Goal: Use online tool/utility: Utilize a website feature to perform a specific function

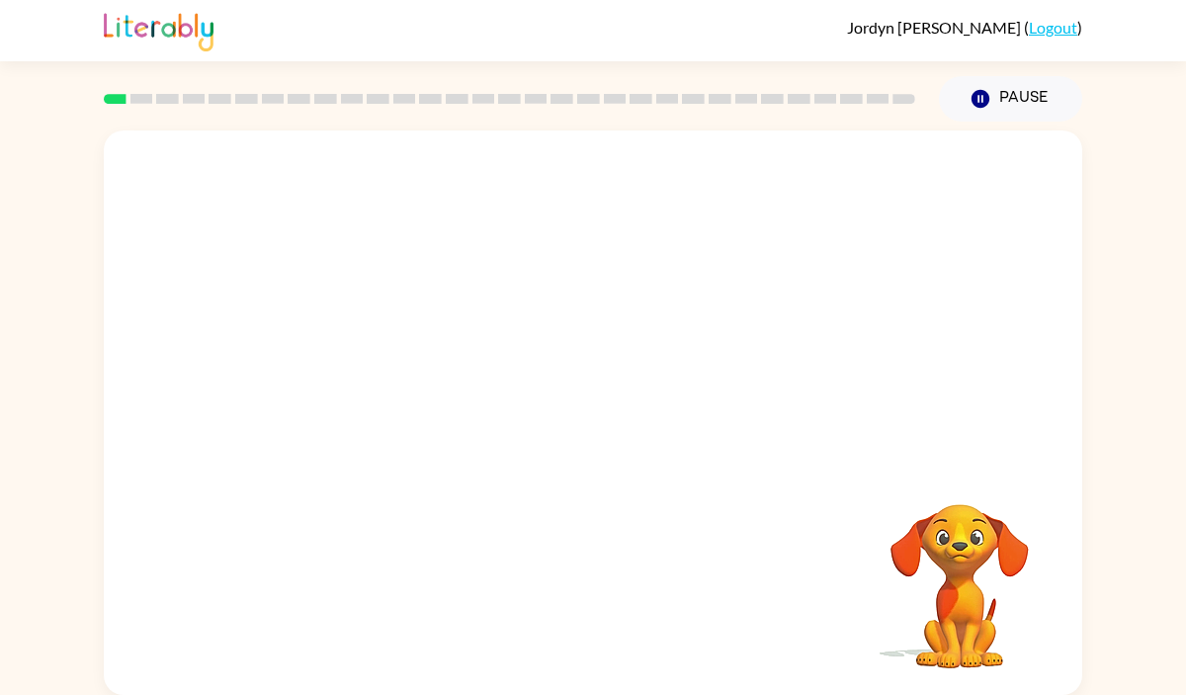
click at [375, 358] on video "Your browser must support playing .mp4 files to use Literably. Please try using…" at bounding box center [593, 296] width 979 height 332
drag, startPoint x: 380, startPoint y: 375, endPoint x: 436, endPoint y: 332, distance: 70.6
click at [436, 332] on video "Your browser must support playing .mp4 files to use Literably. Please try using…" at bounding box center [593, 296] width 979 height 332
click at [435, 333] on video "Your browser must support playing .mp4 files to use Literably. Please try using…" at bounding box center [593, 296] width 979 height 332
click at [593, 423] on icon "button" at bounding box center [592, 422] width 23 height 23
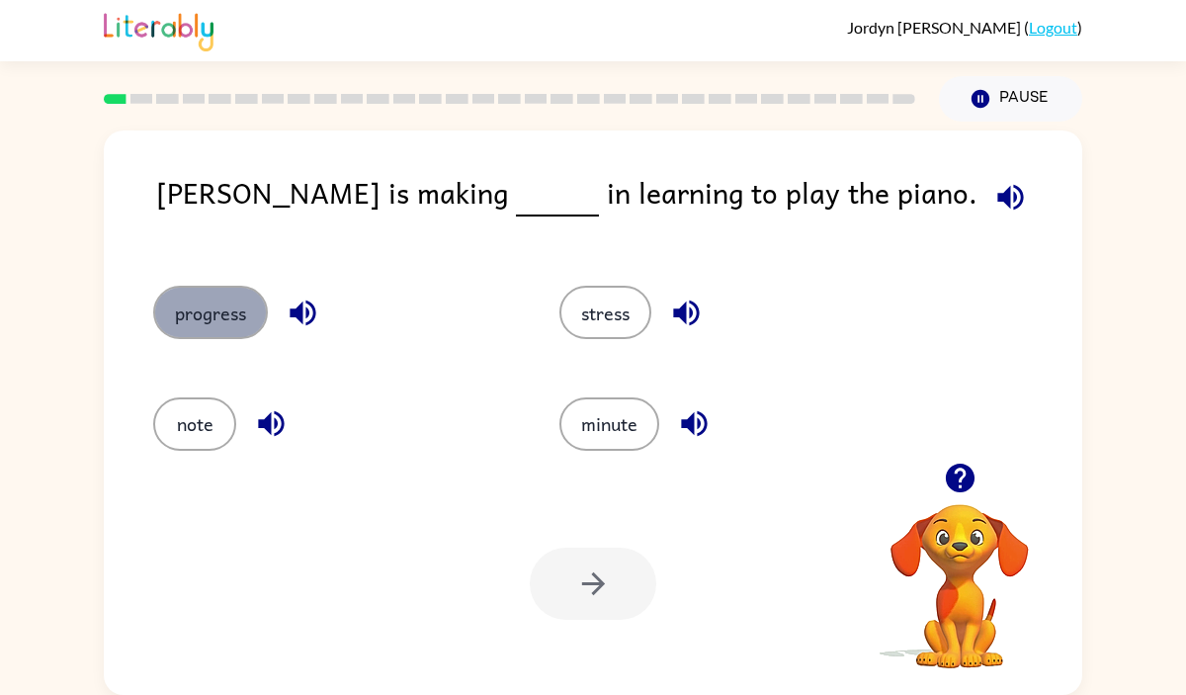
click at [221, 297] on button "progress" at bounding box center [210, 312] width 115 height 53
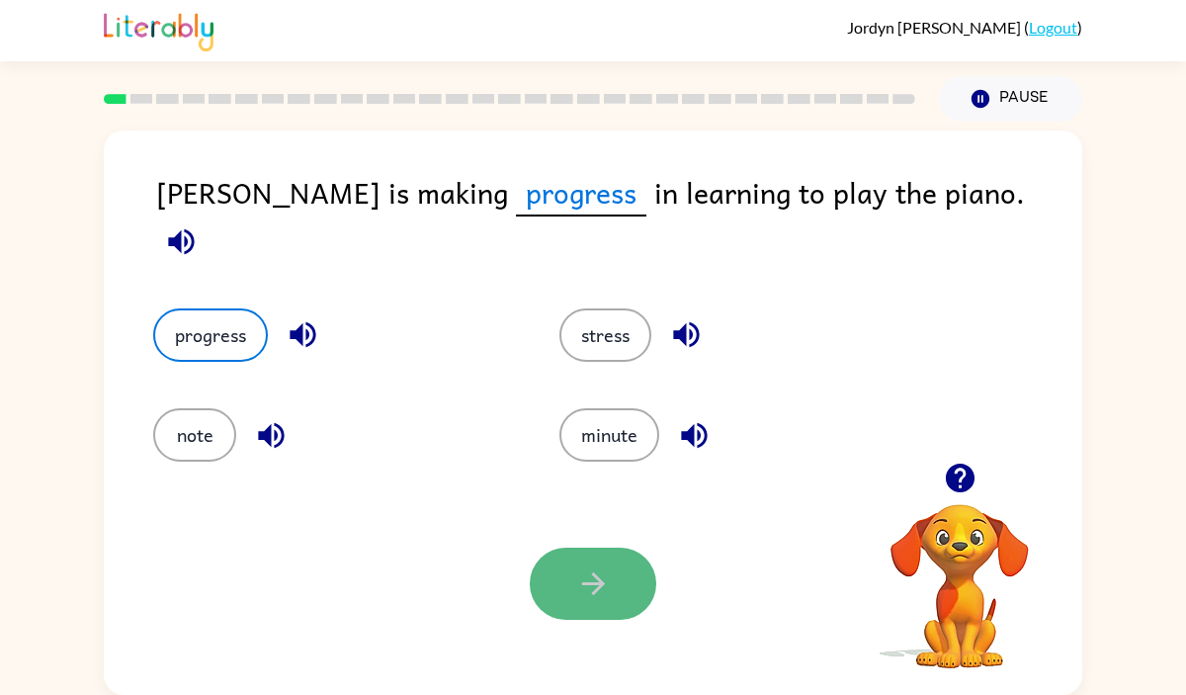
click at [595, 581] on icon "button" at bounding box center [593, 583] width 35 height 35
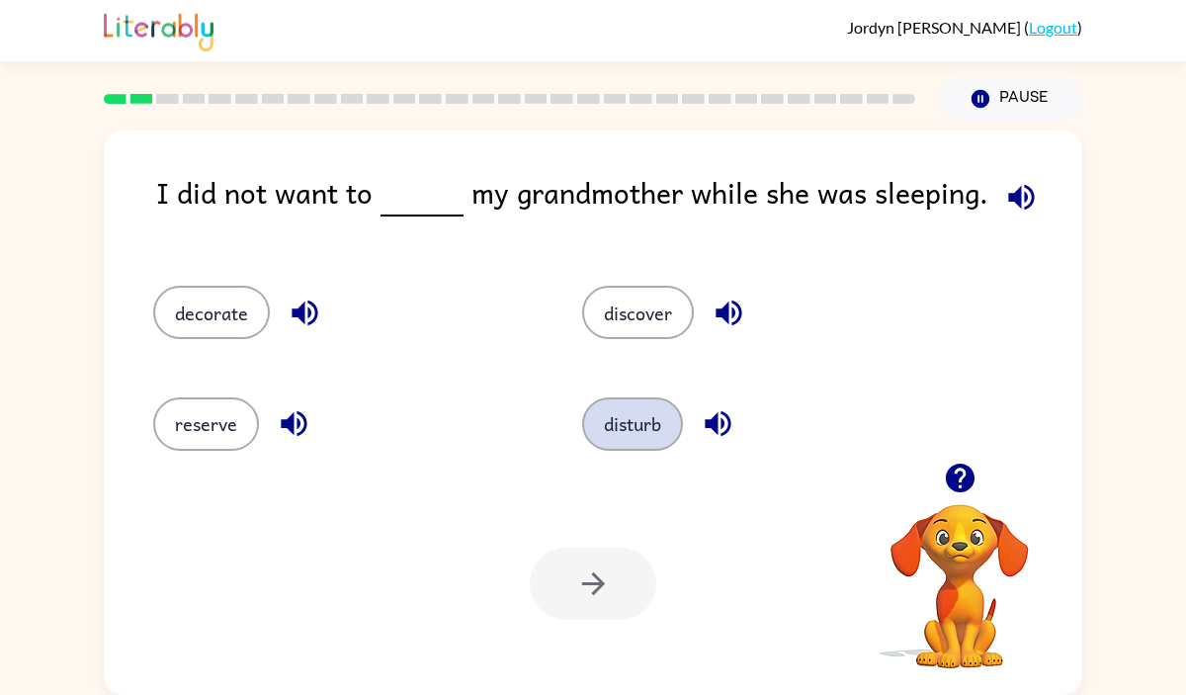
click at [620, 431] on button "disturb" at bounding box center [632, 423] width 101 height 53
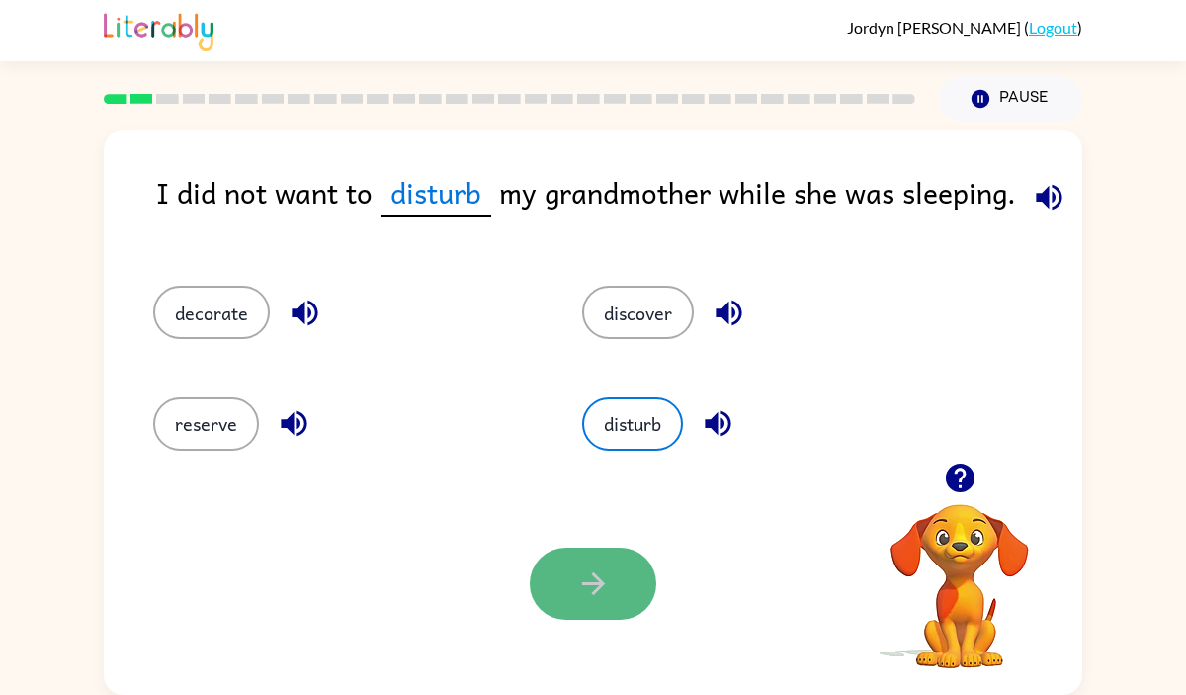
click at [566, 591] on button "button" at bounding box center [593, 584] width 127 height 72
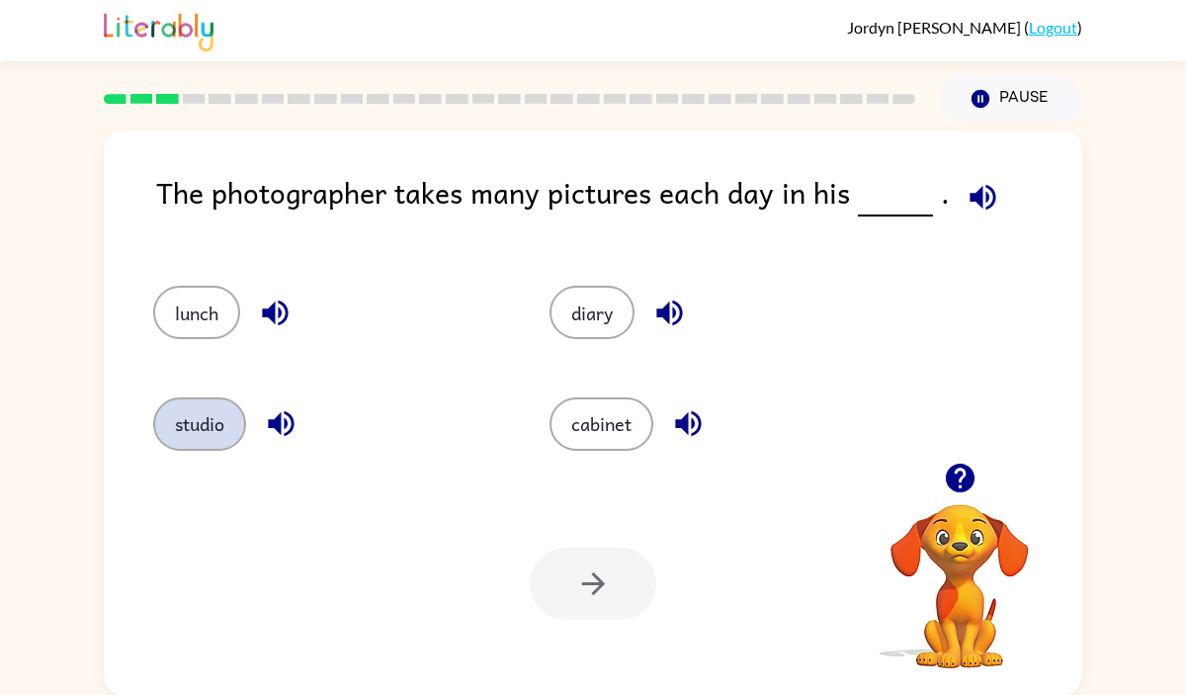
click at [199, 411] on button "studio" at bounding box center [199, 423] width 93 height 53
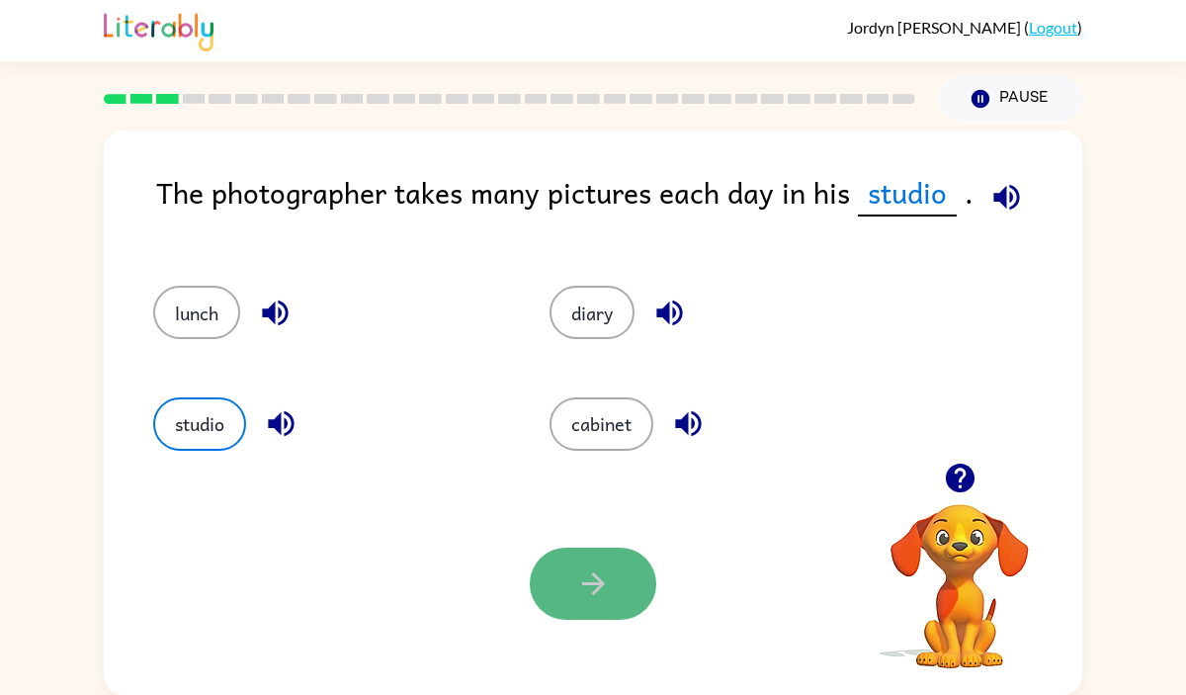
click at [585, 588] on icon "button" at bounding box center [593, 583] width 35 height 35
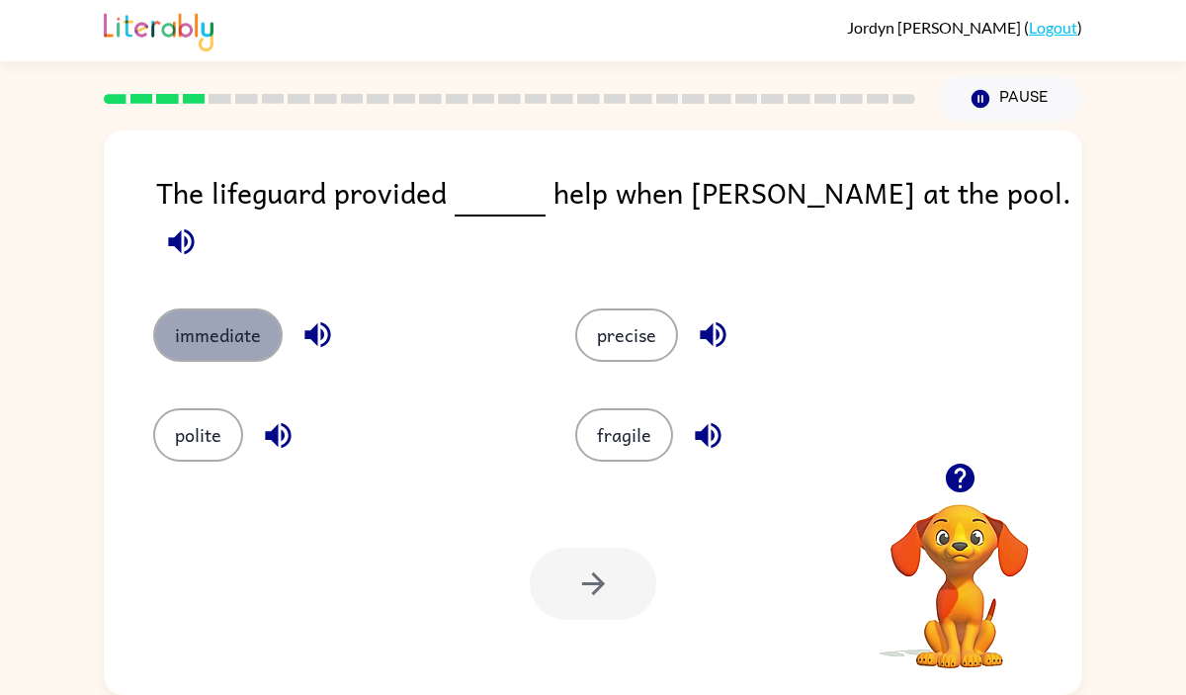
click at [226, 308] on button "immediate" at bounding box center [217, 334] width 129 height 53
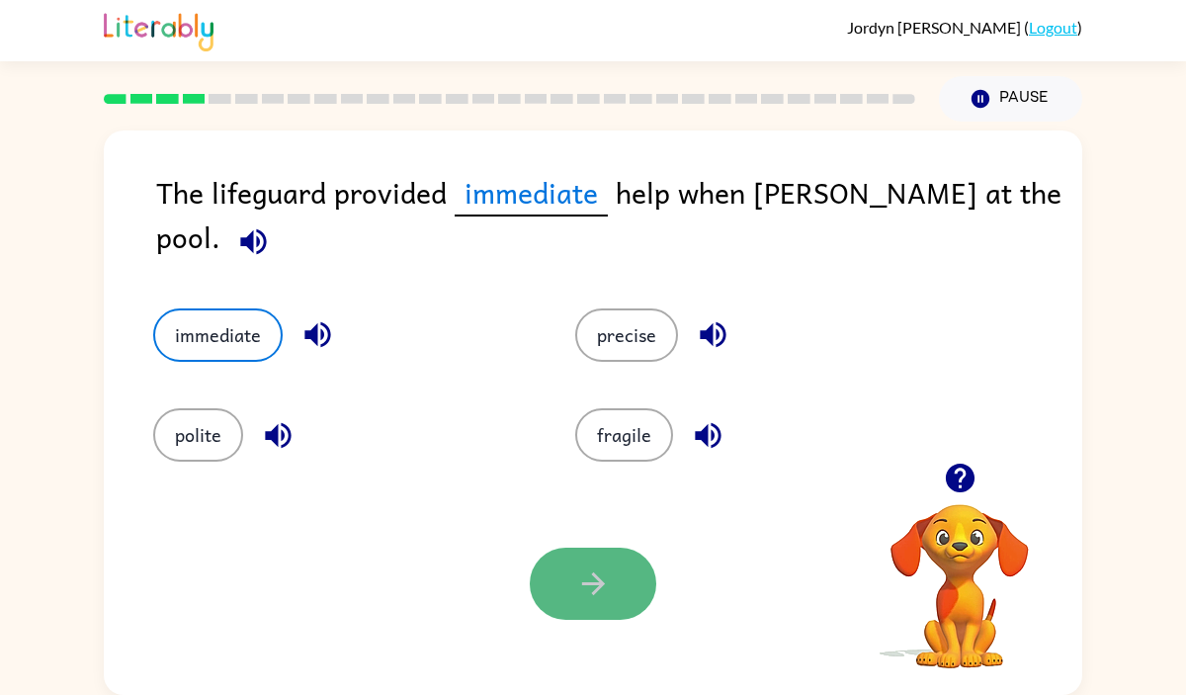
click at [572, 561] on button "button" at bounding box center [593, 584] width 127 height 72
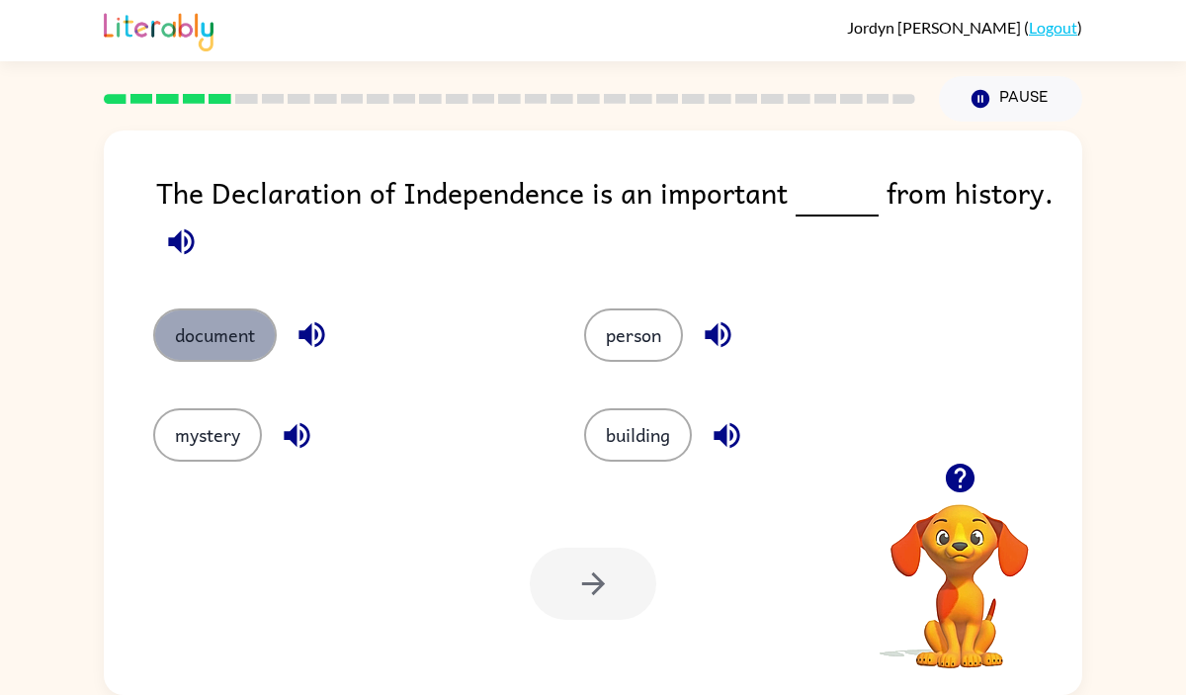
click at [228, 339] on button "document" at bounding box center [215, 334] width 124 height 53
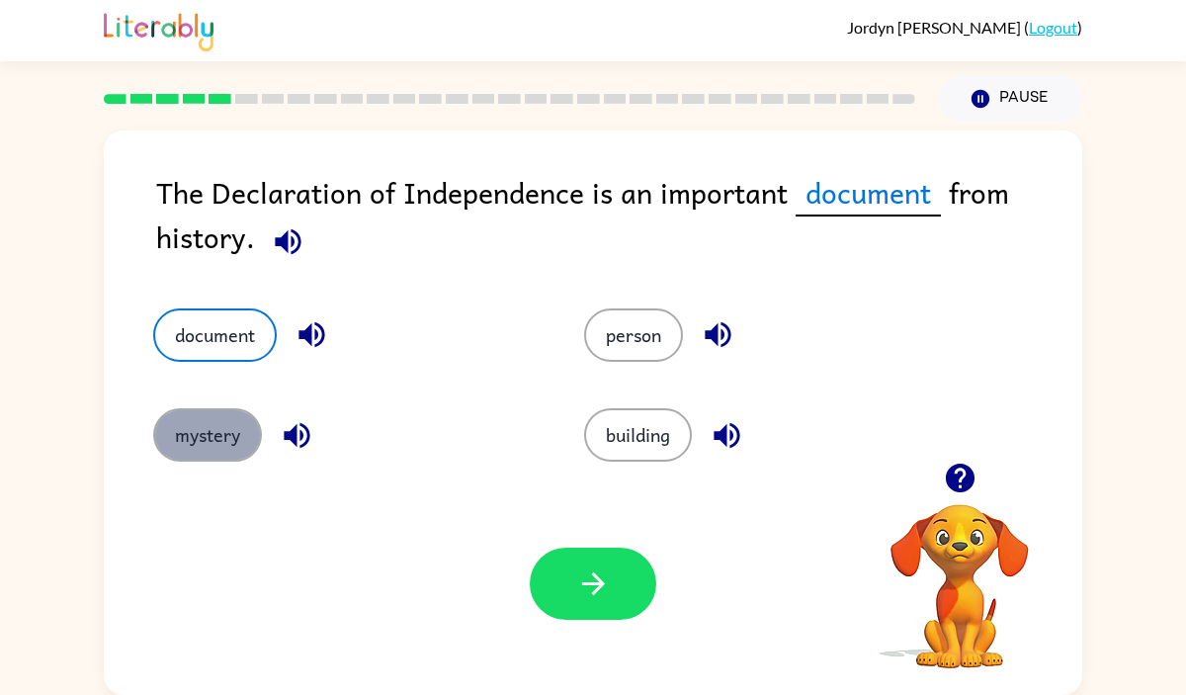
click at [196, 429] on button "mystery" at bounding box center [207, 434] width 109 height 53
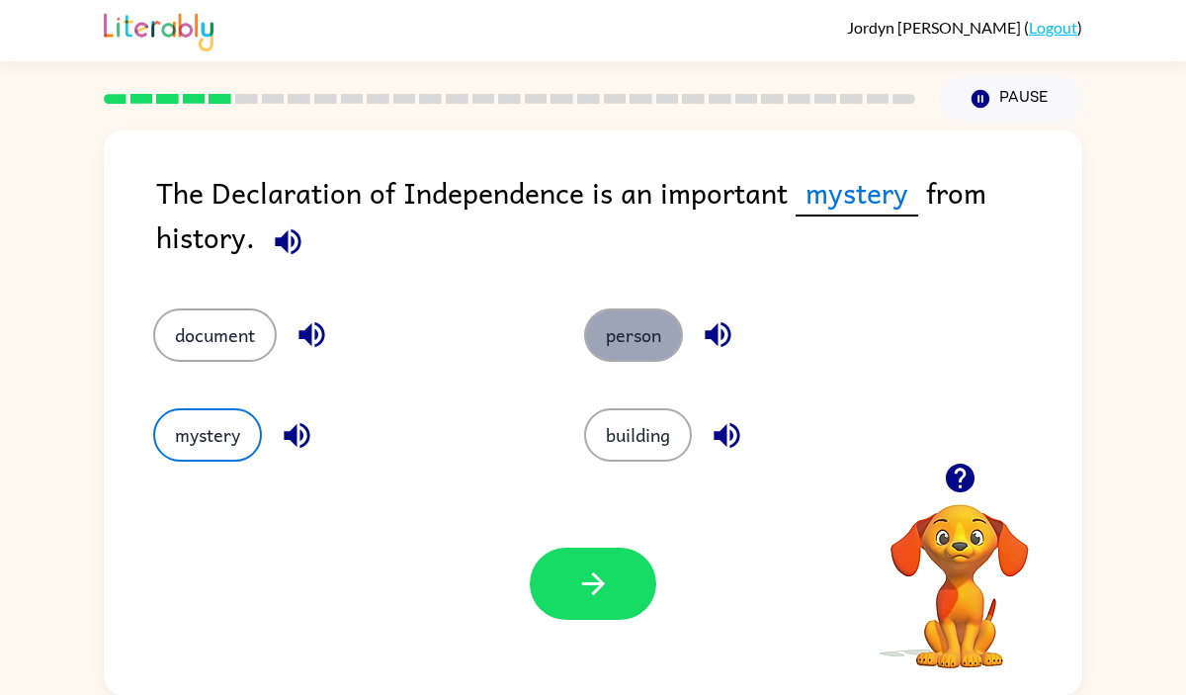
click at [631, 316] on button "person" at bounding box center [633, 334] width 99 height 53
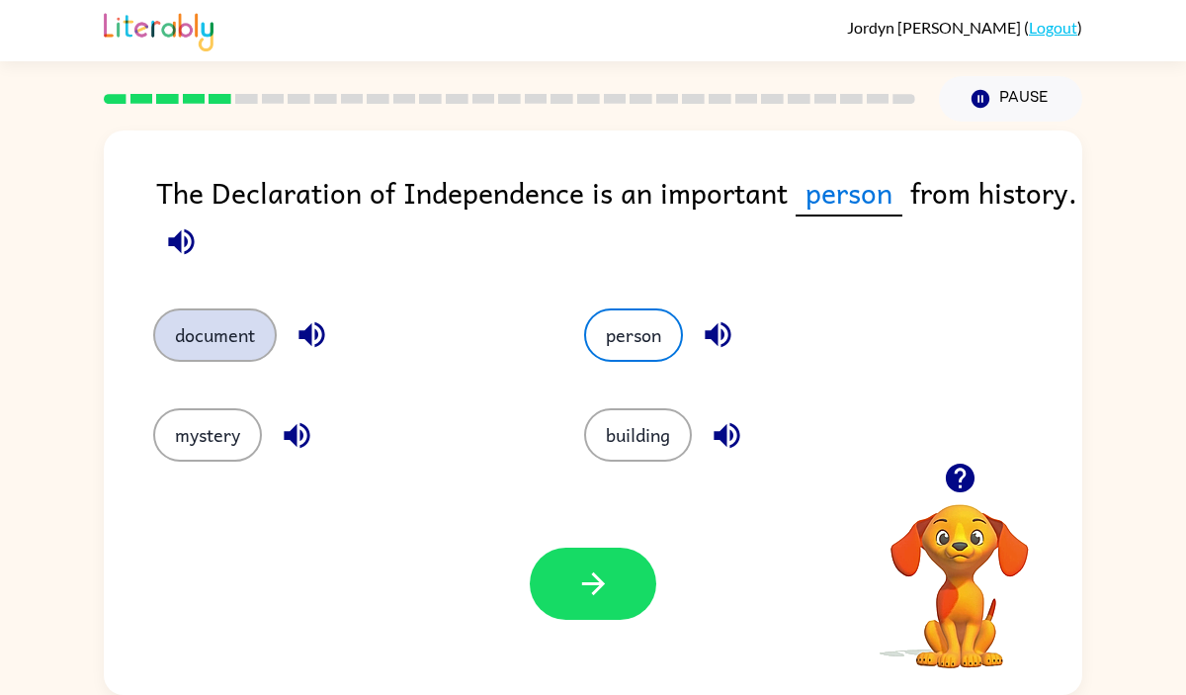
click at [236, 326] on button "document" at bounding box center [215, 334] width 124 height 53
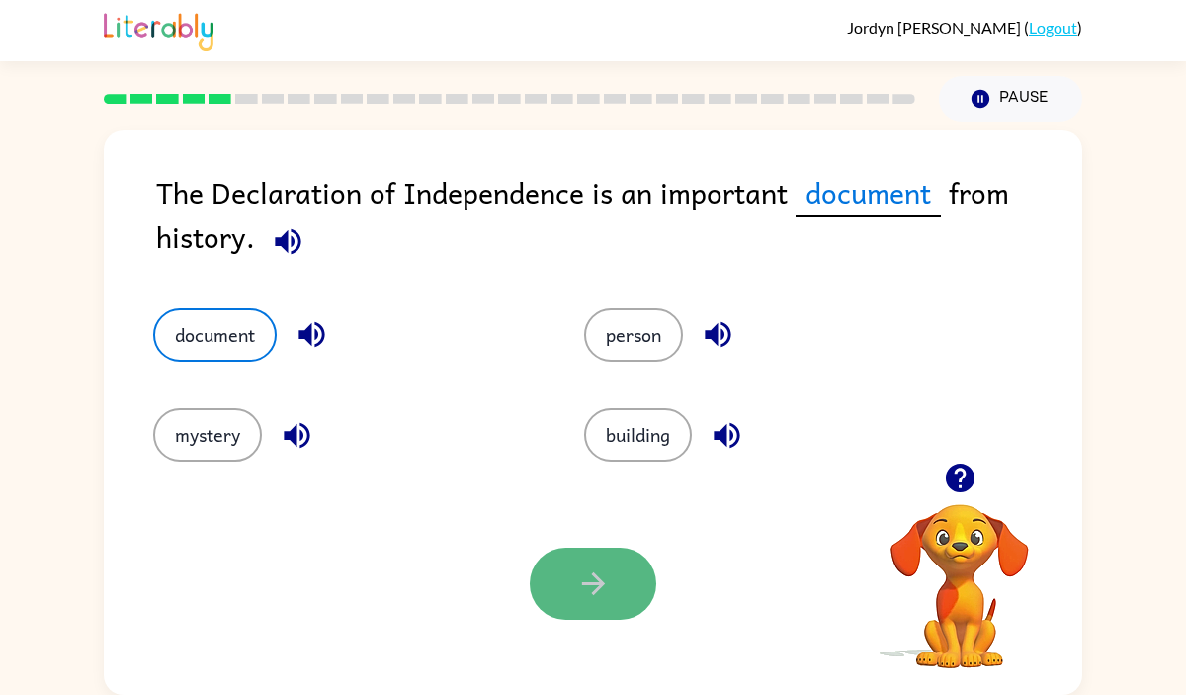
click at [586, 561] on button "button" at bounding box center [593, 584] width 127 height 72
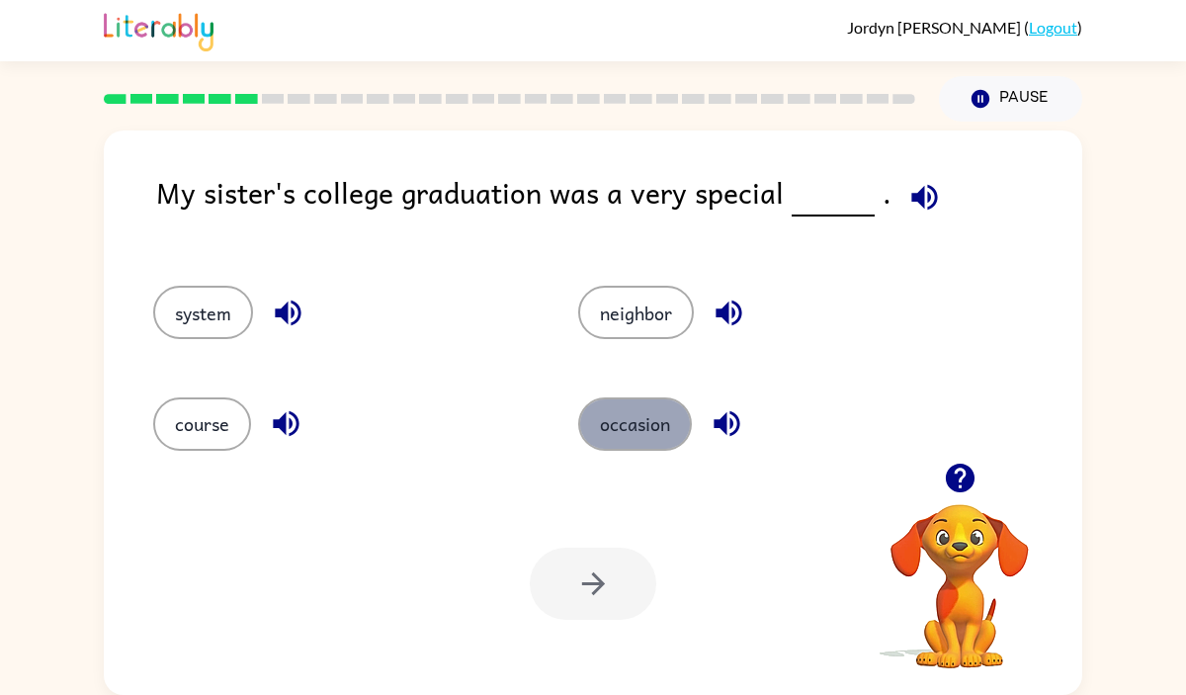
click at [633, 420] on button "occasion" at bounding box center [635, 423] width 114 height 53
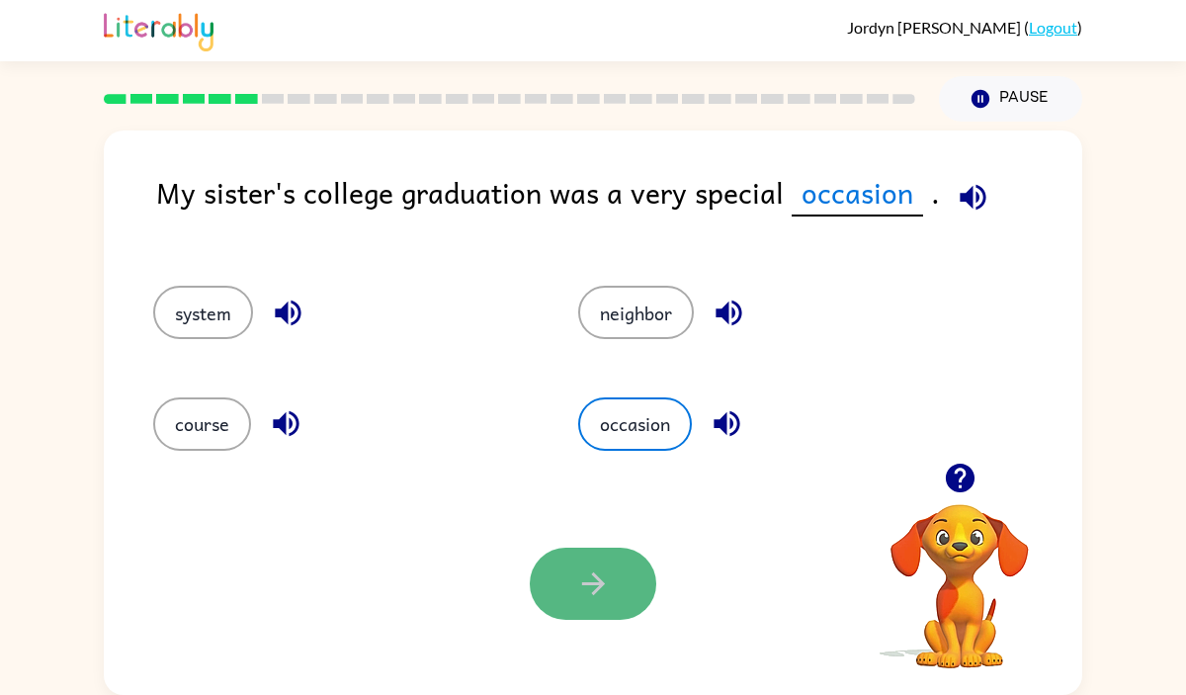
click at [588, 587] on icon "button" at bounding box center [593, 583] width 35 height 35
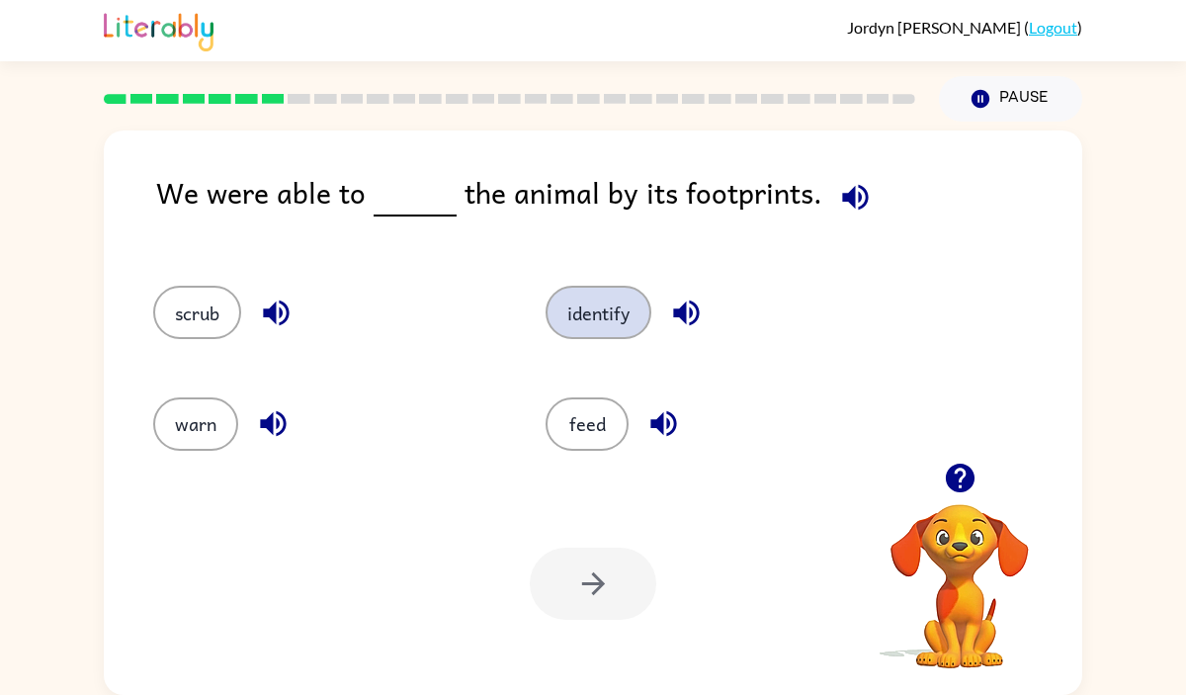
click at [595, 304] on button "identify" at bounding box center [599, 312] width 106 height 53
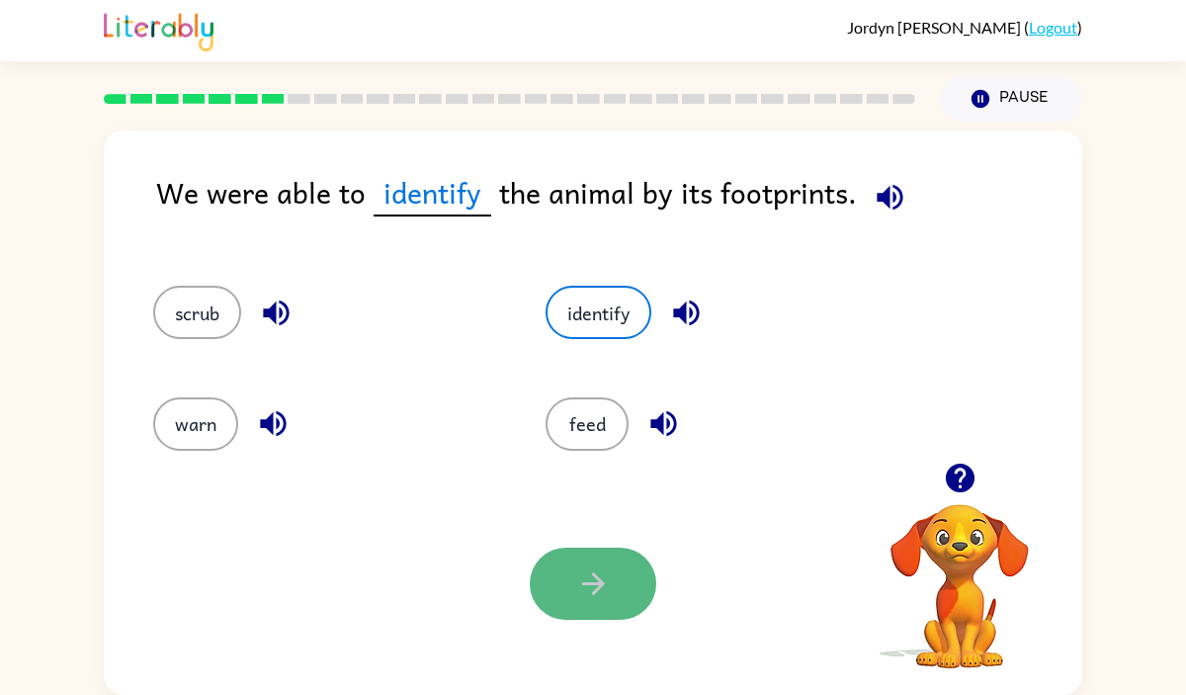
click at [593, 577] on icon "button" at bounding box center [593, 583] width 35 height 35
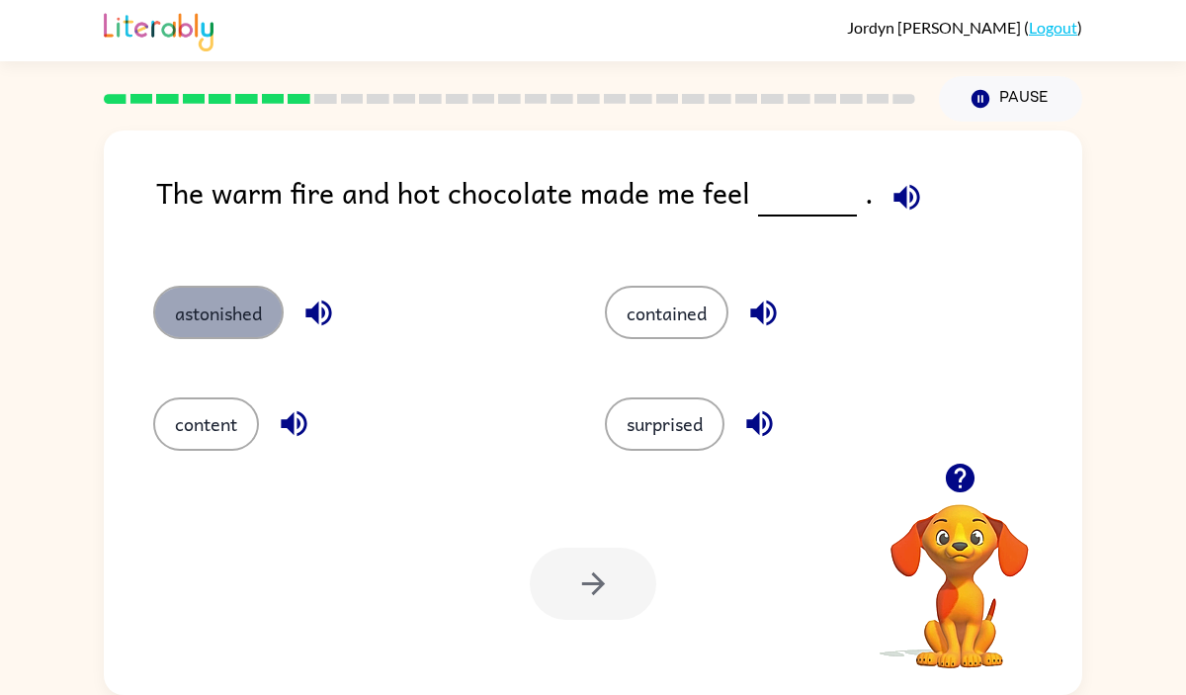
click at [222, 286] on button "astonished" at bounding box center [218, 312] width 130 height 53
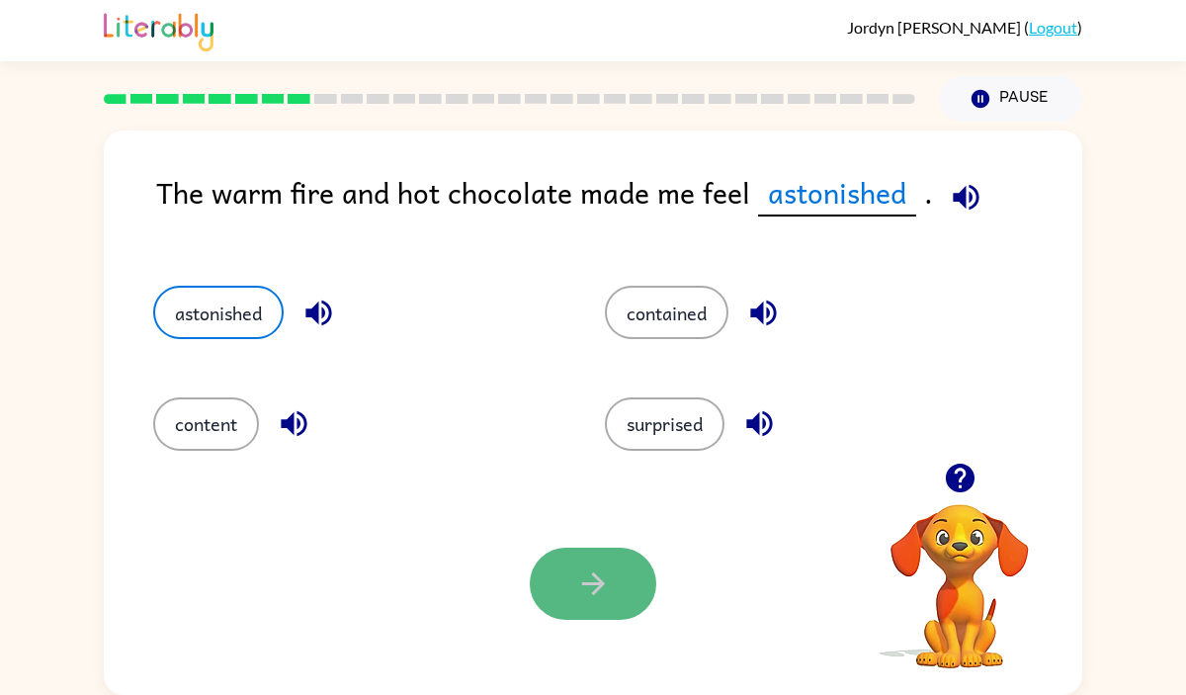
click at [615, 560] on button "button" at bounding box center [593, 584] width 127 height 72
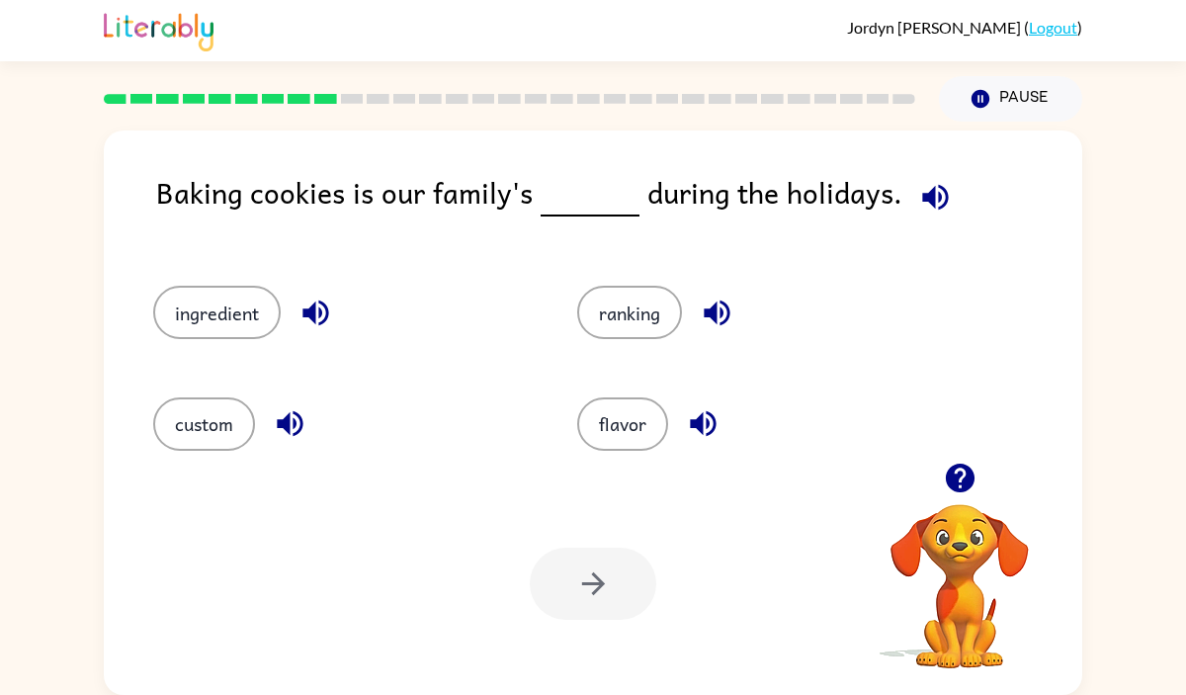
click at [922, 188] on icon "button" at bounding box center [935, 197] width 26 height 26
click at [628, 320] on button "ranking" at bounding box center [629, 312] width 105 height 53
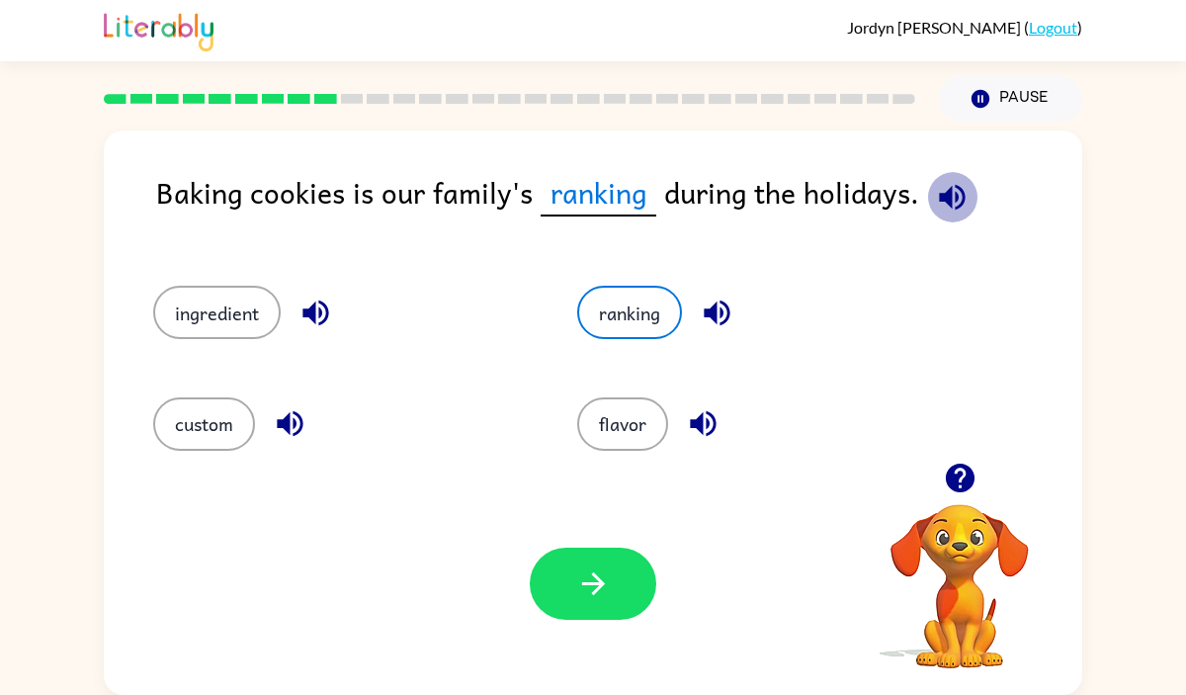
click at [944, 206] on icon "button" at bounding box center [952, 197] width 35 height 35
click at [246, 299] on button "ingredient" at bounding box center [217, 312] width 128 height 53
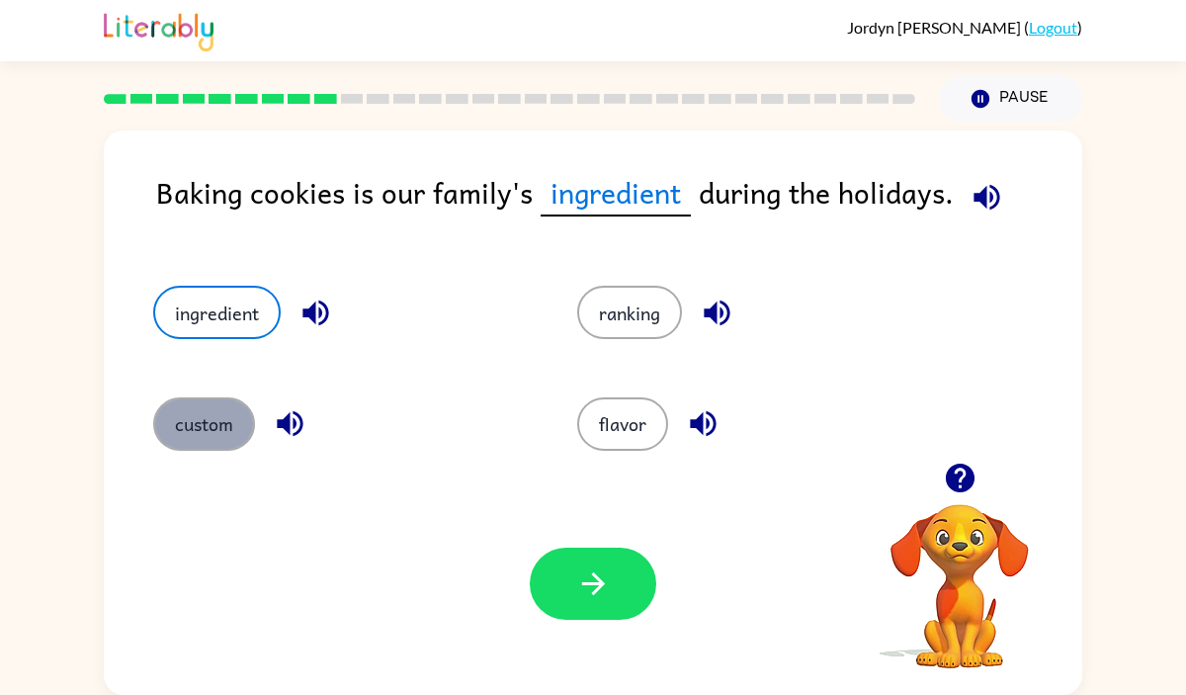
click at [205, 433] on button "custom" at bounding box center [204, 423] width 102 height 53
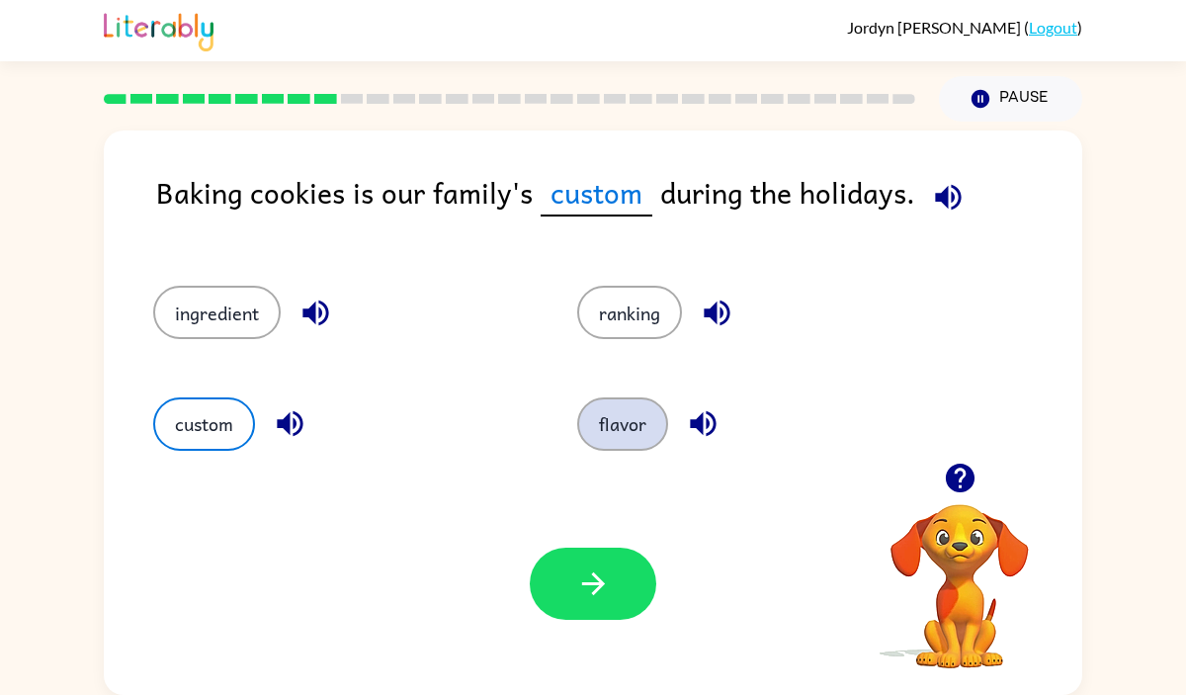
click at [633, 403] on button "flavor" at bounding box center [622, 423] width 91 height 53
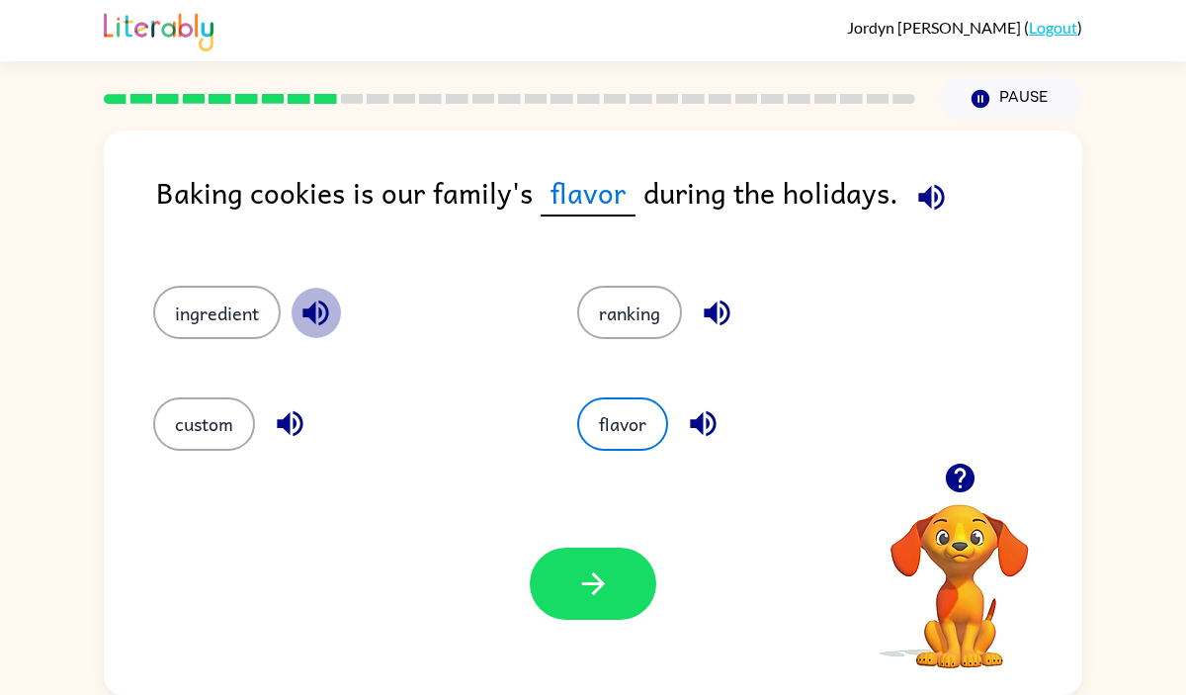
click at [326, 303] on icon "button" at bounding box center [316, 313] width 35 height 35
click at [280, 424] on icon "button" at bounding box center [290, 424] width 26 height 26
click at [720, 311] on icon "button" at bounding box center [717, 313] width 35 height 35
click at [699, 429] on icon "button" at bounding box center [703, 424] width 26 height 26
click at [214, 427] on button "custom" at bounding box center [204, 423] width 102 height 53
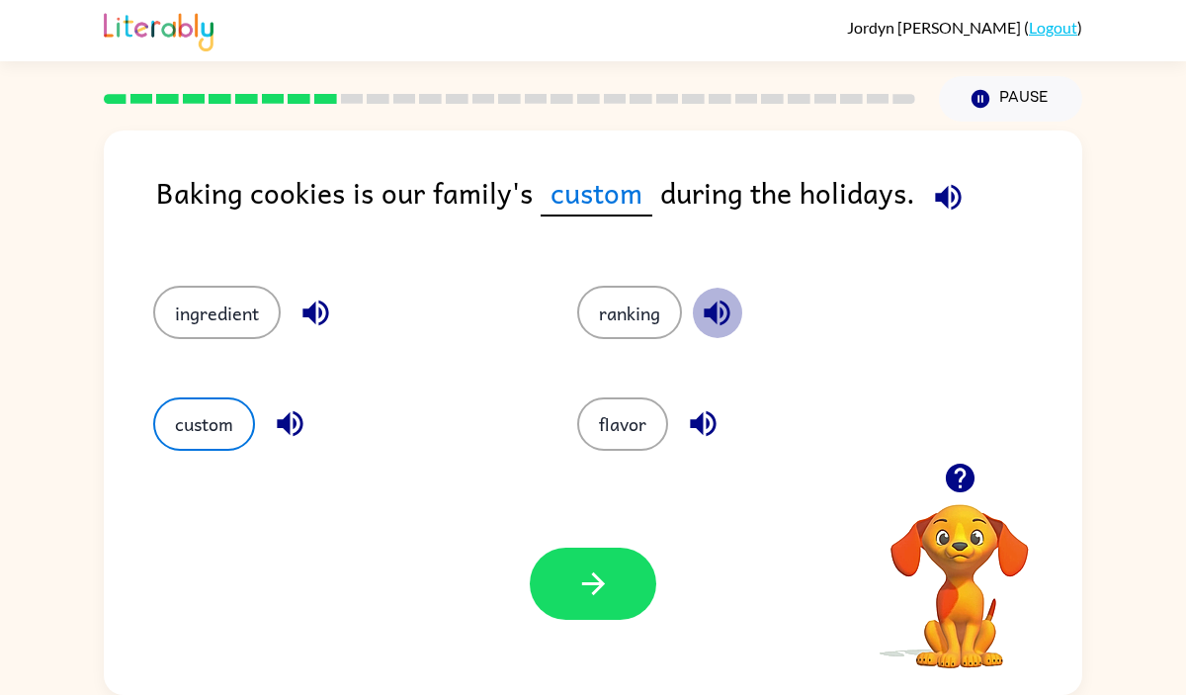
click at [713, 302] on icon "button" at bounding box center [717, 313] width 35 height 35
click at [625, 322] on button "ranking" at bounding box center [629, 312] width 105 height 53
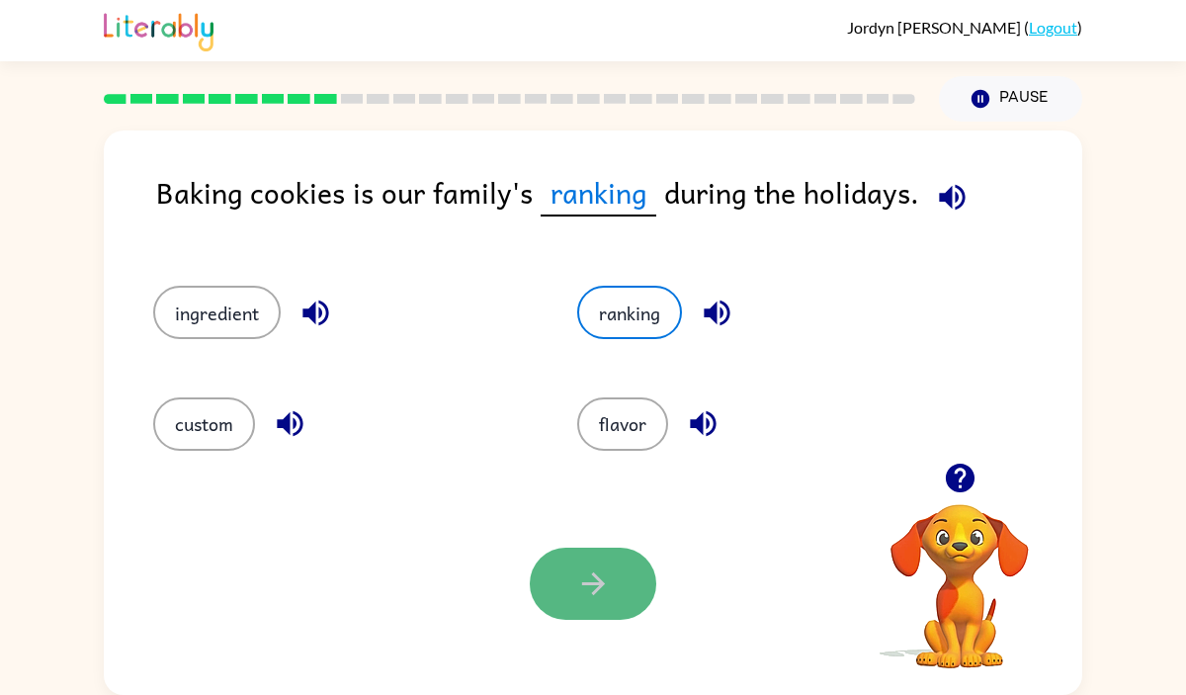
click at [576, 580] on icon "button" at bounding box center [593, 583] width 35 height 35
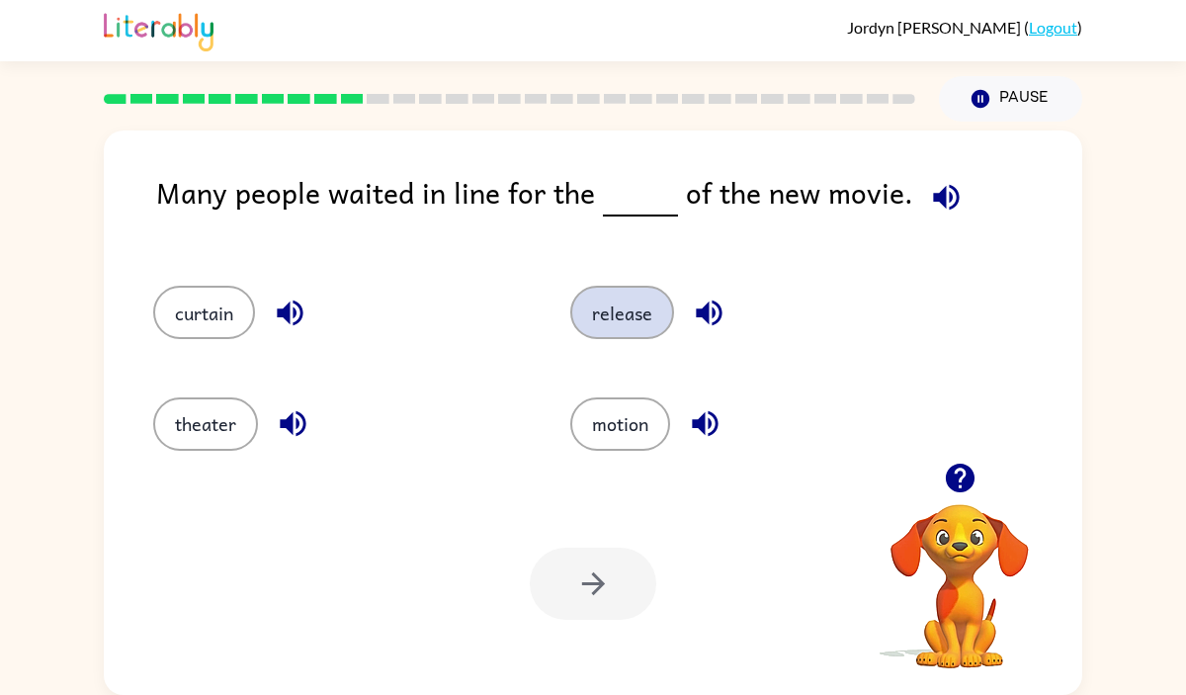
click at [627, 313] on button "release" at bounding box center [622, 312] width 104 height 53
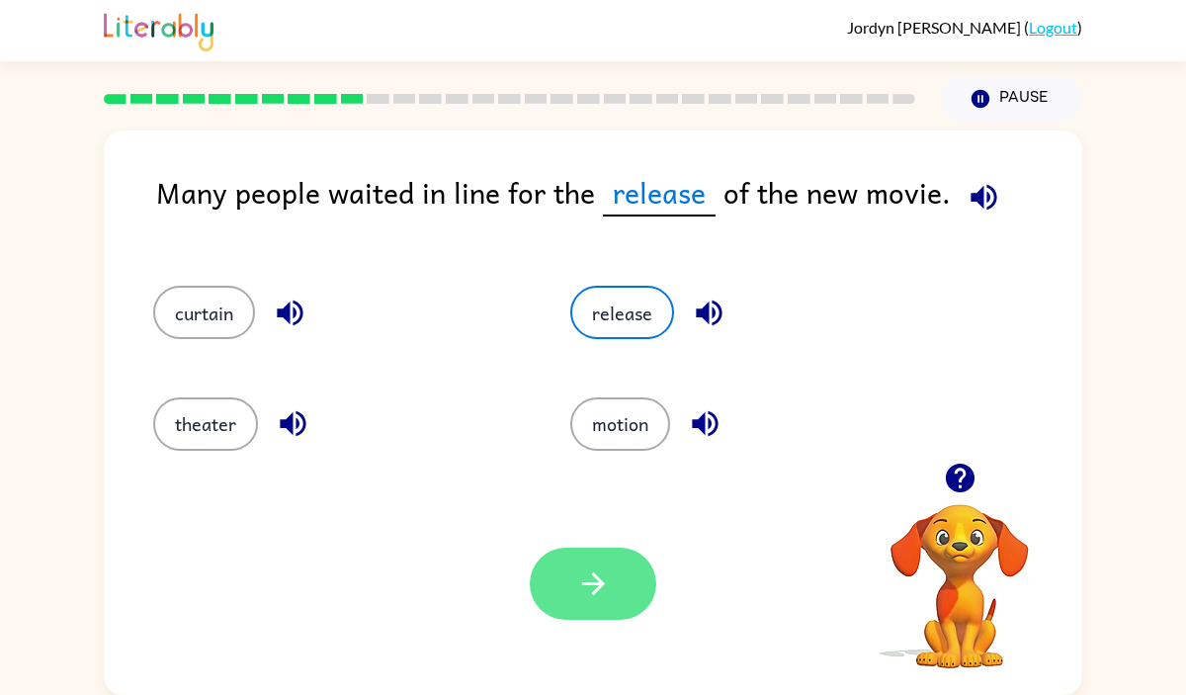
click at [612, 573] on button "button" at bounding box center [593, 584] width 127 height 72
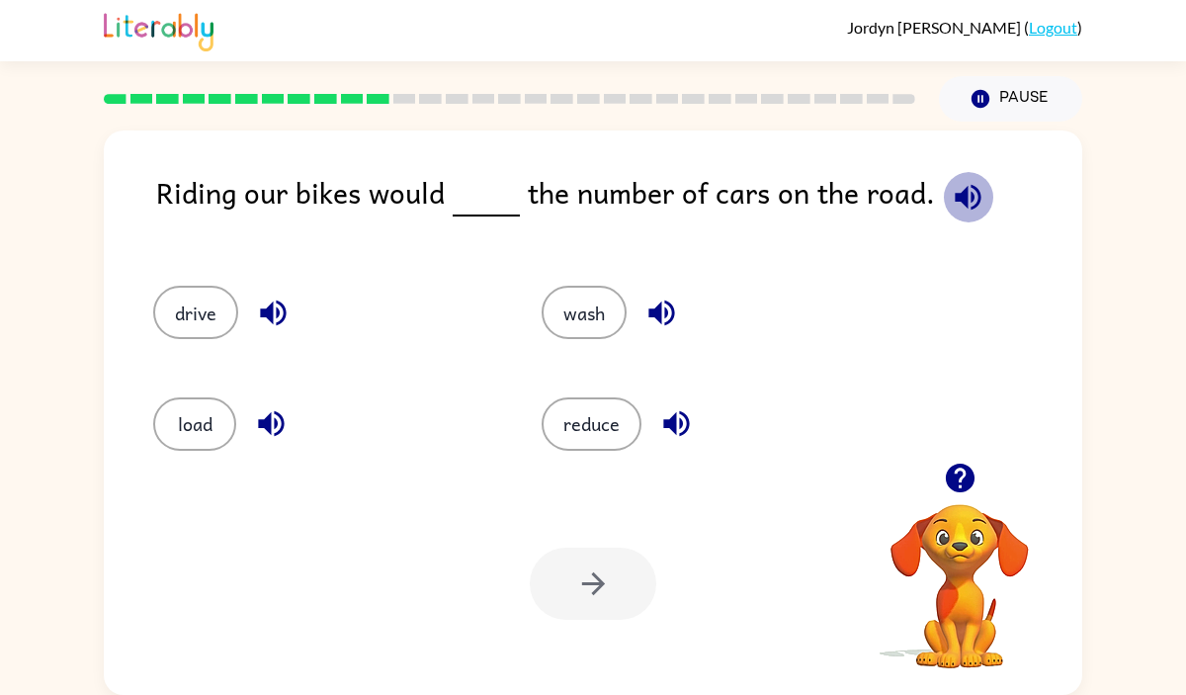
click at [961, 197] on icon "button" at bounding box center [968, 197] width 35 height 35
click at [193, 308] on button "drive" at bounding box center [195, 312] width 85 height 53
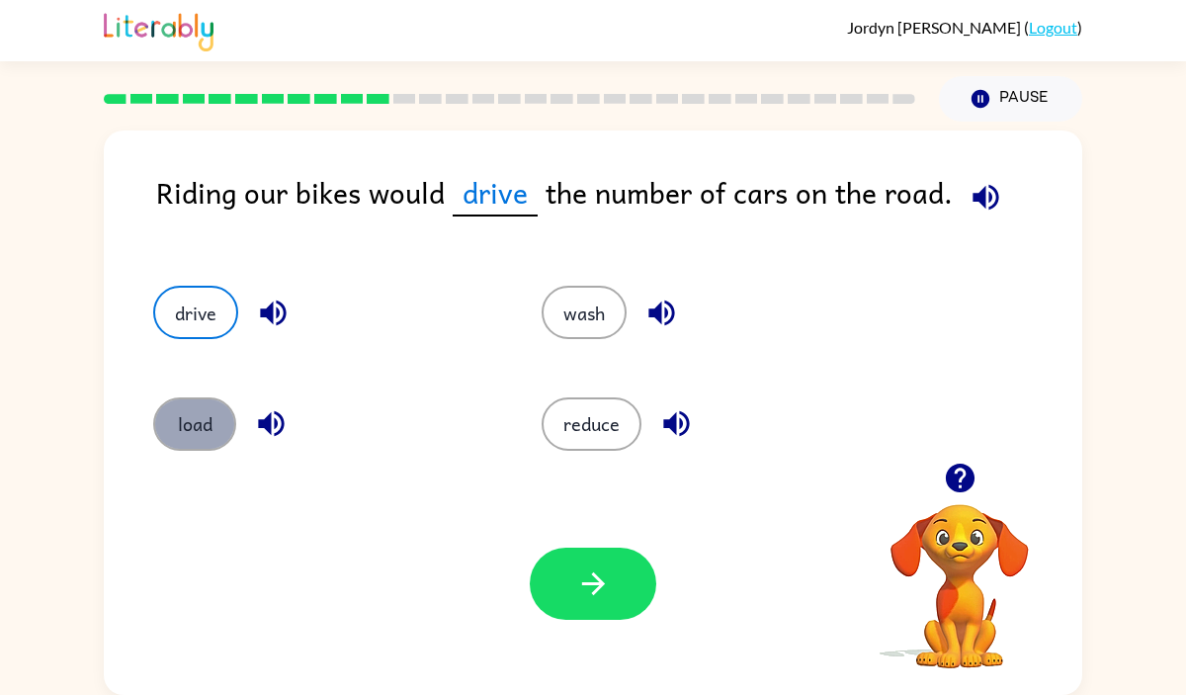
click at [191, 415] on button "load" at bounding box center [194, 423] width 83 height 53
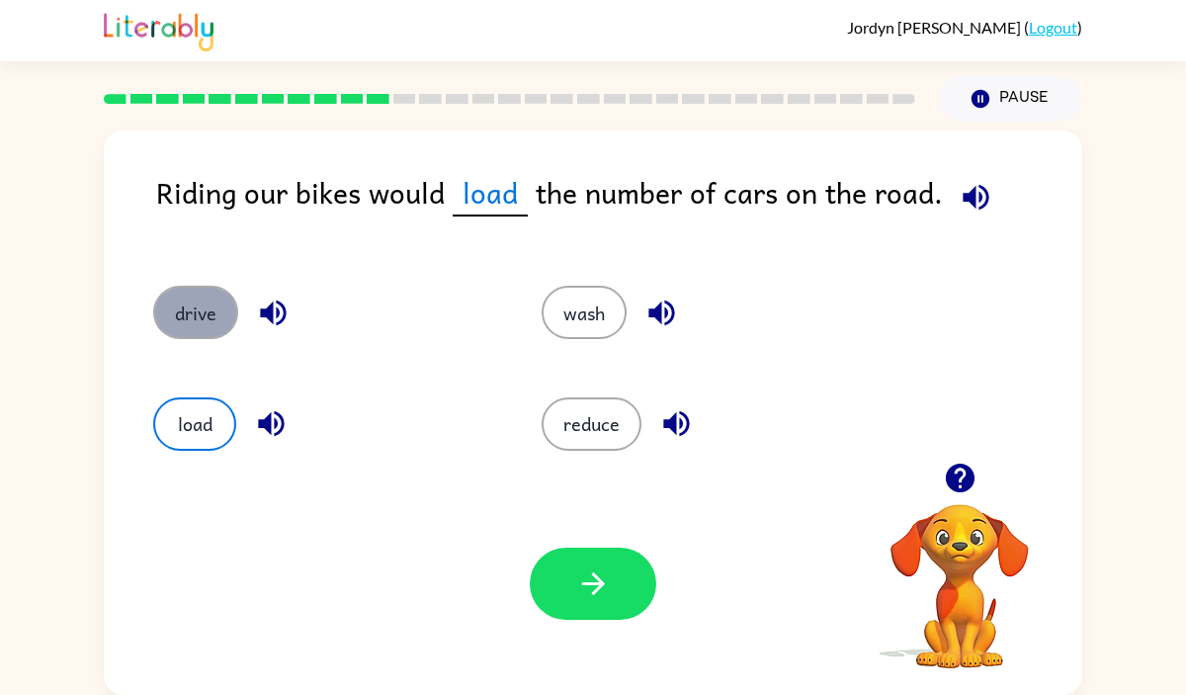
click at [166, 293] on button "drive" at bounding box center [195, 312] width 85 height 53
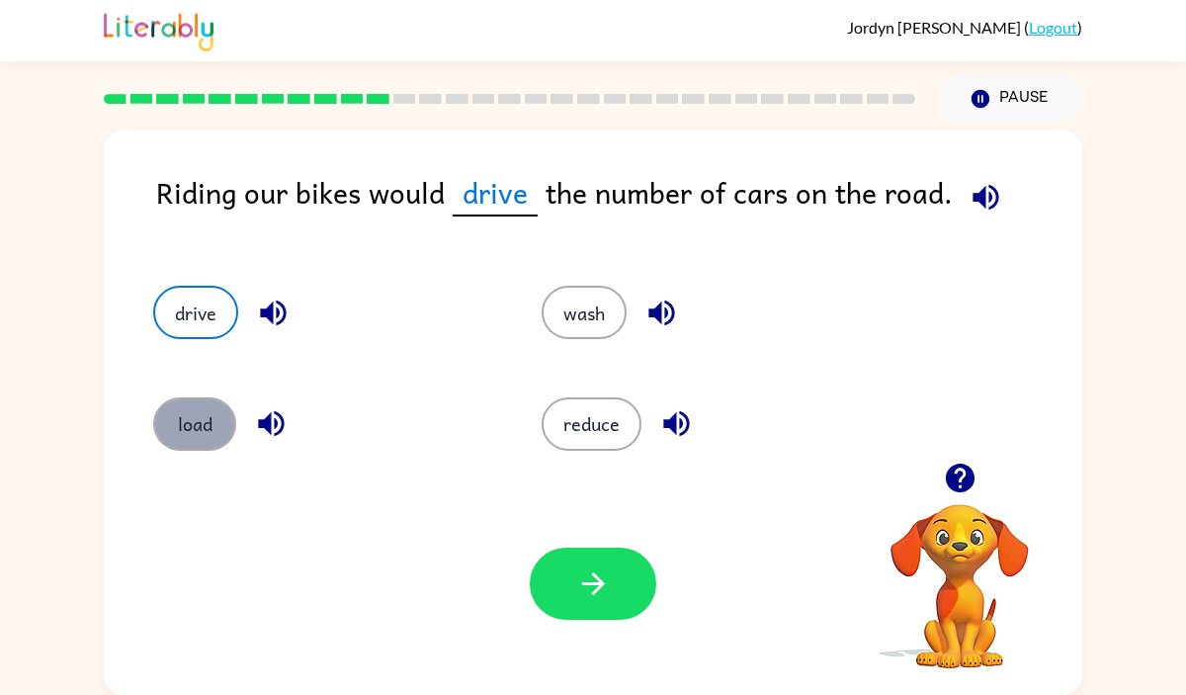
click at [199, 427] on button "load" at bounding box center [194, 423] width 83 height 53
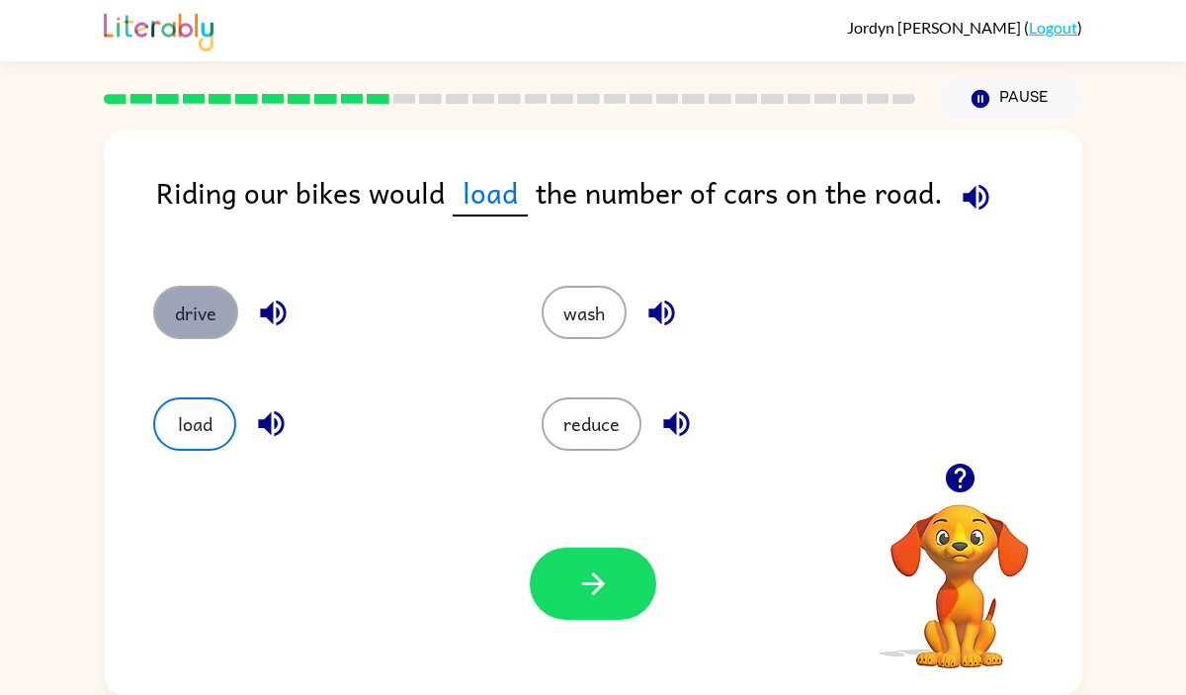
click at [201, 298] on button "drive" at bounding box center [195, 312] width 85 height 53
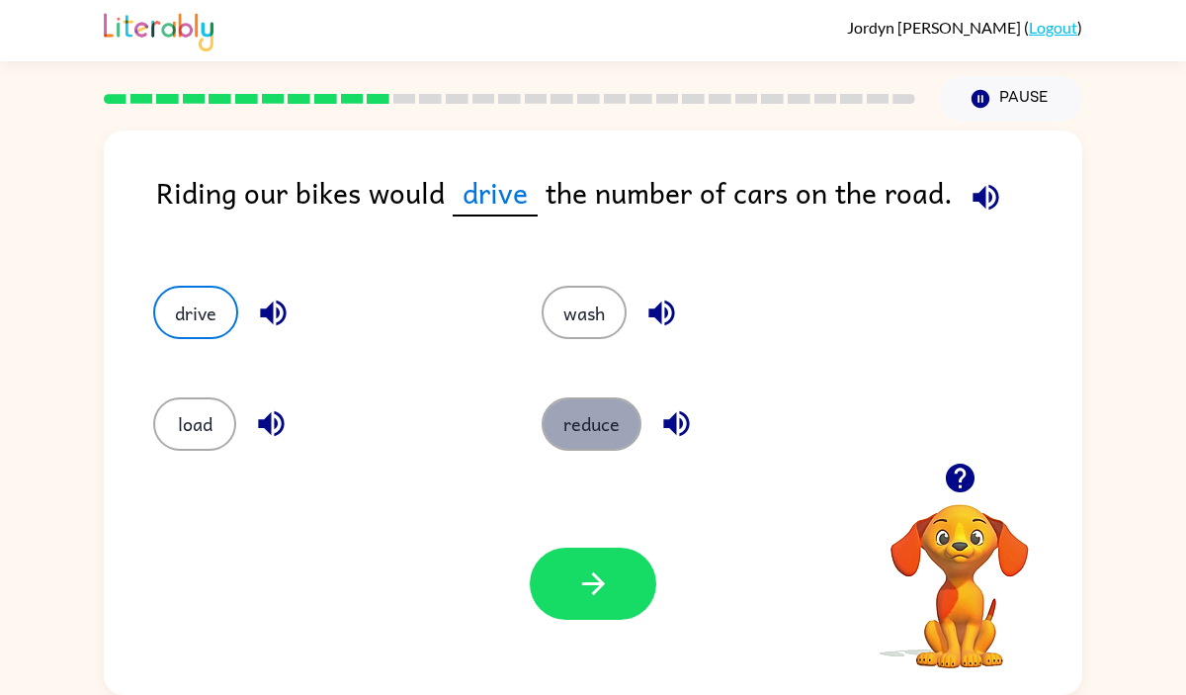
click at [597, 428] on button "reduce" at bounding box center [592, 423] width 100 height 53
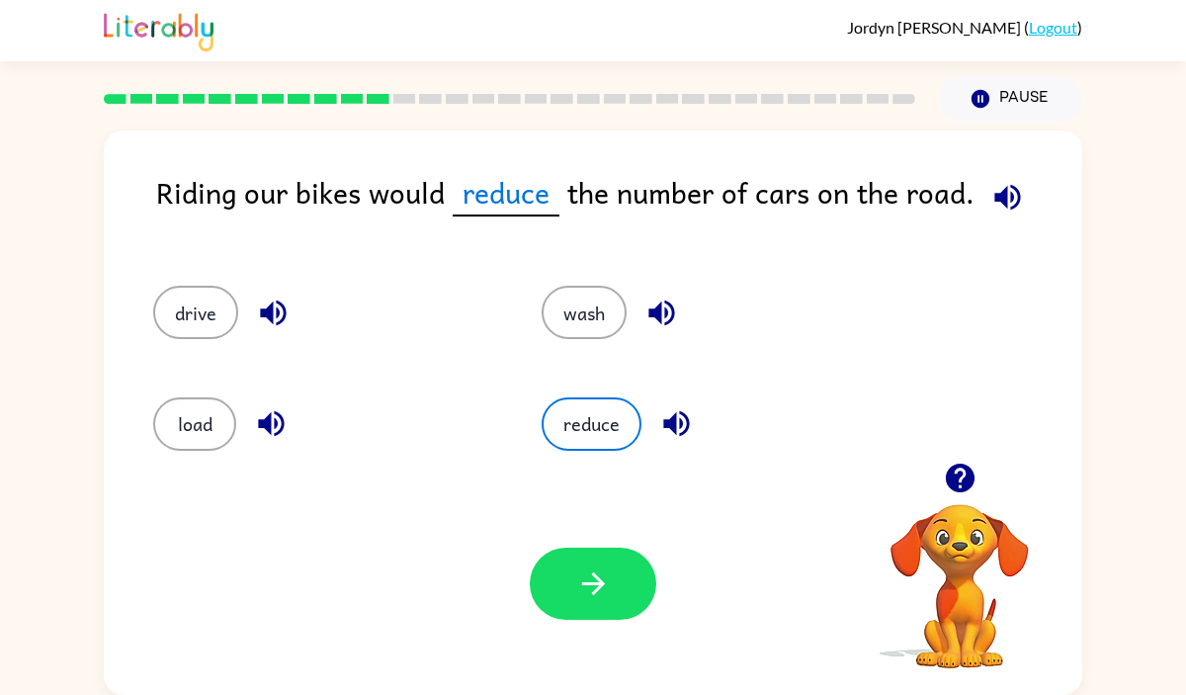
click at [668, 417] on icon "button" at bounding box center [676, 423] width 35 height 35
click at [676, 420] on icon "button" at bounding box center [676, 423] width 35 height 35
click at [676, 420] on icon "button" at bounding box center [676, 424] width 26 height 26
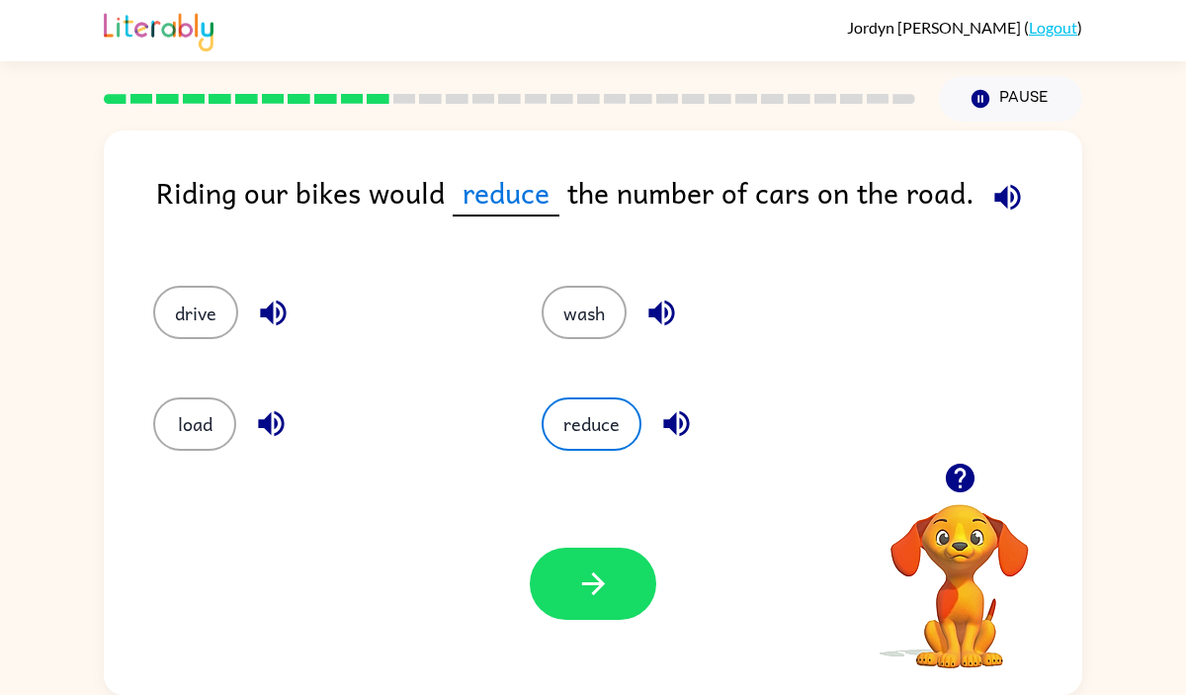
click at [676, 420] on icon "button" at bounding box center [676, 424] width 26 height 26
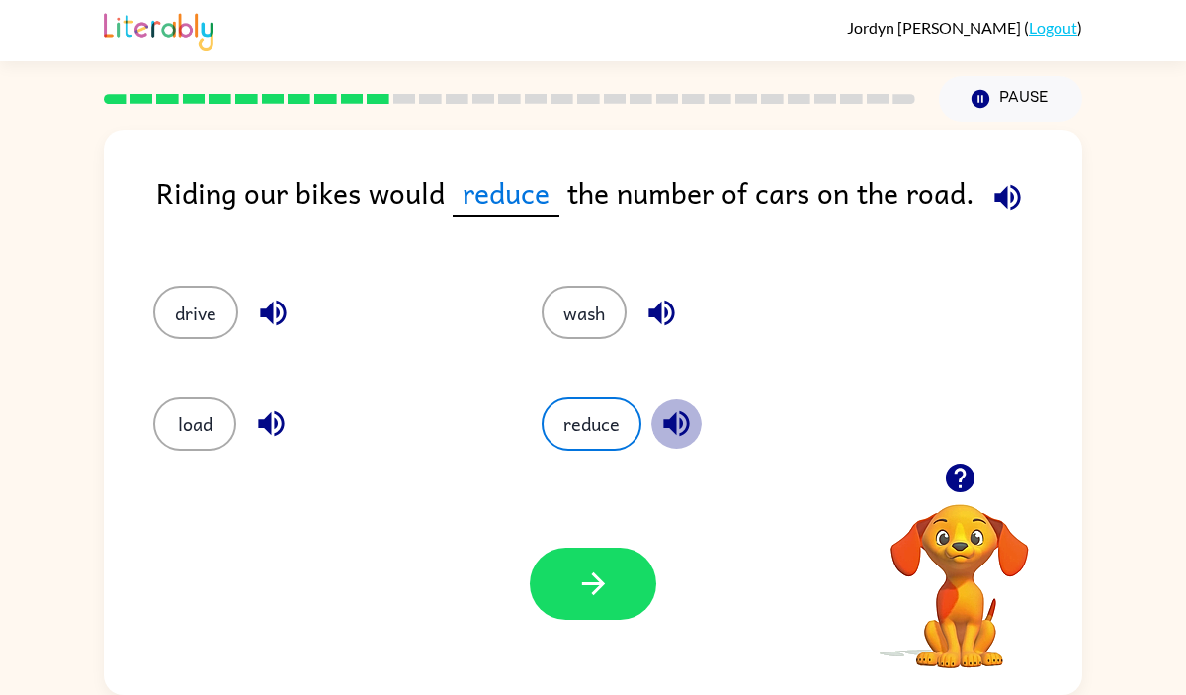
click at [675, 420] on icon "button" at bounding box center [676, 424] width 26 height 26
click at [958, 468] on icon "button" at bounding box center [960, 478] width 35 height 35
click at [958, 467] on icon "button" at bounding box center [959, 478] width 29 height 29
click at [958, 468] on icon "button" at bounding box center [959, 478] width 29 height 29
click at [958, 466] on icon "button" at bounding box center [959, 478] width 29 height 29
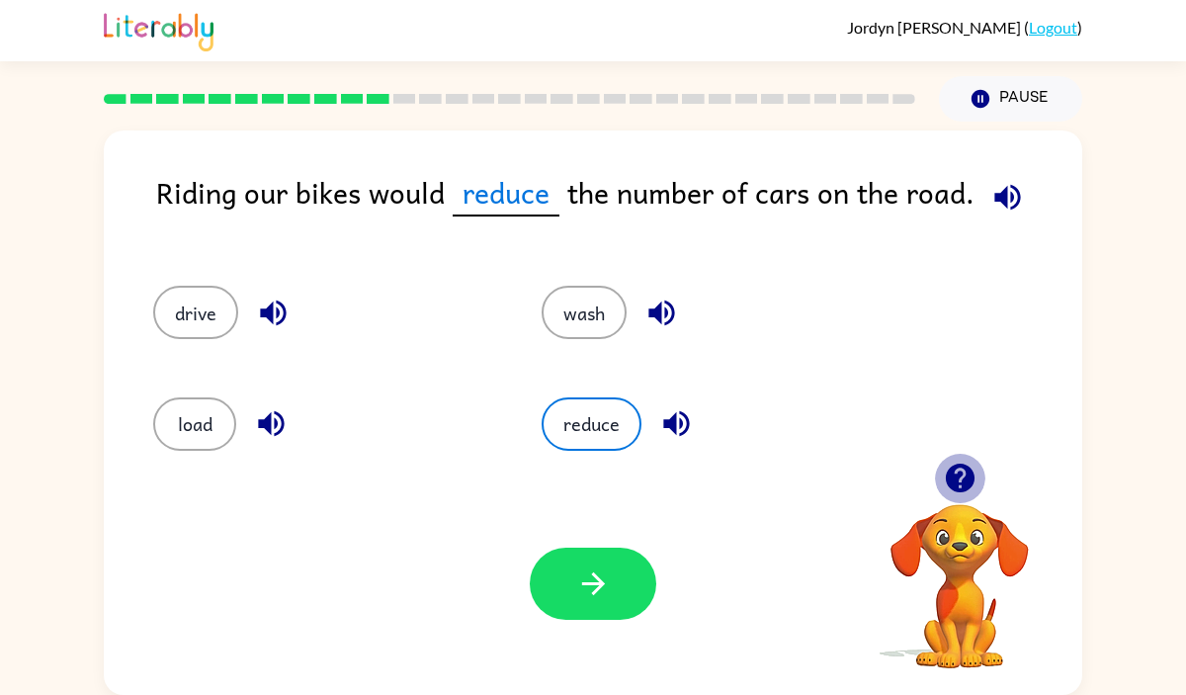
click at [958, 466] on icon "button" at bounding box center [959, 478] width 29 height 29
click at [667, 314] on icon "button" at bounding box center [661, 313] width 26 height 26
click at [667, 313] on icon "button" at bounding box center [661, 313] width 26 height 26
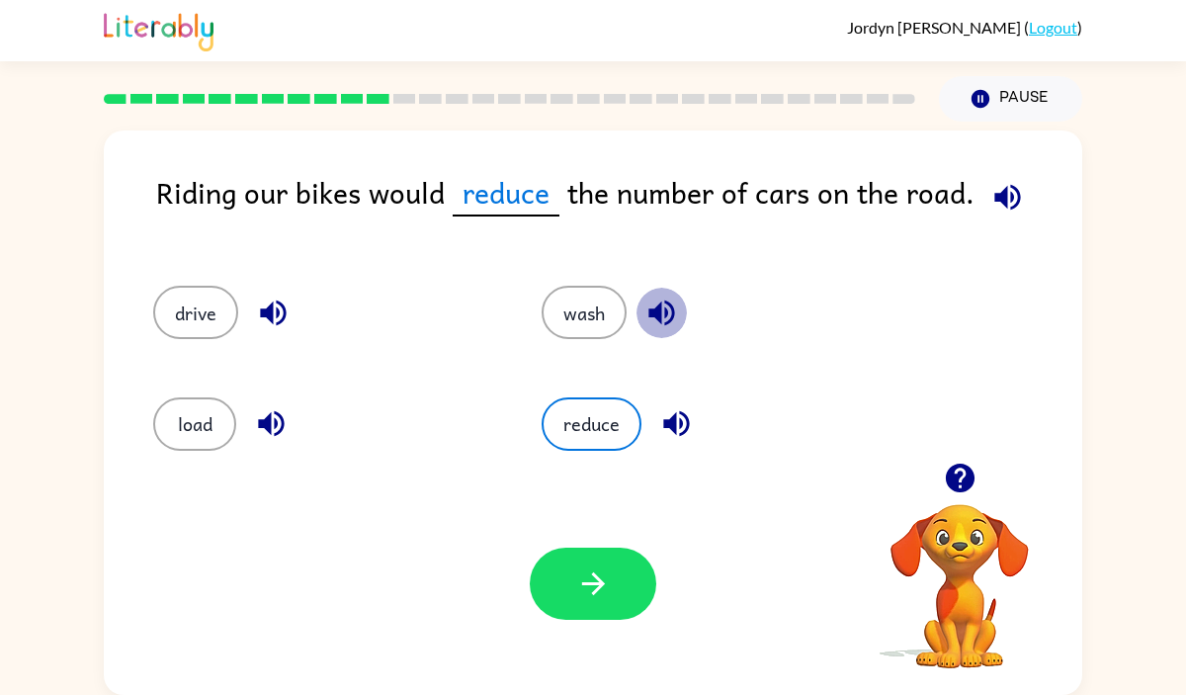
click at [667, 312] on icon "button" at bounding box center [661, 313] width 26 height 26
click at [189, 415] on button "load" at bounding box center [194, 423] width 83 height 53
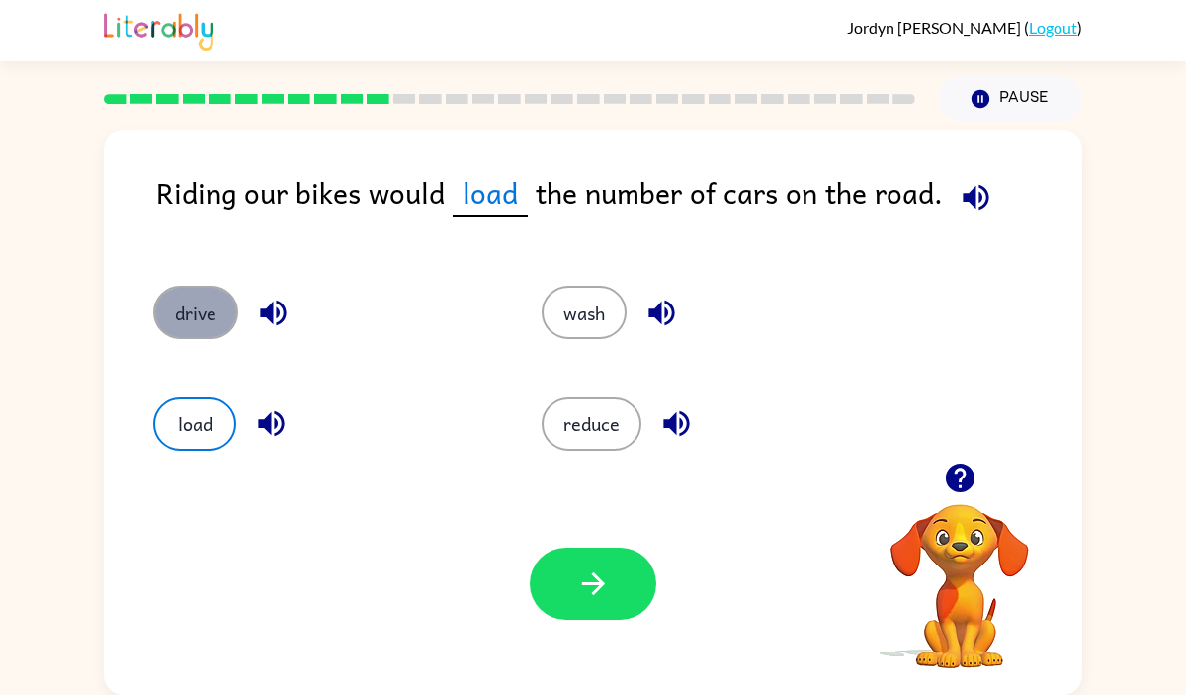
click at [182, 304] on button "drive" at bounding box center [195, 312] width 85 height 53
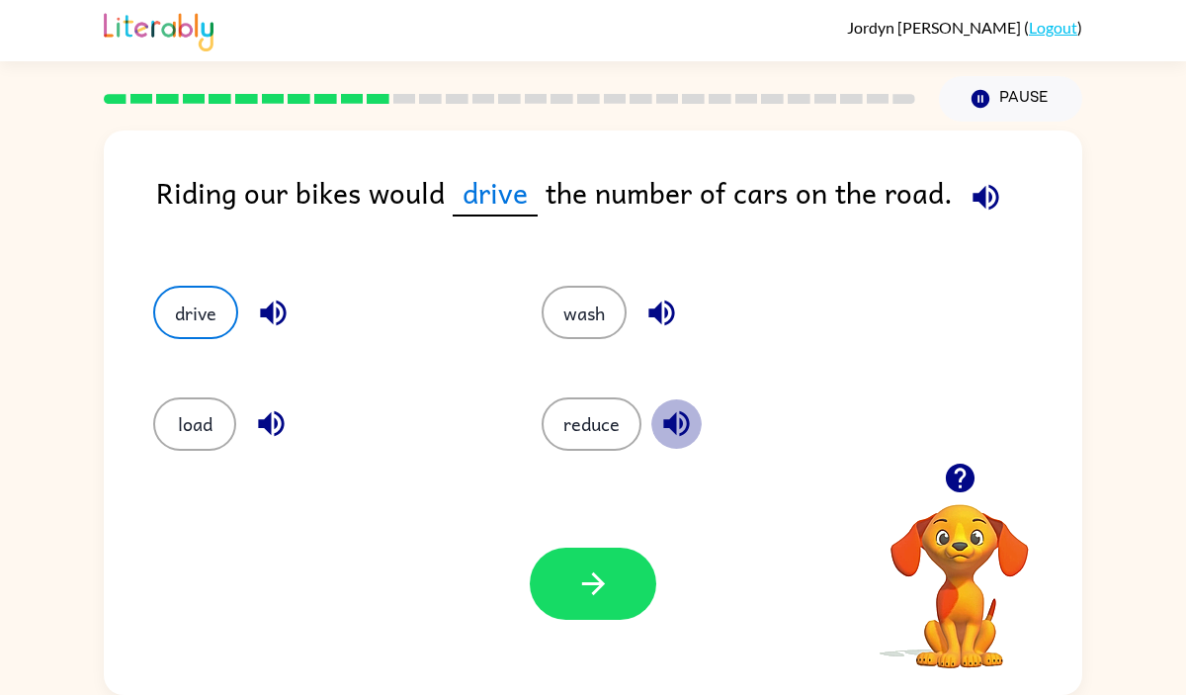
click at [667, 427] on icon "button" at bounding box center [676, 424] width 26 height 26
click at [608, 410] on button "reduce" at bounding box center [592, 423] width 100 height 53
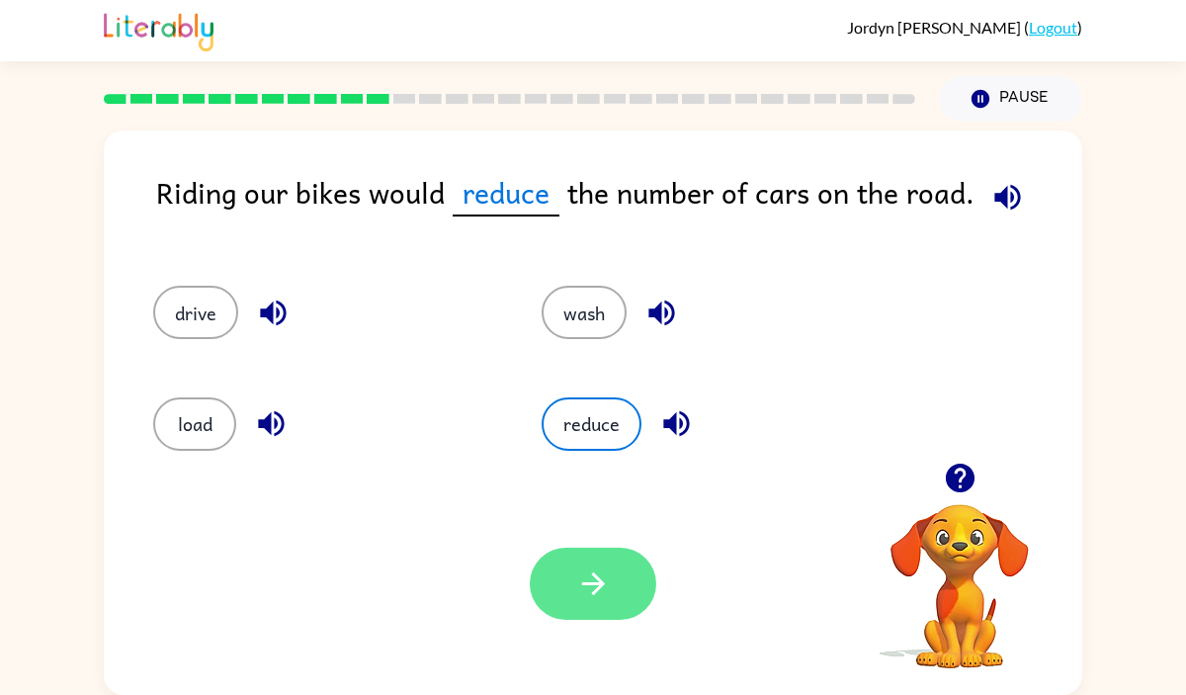
click at [610, 584] on button "button" at bounding box center [593, 584] width 127 height 72
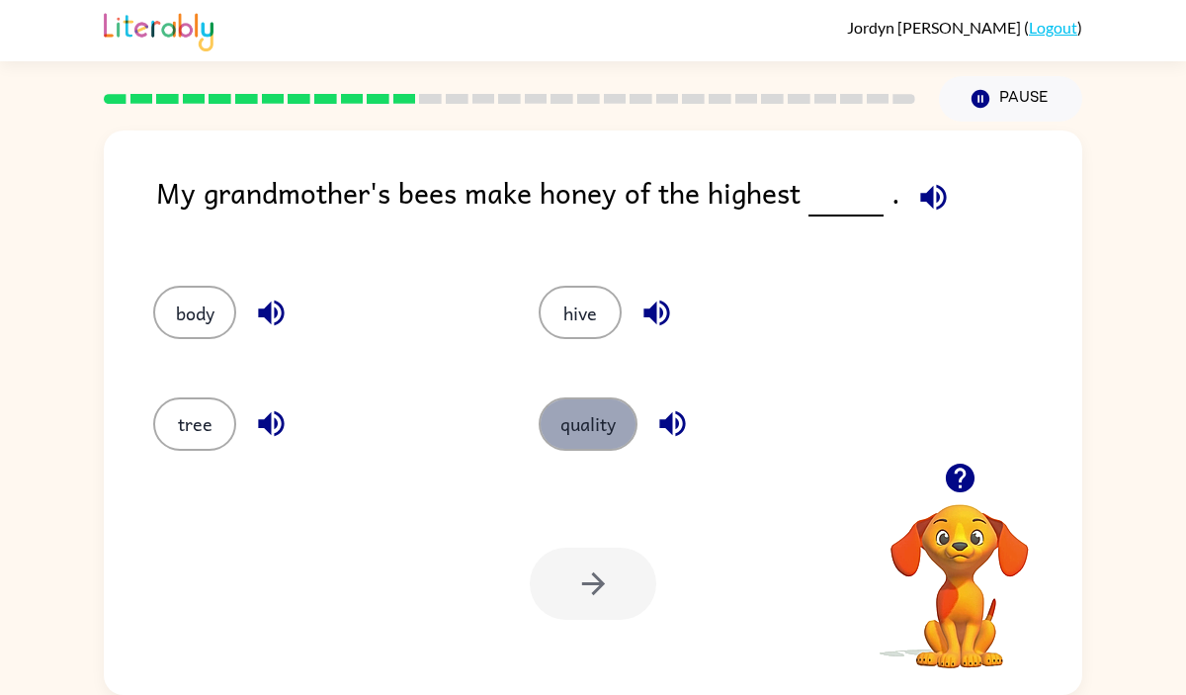
click at [609, 425] on button "quality" at bounding box center [588, 423] width 99 height 53
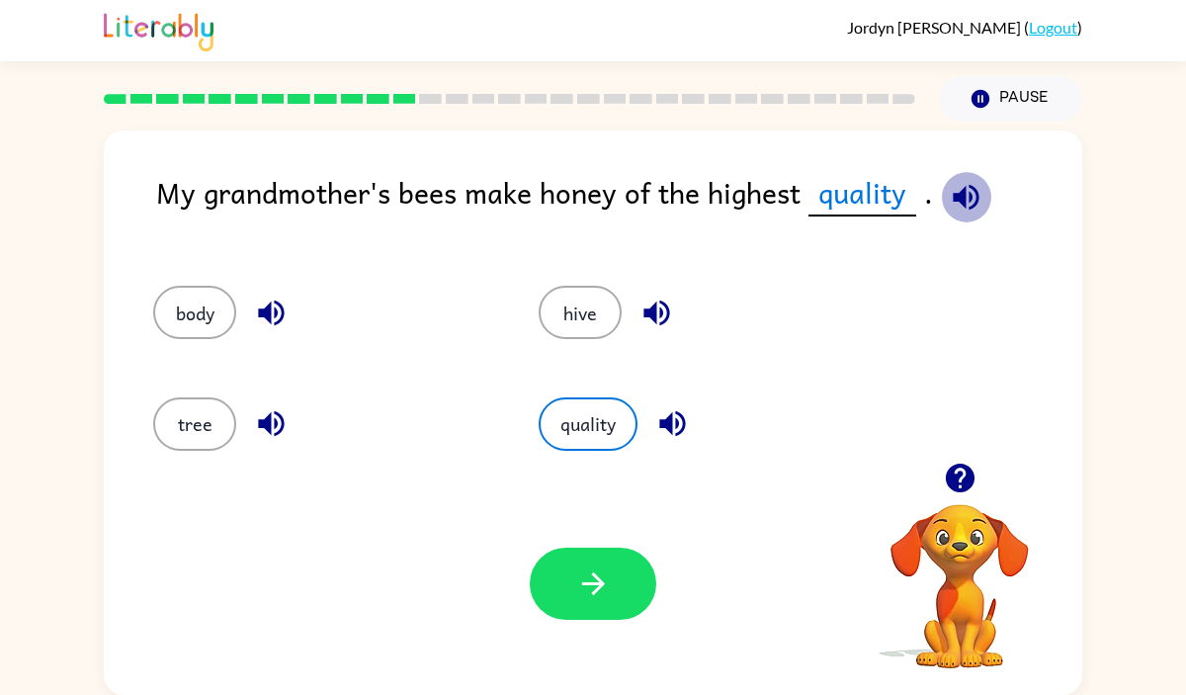
click at [949, 198] on icon "button" at bounding box center [966, 197] width 35 height 35
click at [605, 591] on icon "button" at bounding box center [593, 583] width 35 height 35
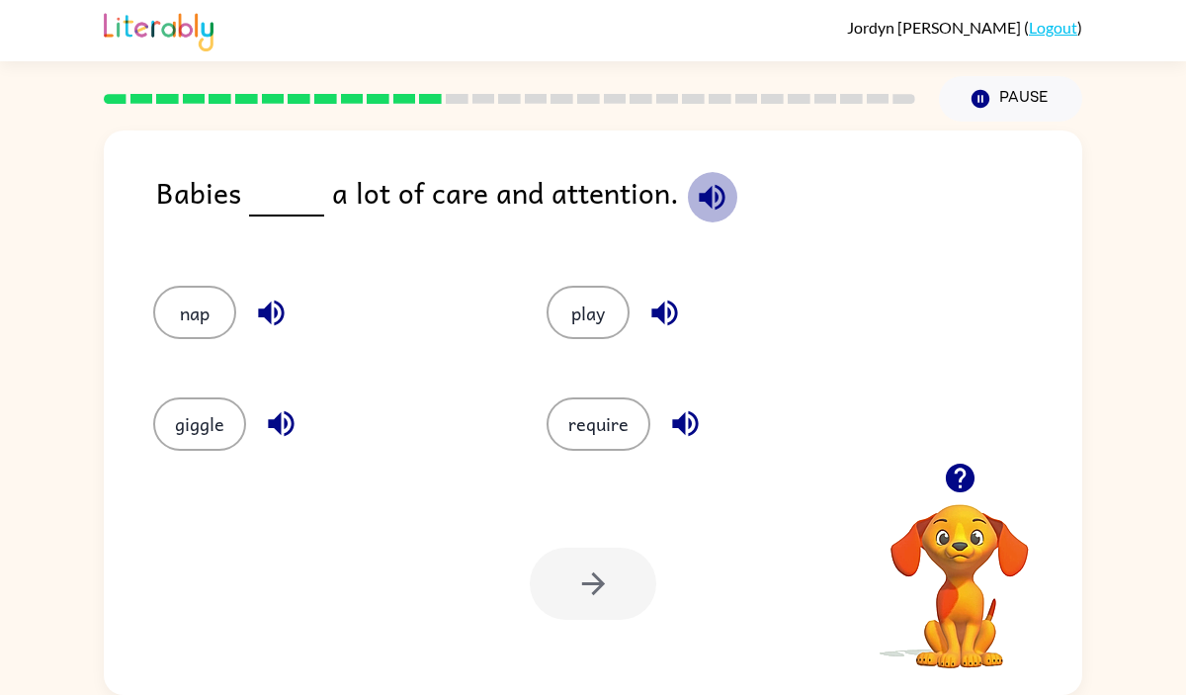
click at [703, 189] on icon "button" at bounding box center [712, 197] width 26 height 26
click at [611, 427] on button "require" at bounding box center [599, 423] width 104 height 53
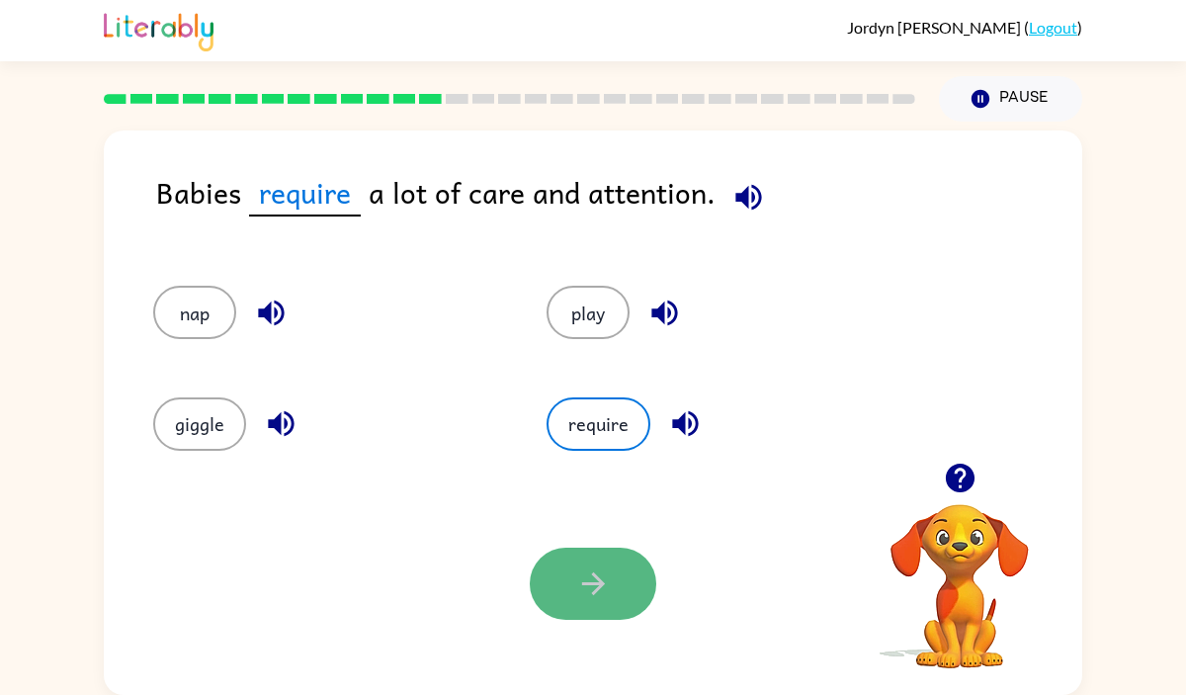
click at [576, 602] on button "button" at bounding box center [593, 584] width 127 height 72
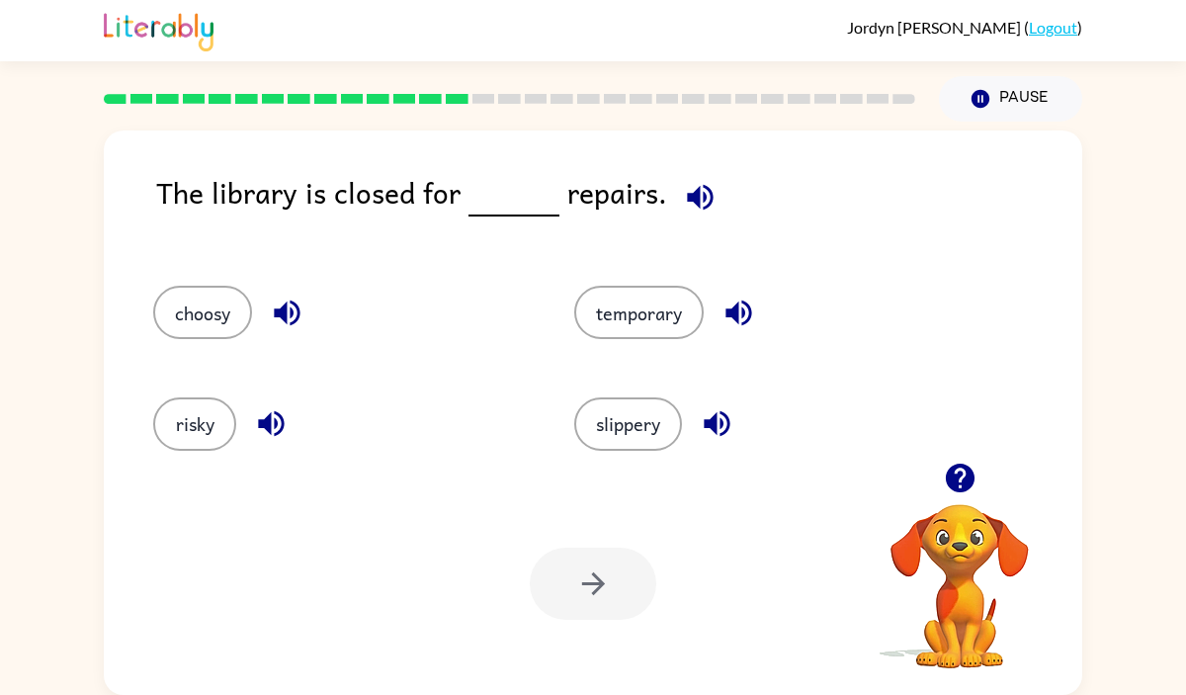
click at [273, 307] on icon "button" at bounding box center [287, 313] width 35 height 35
click at [272, 431] on icon "button" at bounding box center [271, 423] width 35 height 35
click at [735, 306] on icon "button" at bounding box center [739, 313] width 26 height 26
click at [710, 420] on icon "button" at bounding box center [717, 424] width 26 height 26
click at [180, 433] on button "risky" at bounding box center [194, 423] width 83 height 53
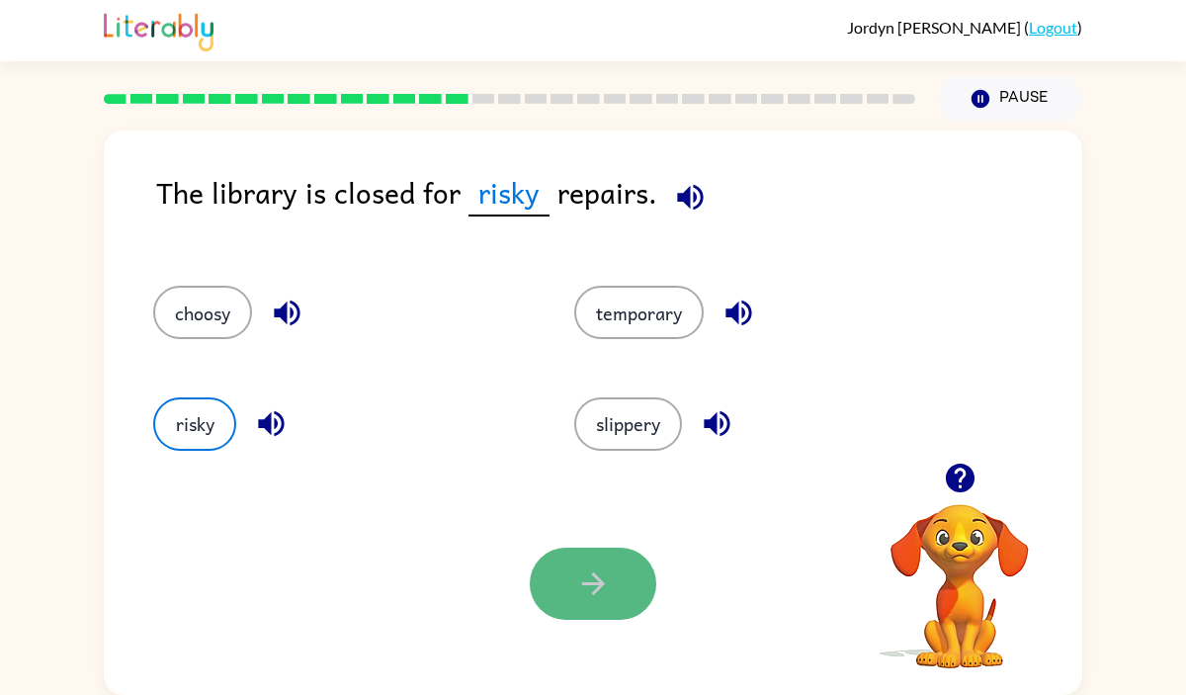
click at [630, 582] on button "button" at bounding box center [593, 584] width 127 height 72
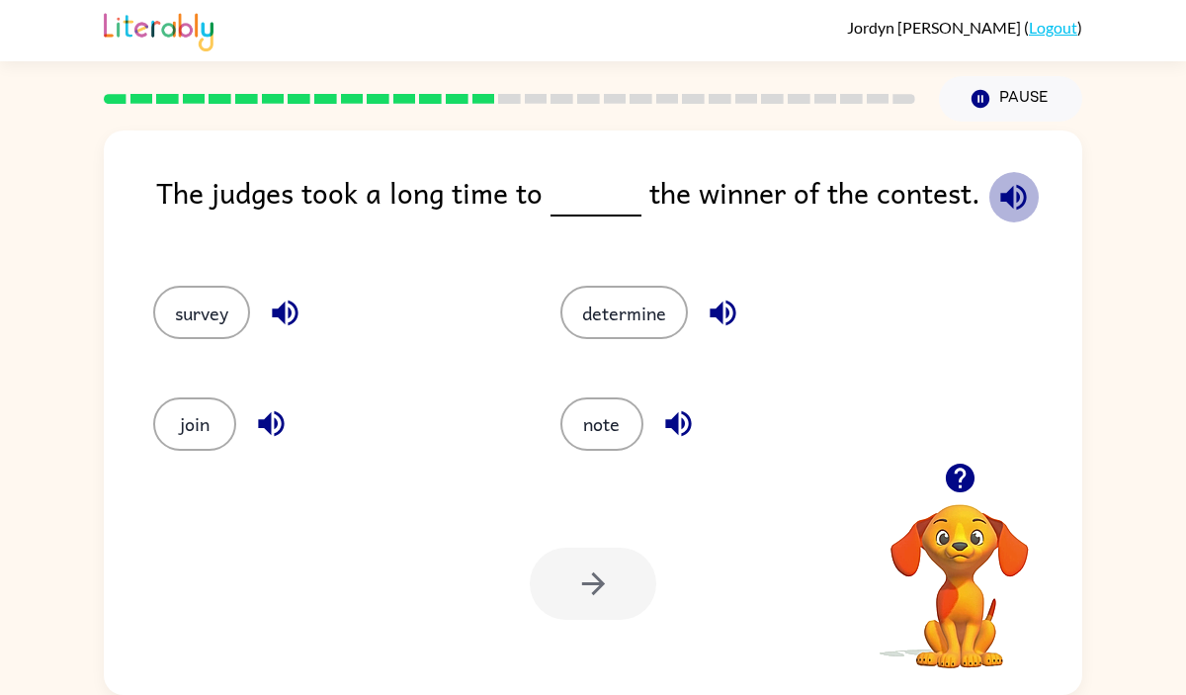
click at [1005, 193] on icon "button" at bounding box center [1013, 197] width 26 height 26
click at [719, 305] on icon "button" at bounding box center [723, 313] width 26 height 26
click at [625, 314] on button "determine" at bounding box center [624, 312] width 128 height 53
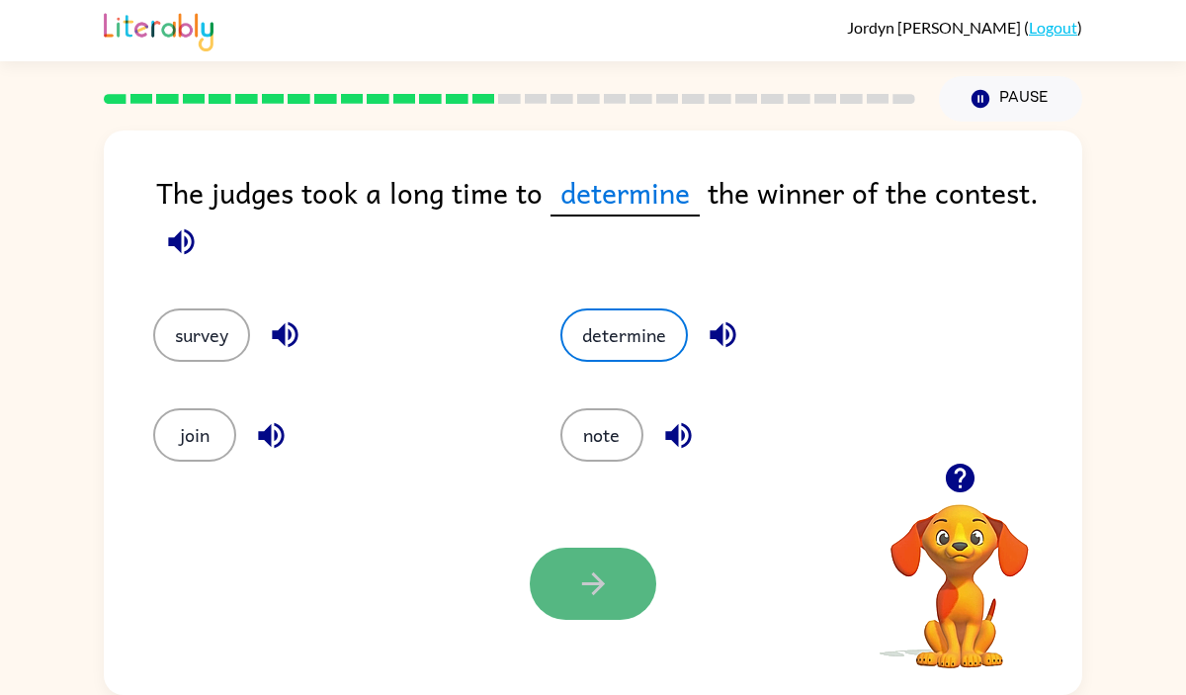
click at [588, 571] on icon "button" at bounding box center [593, 583] width 35 height 35
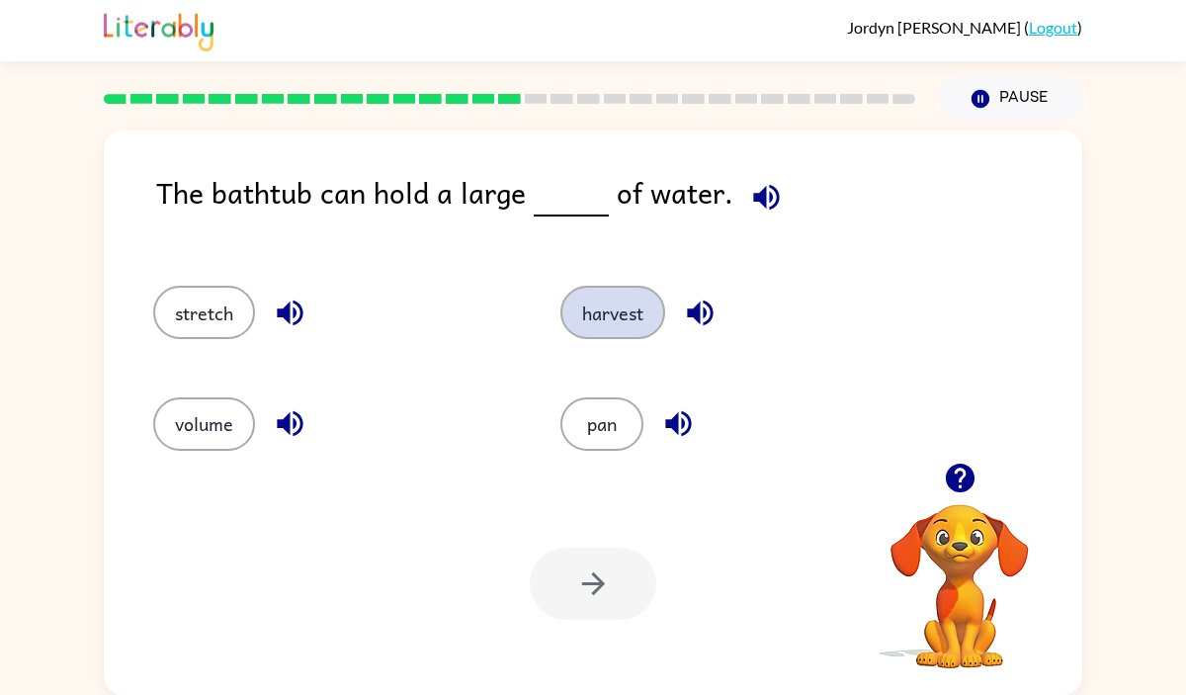
click at [609, 321] on button "harvest" at bounding box center [612, 312] width 105 height 53
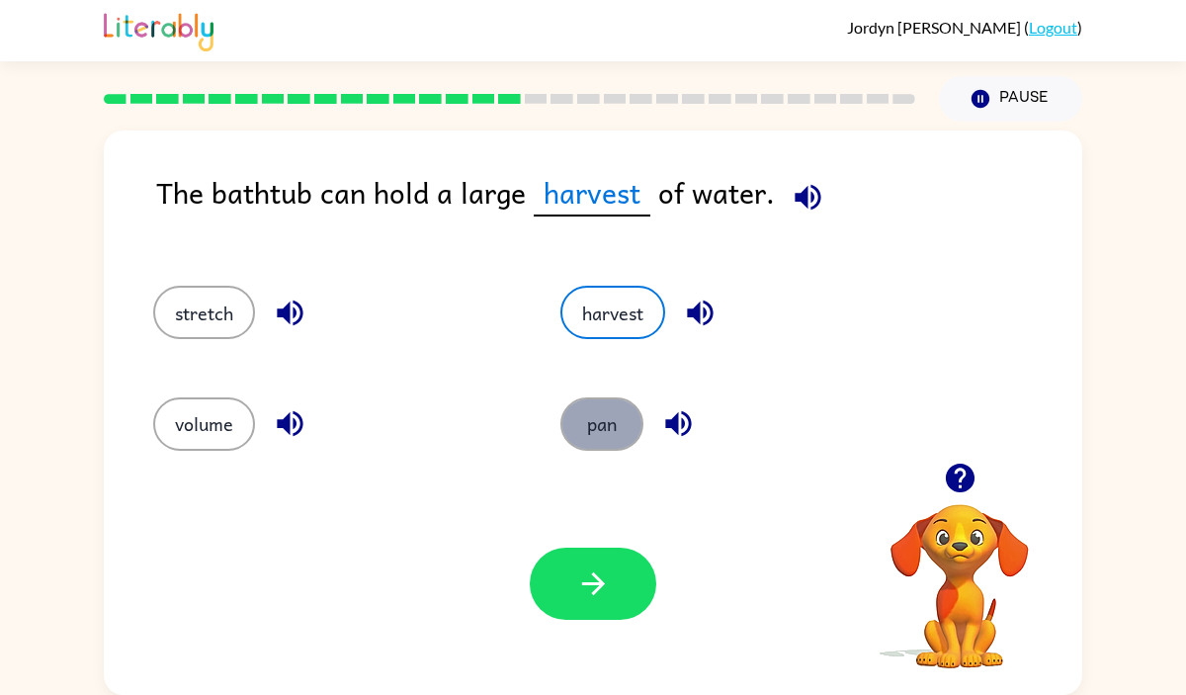
click at [594, 422] on button "pan" at bounding box center [601, 423] width 83 height 53
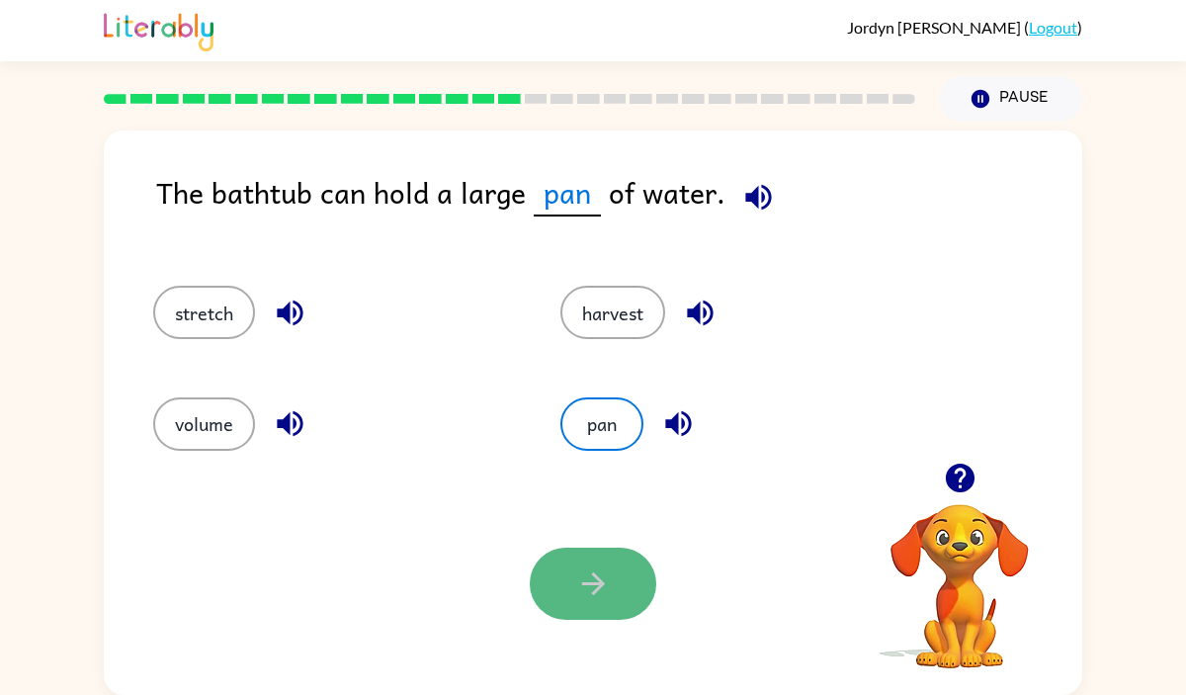
click at [584, 560] on button "button" at bounding box center [593, 584] width 127 height 72
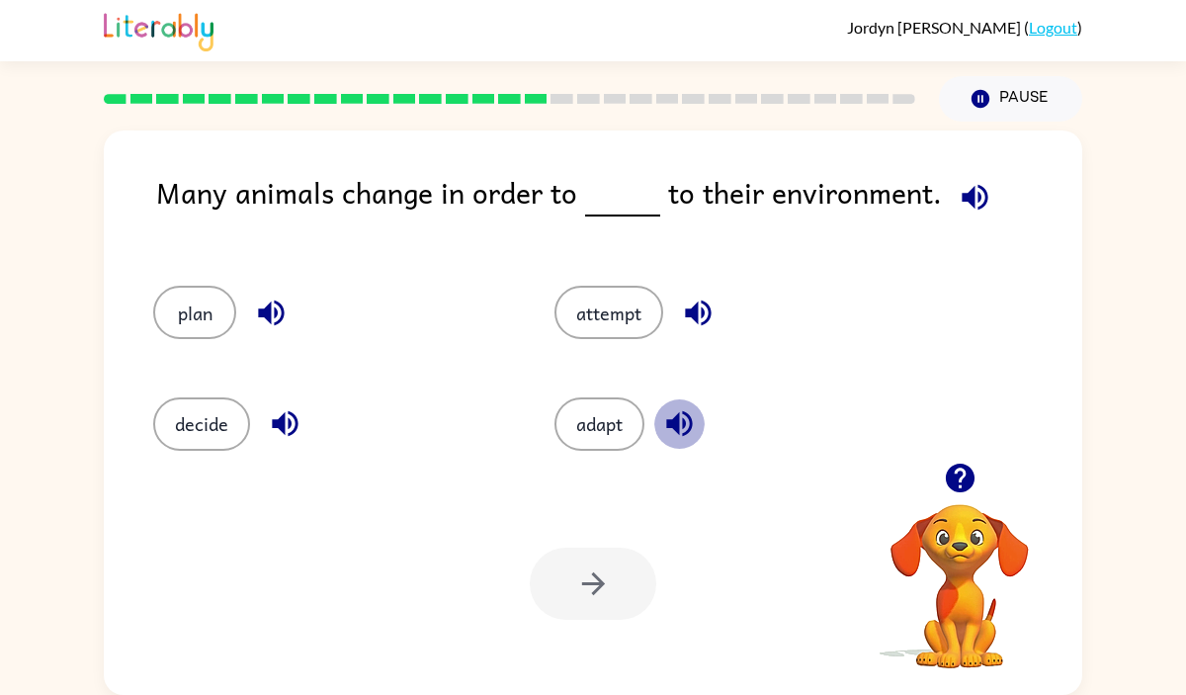
click at [676, 425] on icon "button" at bounding box center [679, 424] width 26 height 26
click at [963, 204] on icon "button" at bounding box center [975, 197] width 26 height 26
click at [594, 434] on button "adapt" at bounding box center [600, 423] width 90 height 53
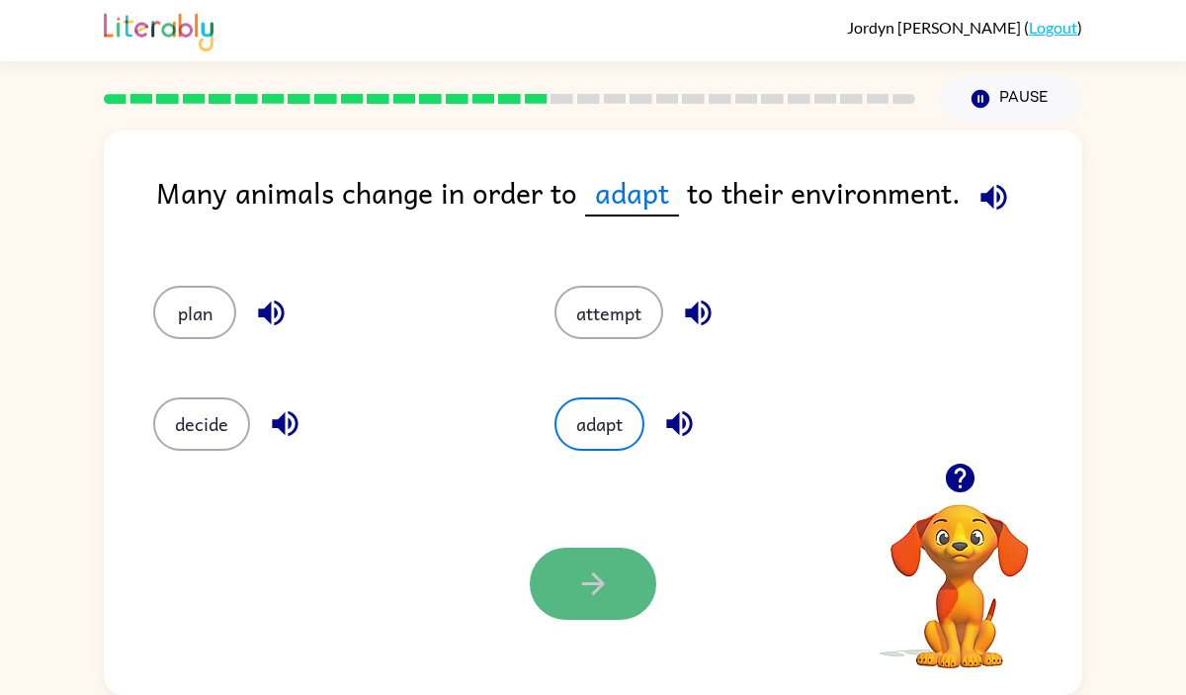
click at [596, 563] on button "button" at bounding box center [593, 584] width 127 height 72
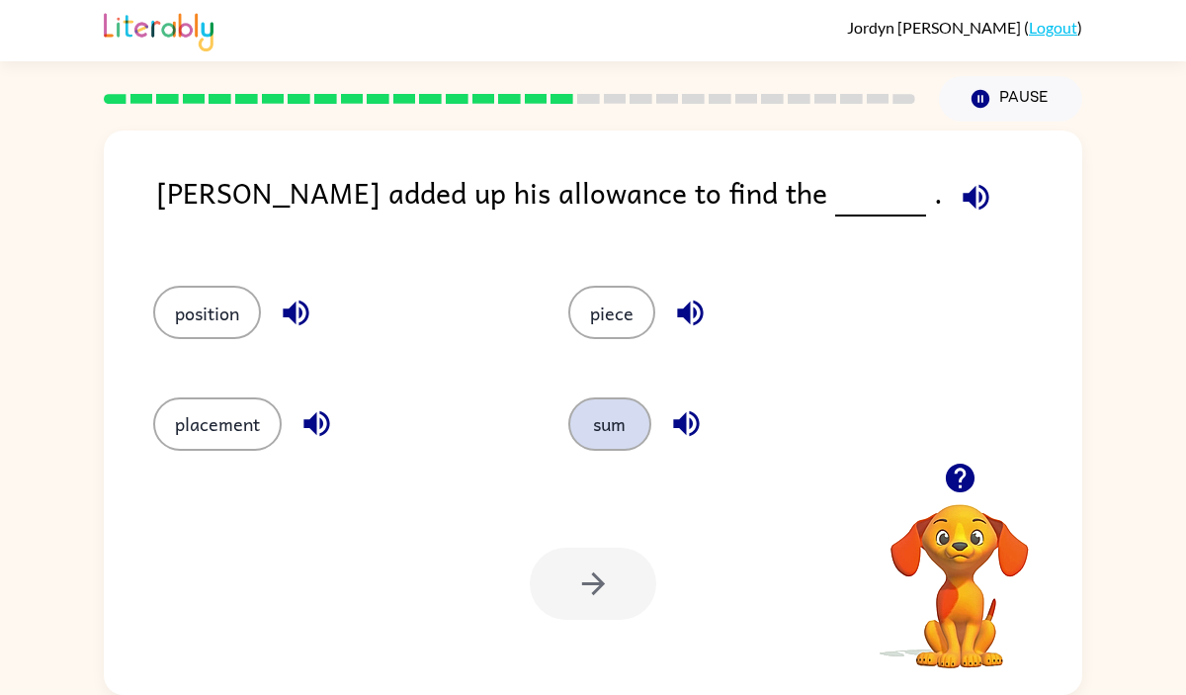
click at [594, 431] on button "sum" at bounding box center [609, 423] width 83 height 53
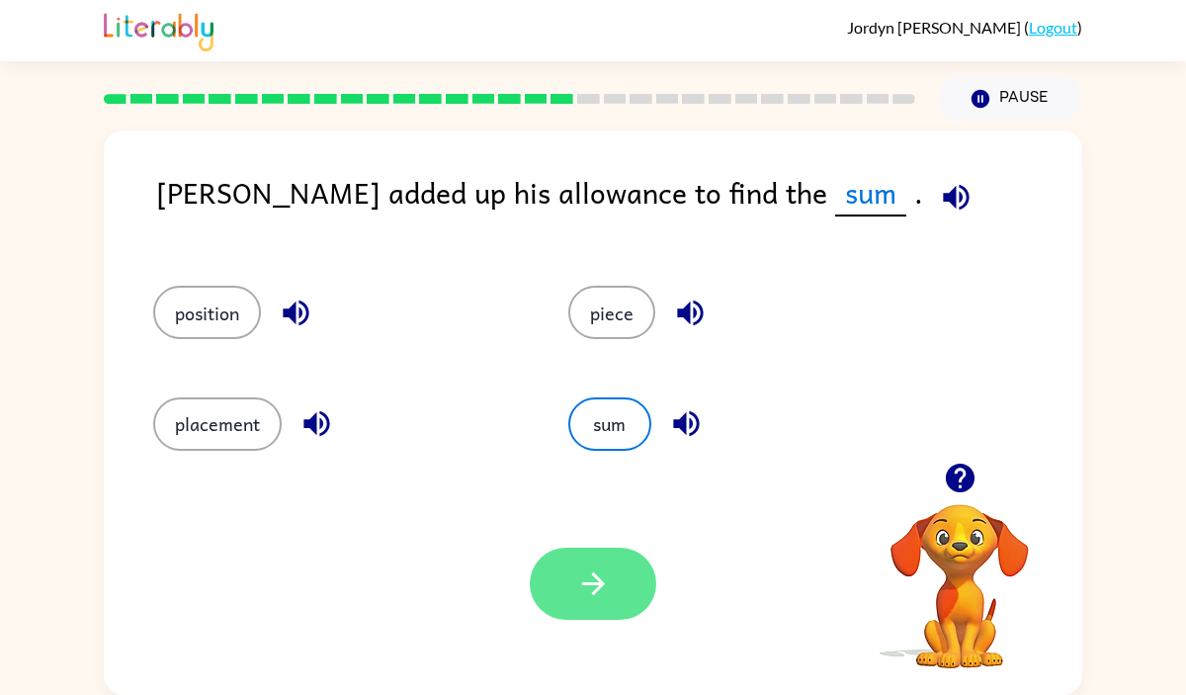
click at [596, 570] on icon "button" at bounding box center [593, 583] width 35 height 35
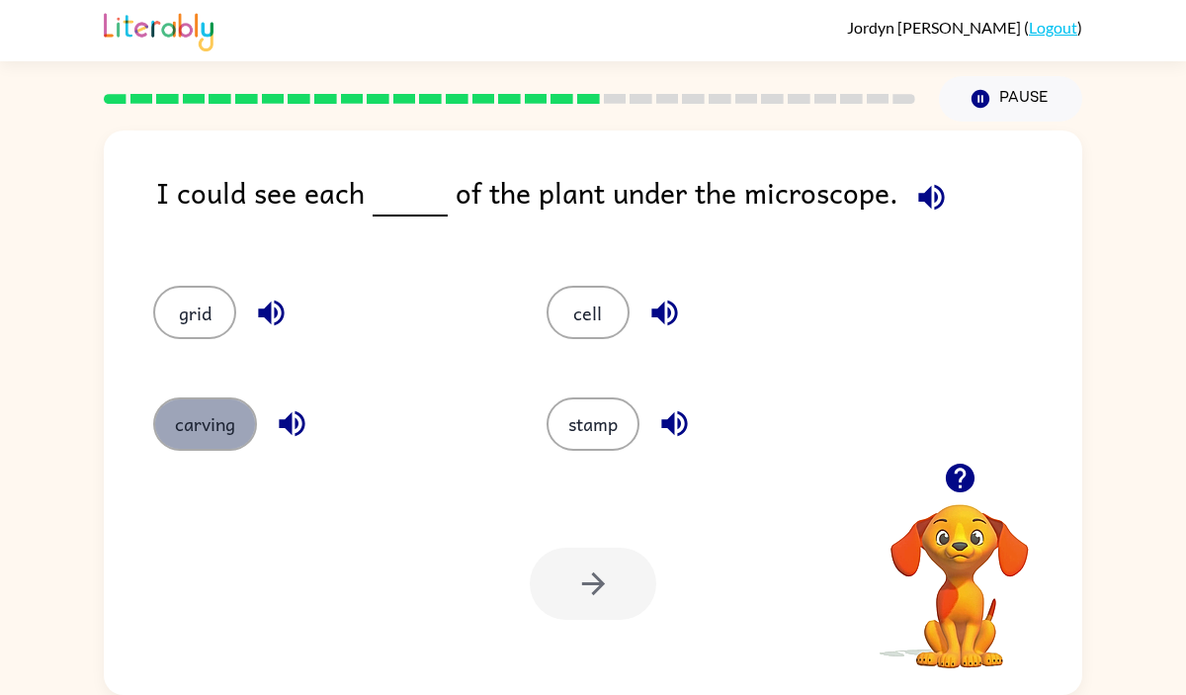
click at [224, 422] on button "carving" at bounding box center [205, 423] width 104 height 53
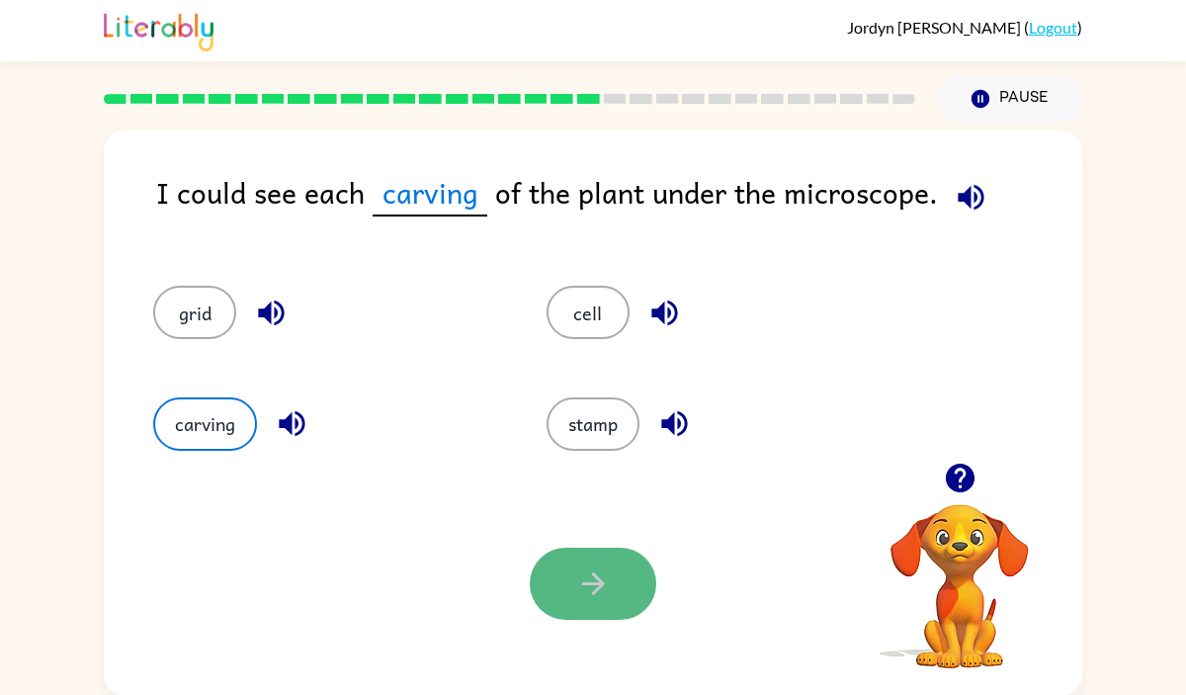
click at [598, 559] on button "button" at bounding box center [593, 584] width 127 height 72
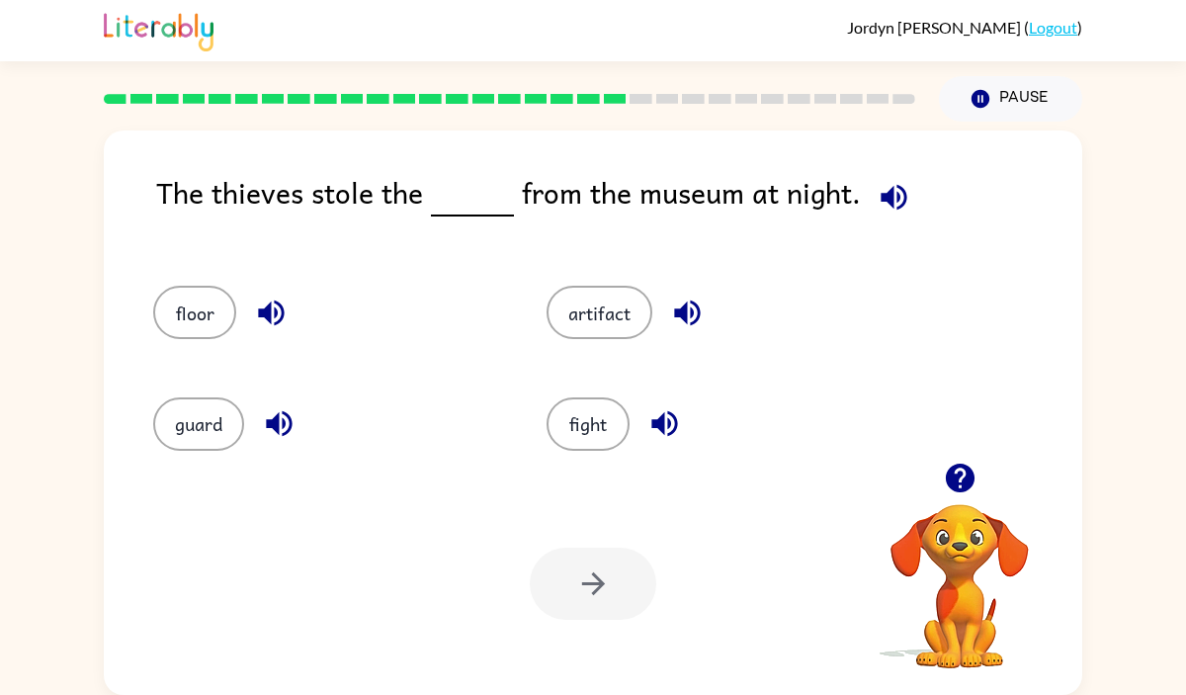
click at [681, 309] on icon "button" at bounding box center [687, 313] width 26 height 26
click at [613, 322] on button "artifact" at bounding box center [600, 312] width 106 height 53
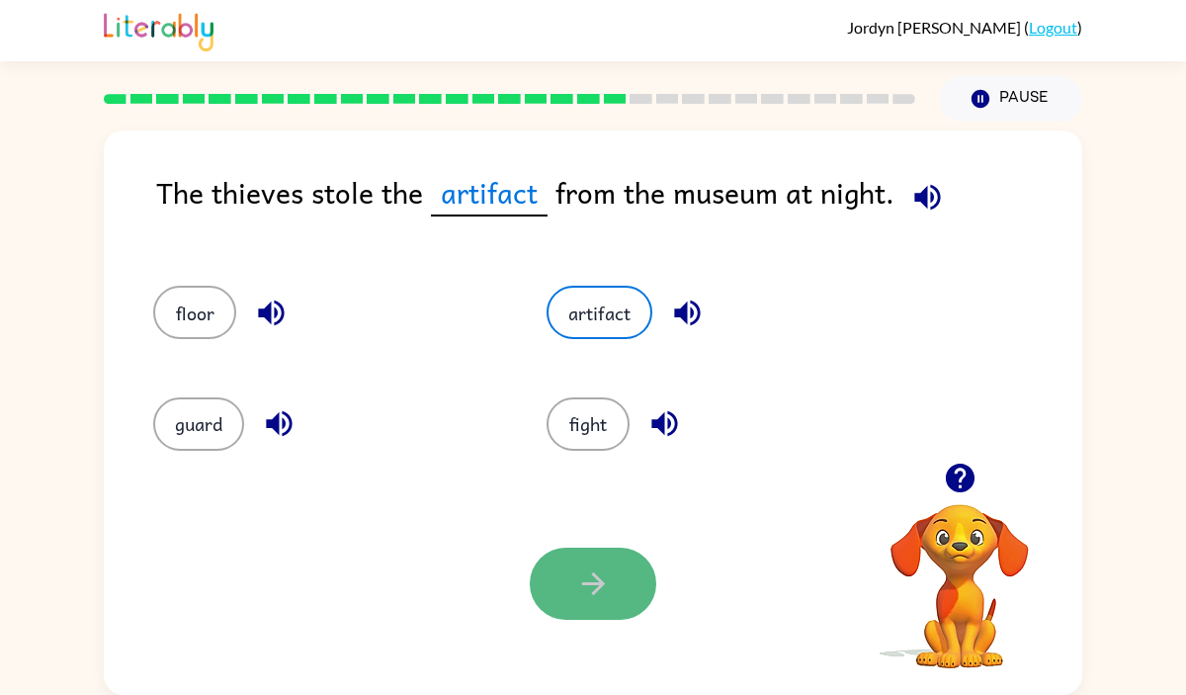
click at [573, 575] on button "button" at bounding box center [593, 584] width 127 height 72
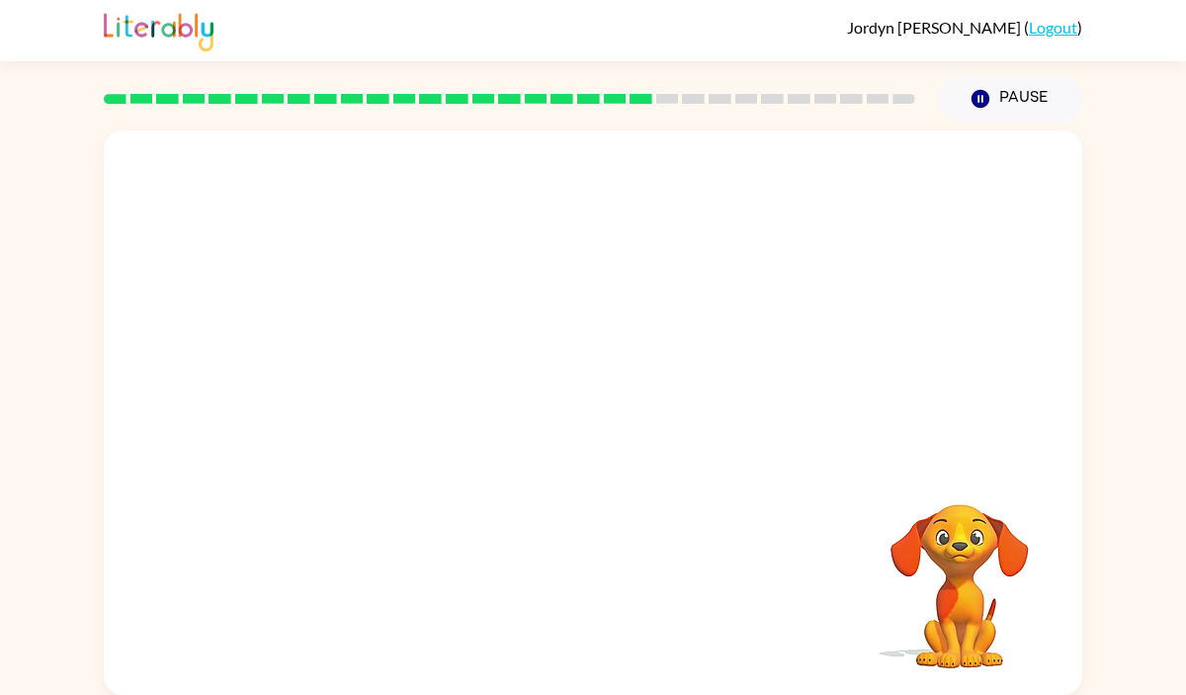
click at [419, 394] on video "Your browser must support playing .mp4 files to use Literably. Please try using…" at bounding box center [593, 296] width 979 height 332
click at [406, 399] on video "Your browser must support playing .mp4 files to use Literably. Please try using…" at bounding box center [593, 296] width 979 height 332
click at [584, 422] on icon "button" at bounding box center [592, 422] width 23 height 23
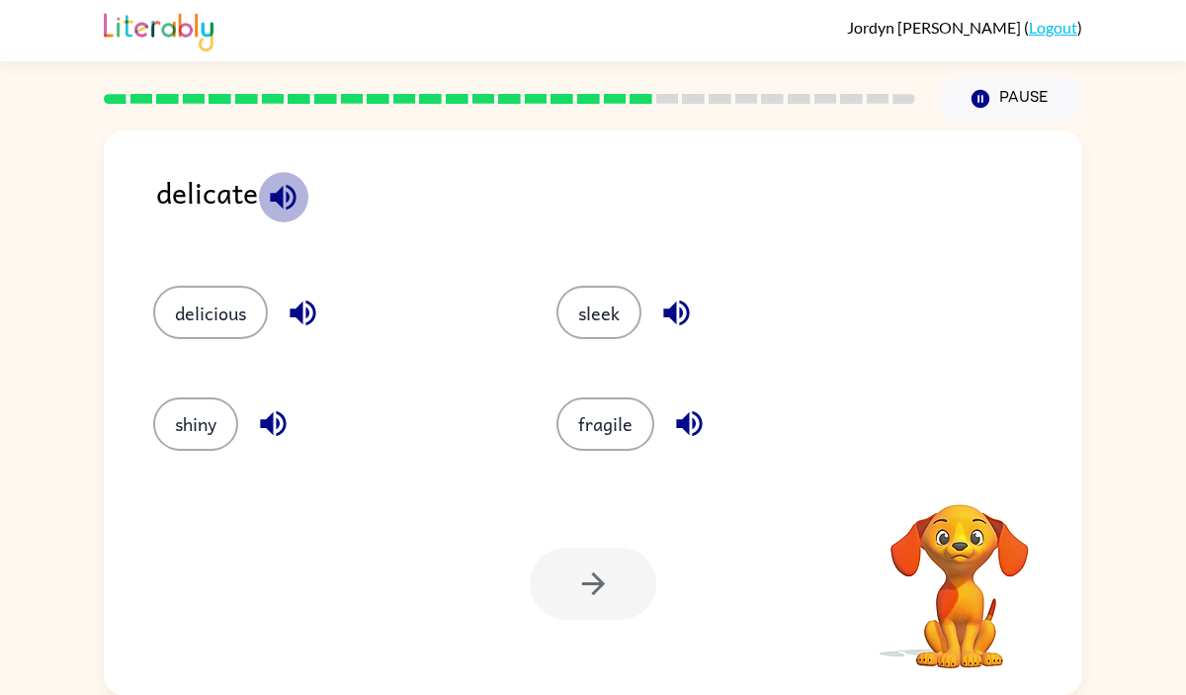
click at [282, 196] on icon "button" at bounding box center [283, 197] width 26 height 26
click at [607, 426] on button "fragile" at bounding box center [605, 423] width 98 height 53
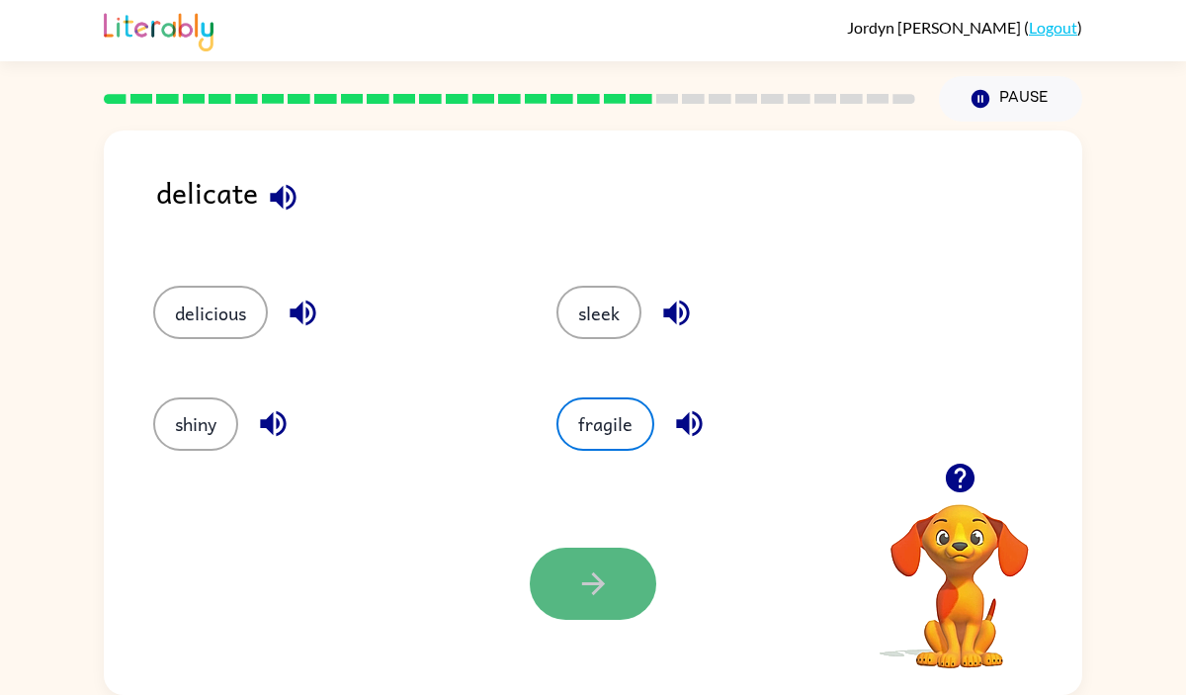
click at [583, 586] on icon "button" at bounding box center [593, 583] width 35 height 35
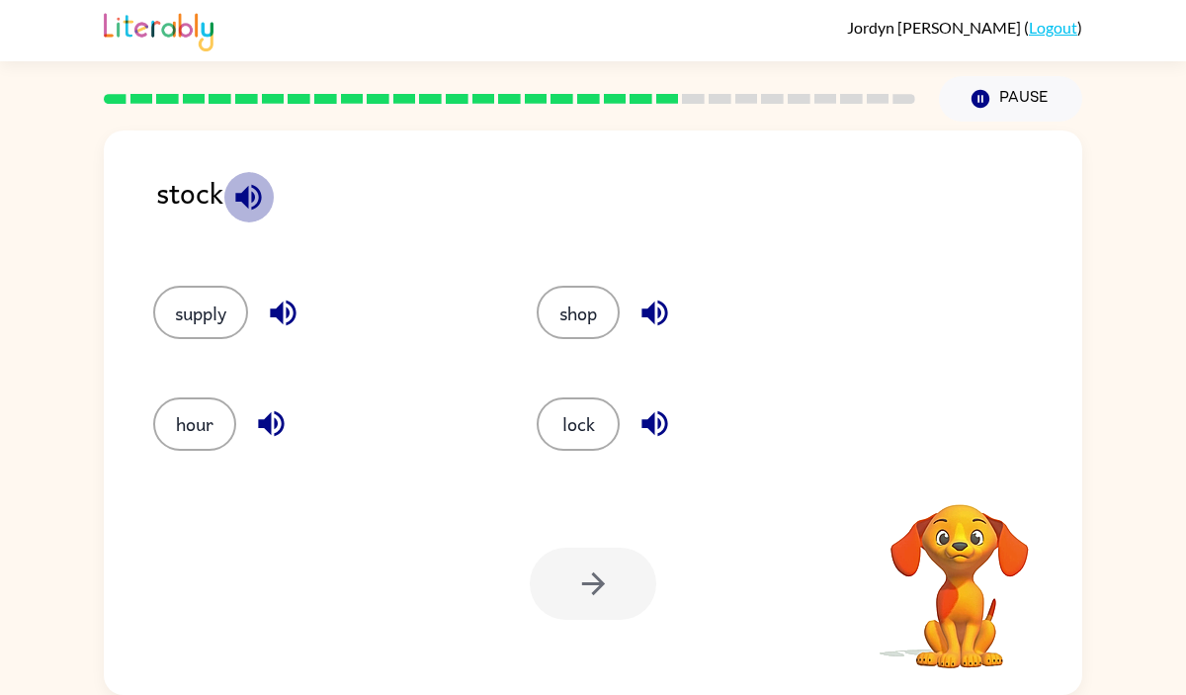
click at [249, 191] on icon "button" at bounding box center [248, 197] width 35 height 35
click at [596, 295] on button "shop" at bounding box center [578, 312] width 83 height 53
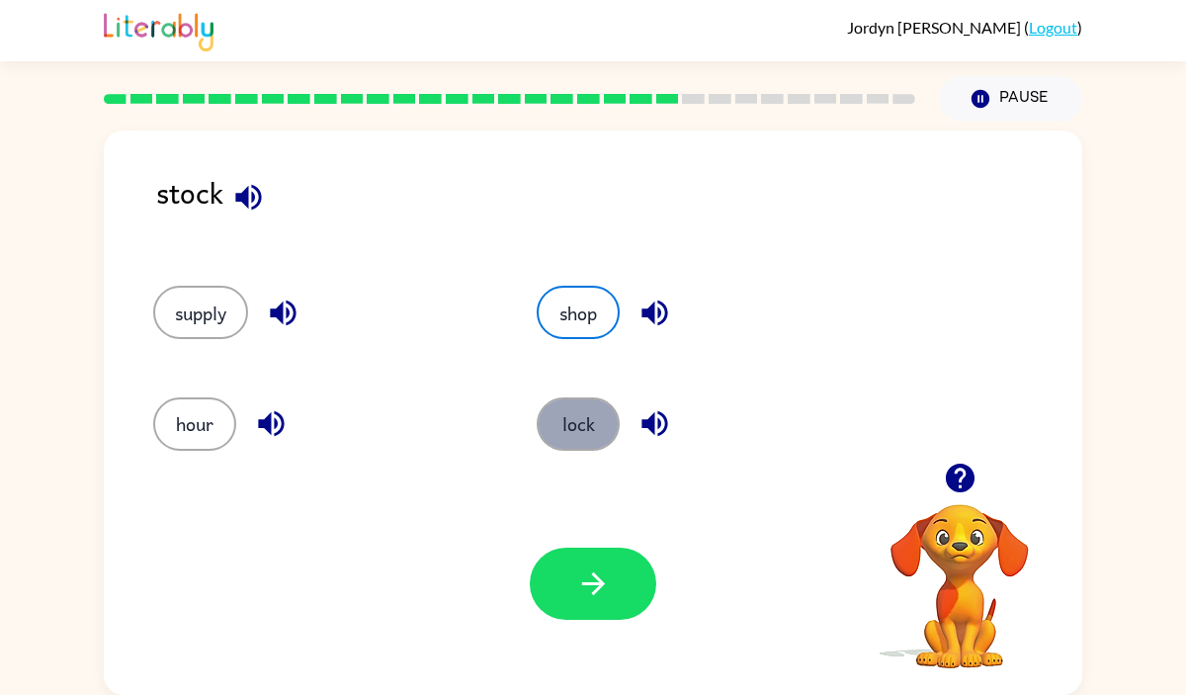
click at [582, 413] on button "lock" at bounding box center [578, 423] width 83 height 53
click at [660, 417] on icon "button" at bounding box center [655, 423] width 35 height 35
click at [276, 308] on icon "button" at bounding box center [283, 313] width 26 height 26
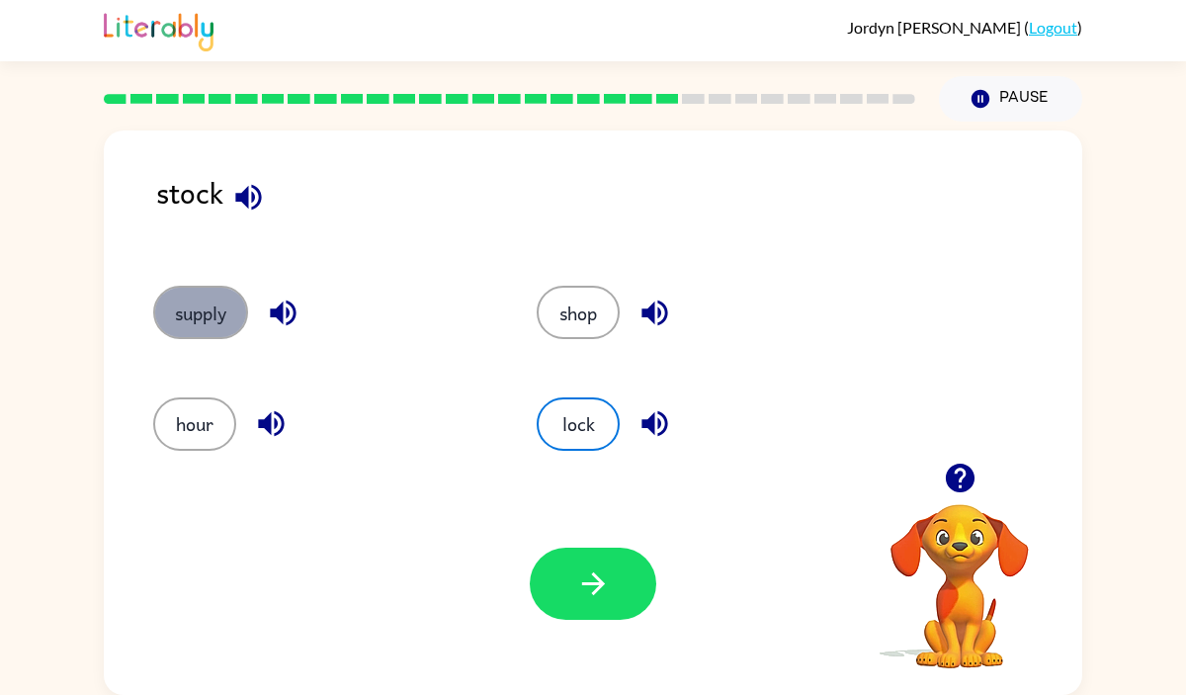
click at [213, 311] on button "supply" at bounding box center [200, 312] width 95 height 53
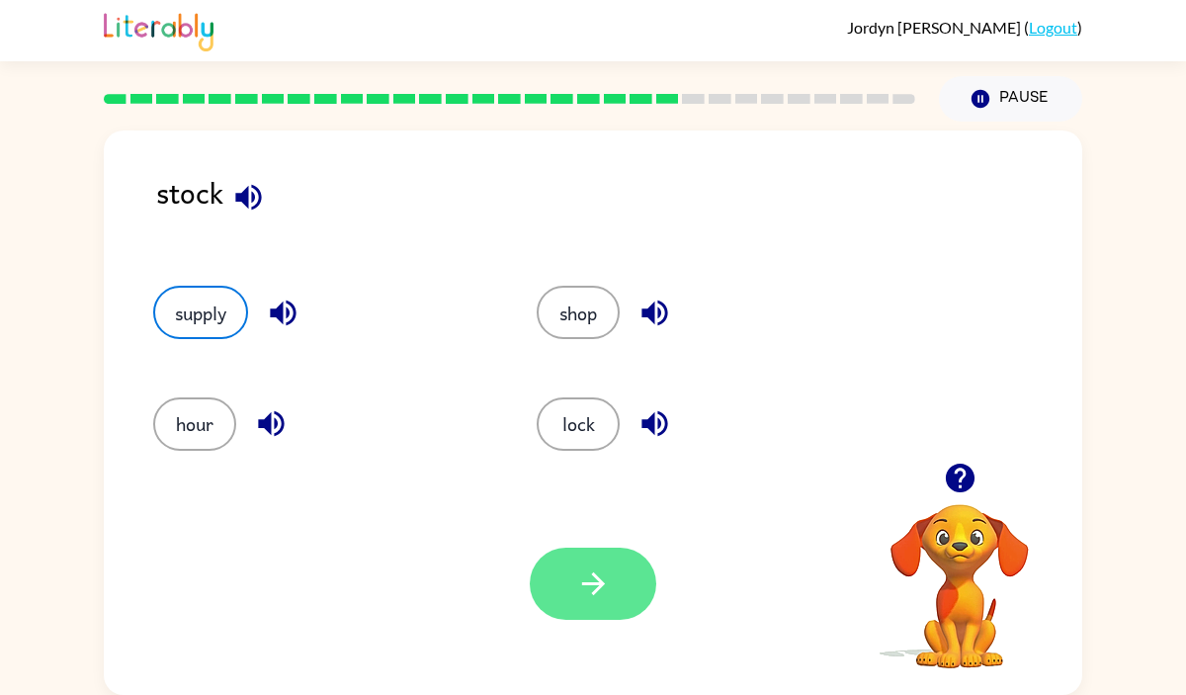
click at [590, 551] on button "button" at bounding box center [593, 584] width 127 height 72
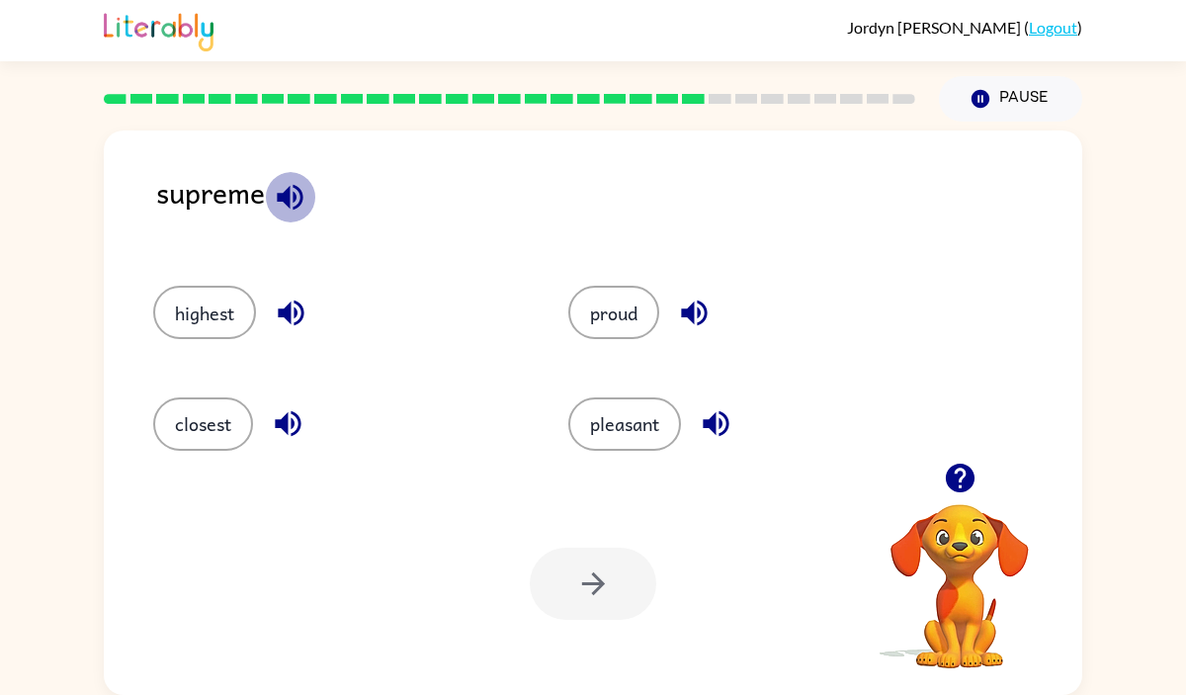
click at [291, 193] on icon "button" at bounding box center [290, 197] width 35 height 35
click at [596, 420] on button "pleasant" at bounding box center [624, 423] width 113 height 53
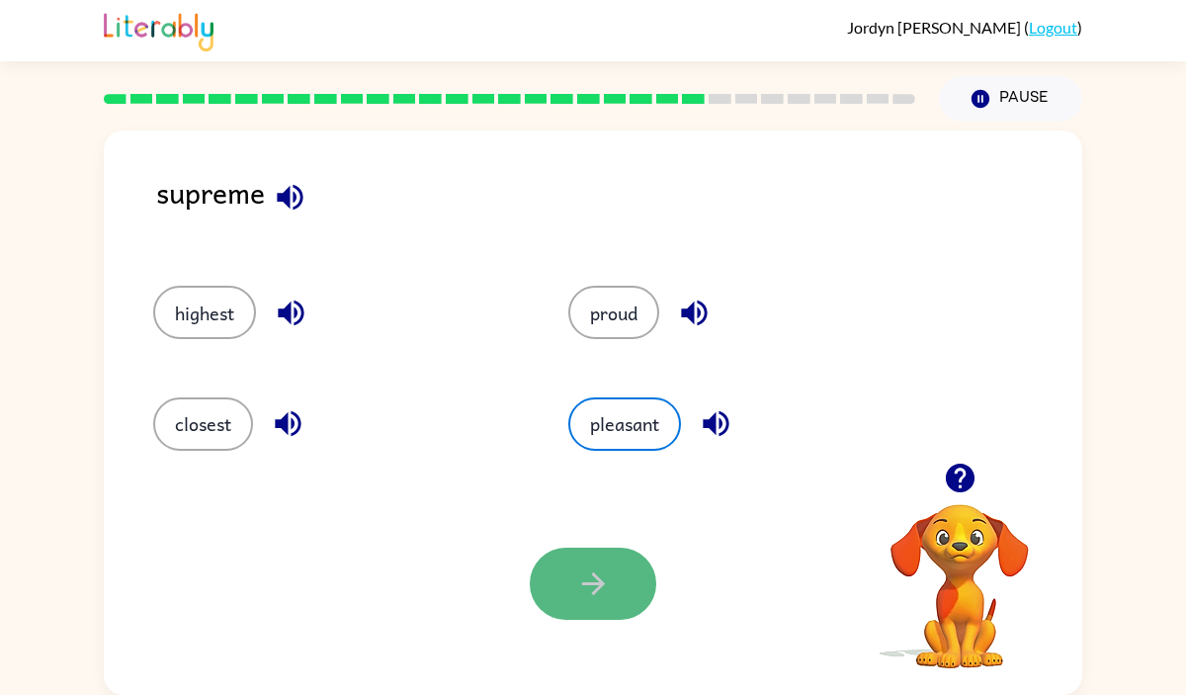
click at [585, 560] on button "button" at bounding box center [593, 584] width 127 height 72
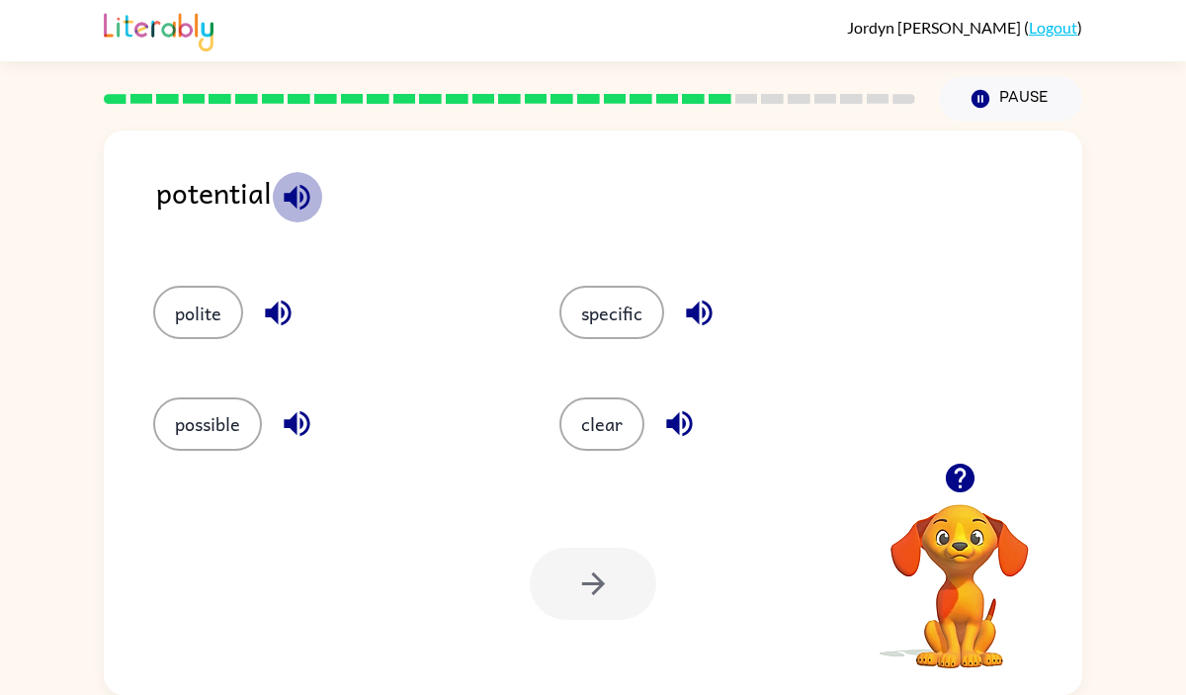
click at [296, 184] on icon "button" at bounding box center [297, 197] width 35 height 35
click at [221, 306] on button "polite" at bounding box center [198, 312] width 90 height 53
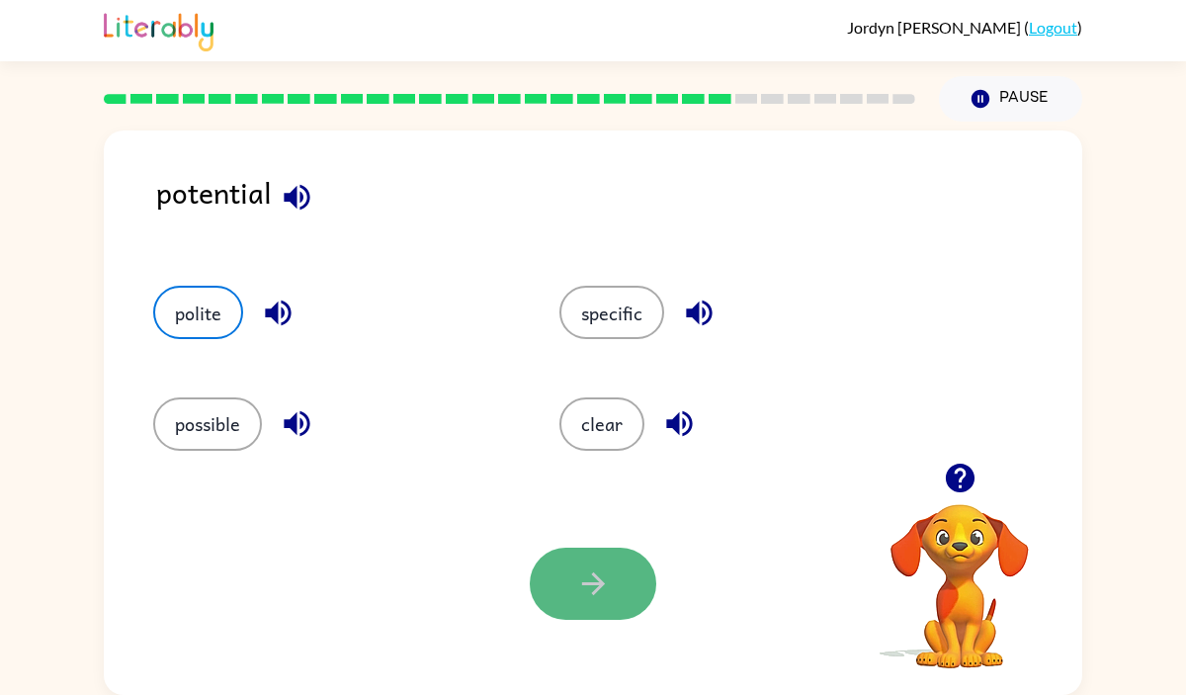
click at [618, 566] on button "button" at bounding box center [593, 584] width 127 height 72
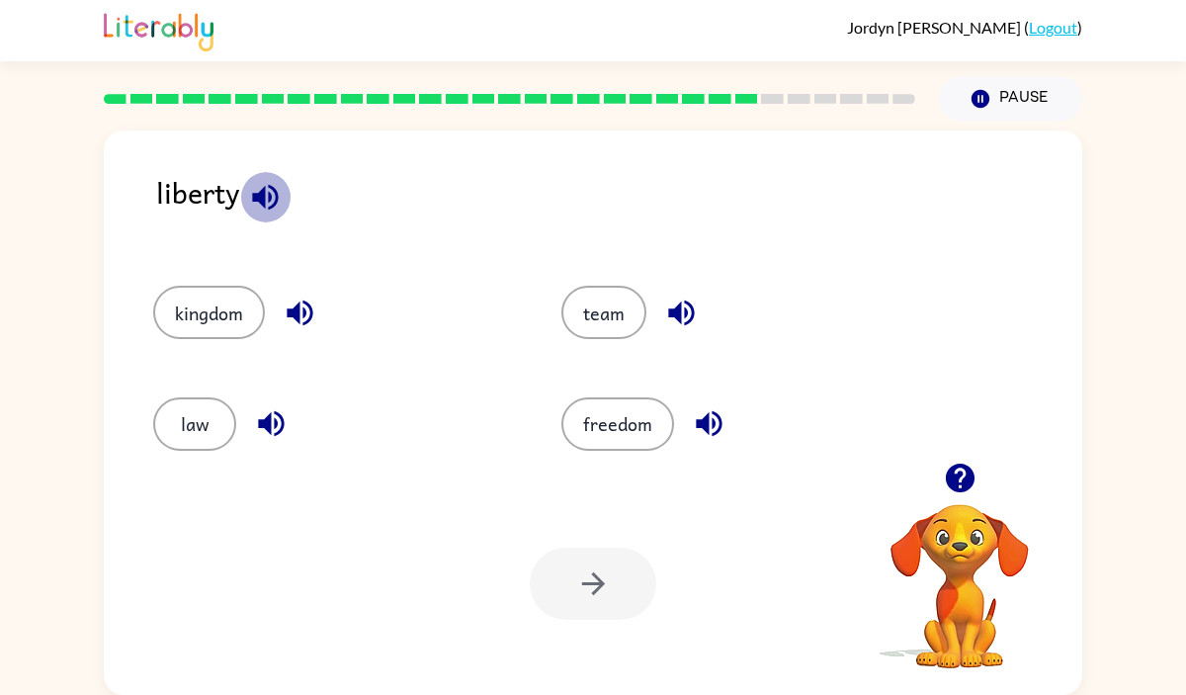
click at [267, 205] on icon "button" at bounding box center [265, 197] width 35 height 35
click at [204, 319] on button "kingdom" at bounding box center [209, 312] width 112 height 53
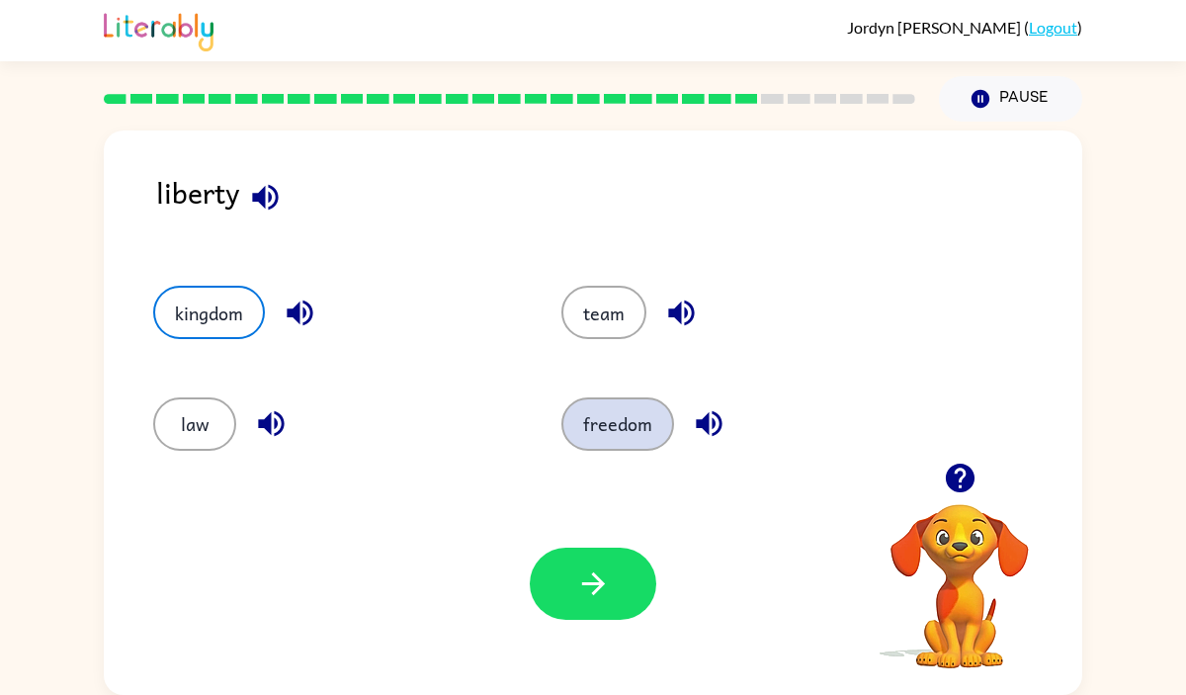
click at [620, 425] on button "freedom" at bounding box center [617, 423] width 113 height 53
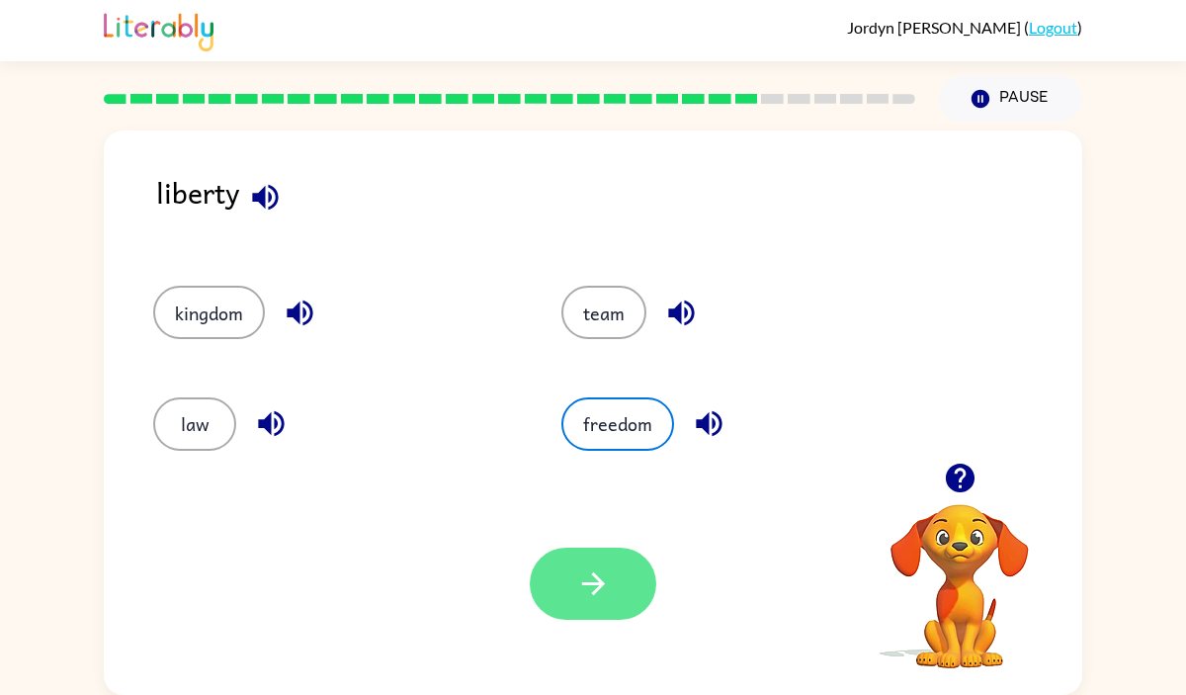
click at [593, 573] on icon "button" at bounding box center [592, 583] width 23 height 23
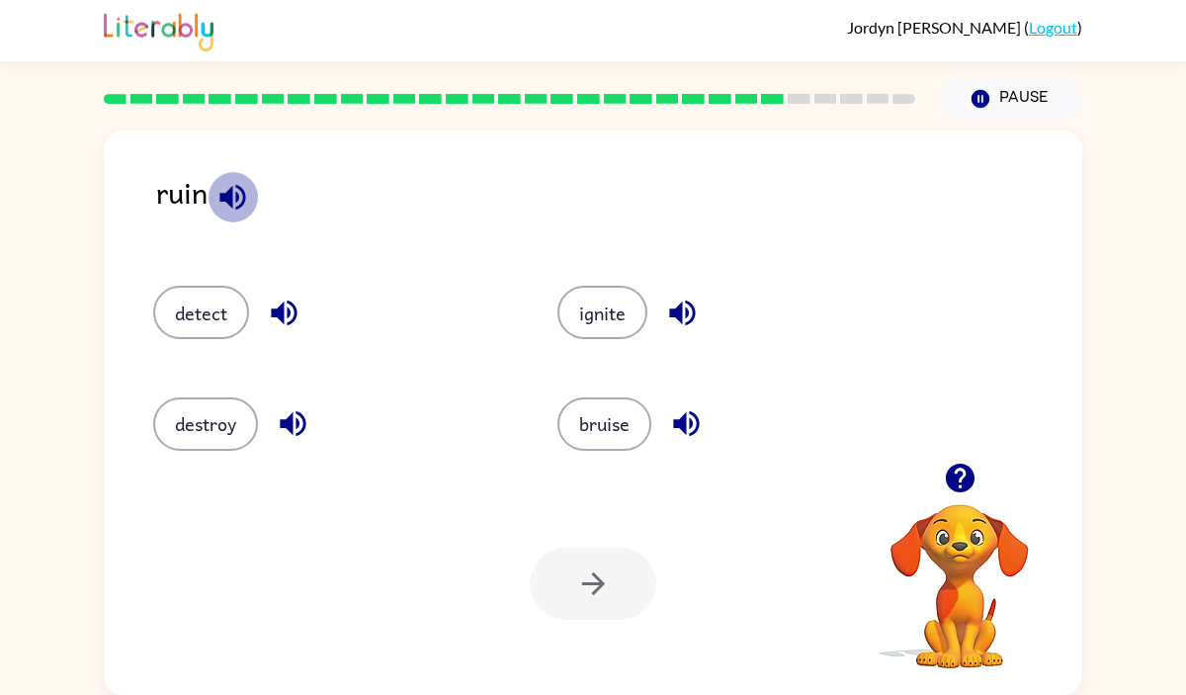
click at [236, 186] on icon "button" at bounding box center [232, 197] width 26 height 26
click at [185, 403] on button "destroy" at bounding box center [205, 423] width 105 height 53
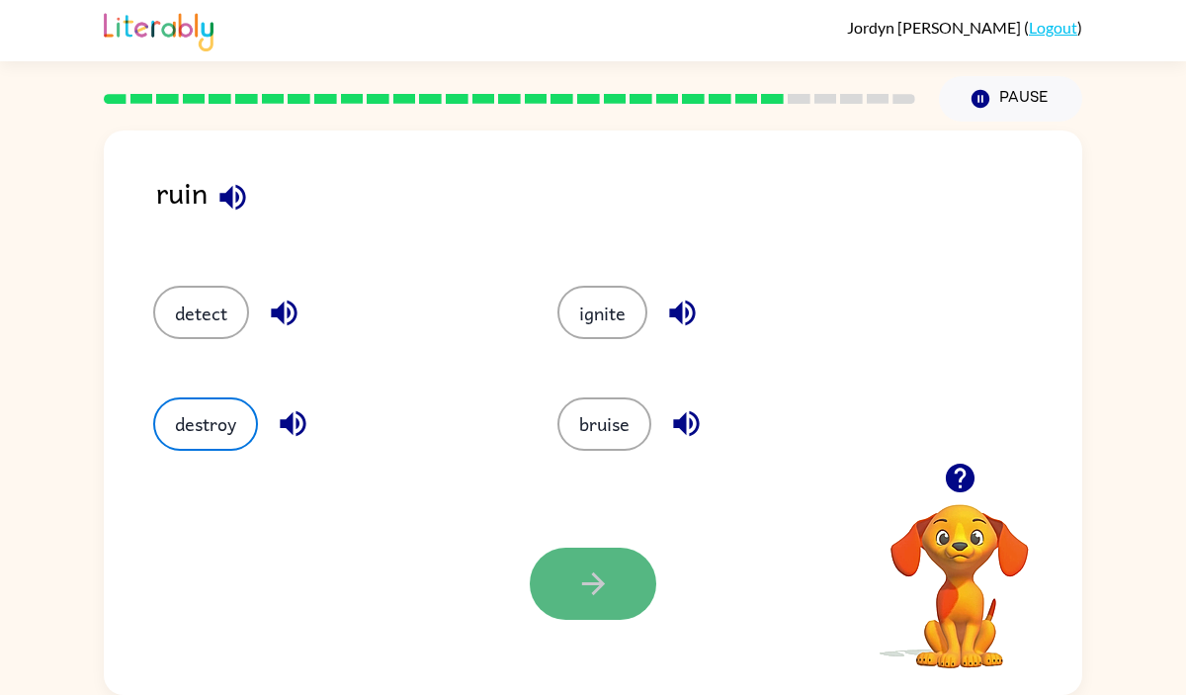
click at [612, 576] on button "button" at bounding box center [593, 584] width 127 height 72
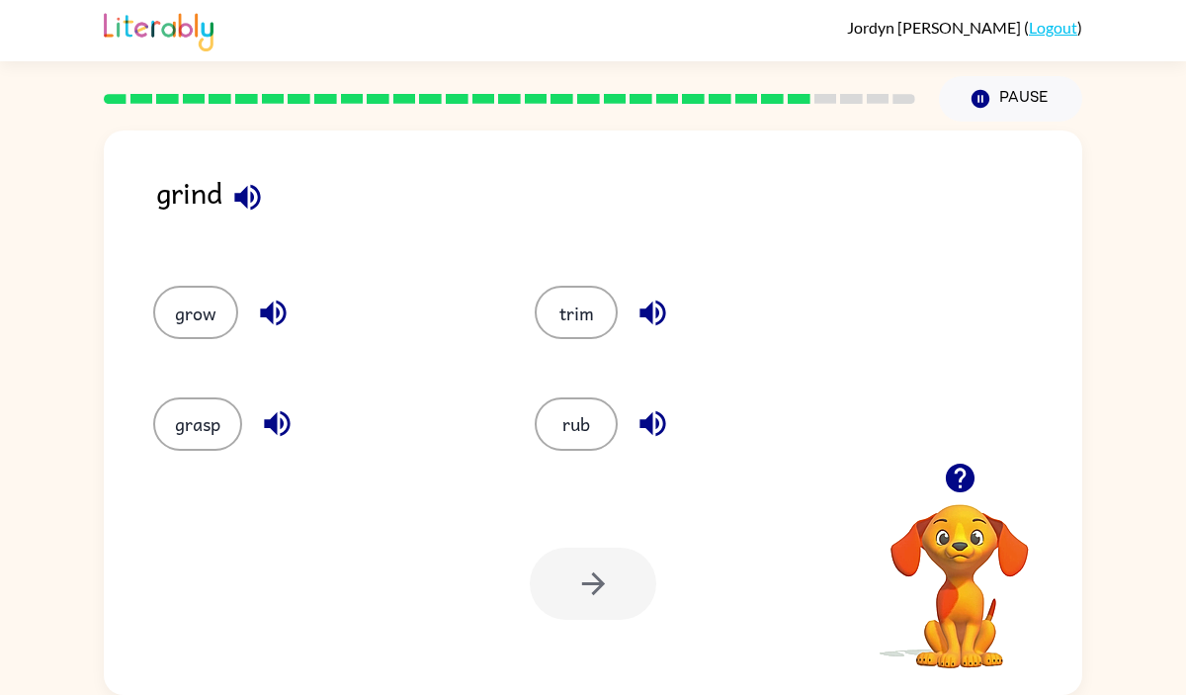
click at [244, 183] on icon "button" at bounding box center [247, 197] width 35 height 35
click at [573, 296] on button "trim" at bounding box center [576, 312] width 83 height 53
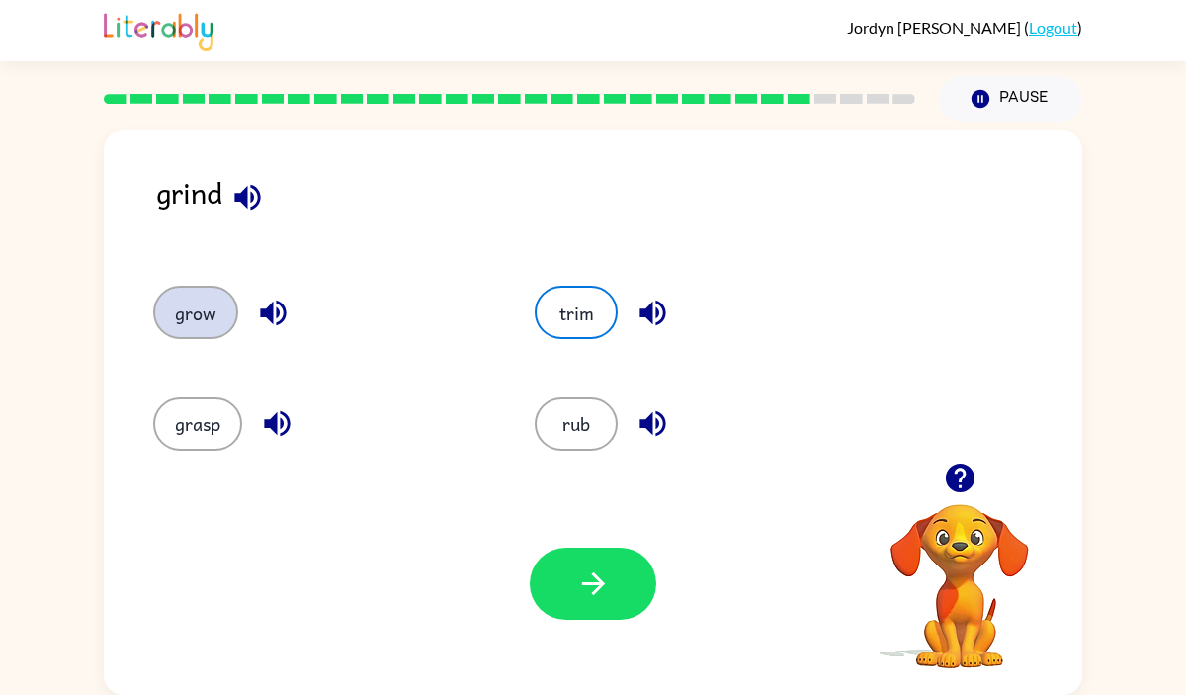
click at [210, 299] on button "grow" at bounding box center [195, 312] width 85 height 53
click at [580, 288] on button "trim" at bounding box center [576, 312] width 83 height 53
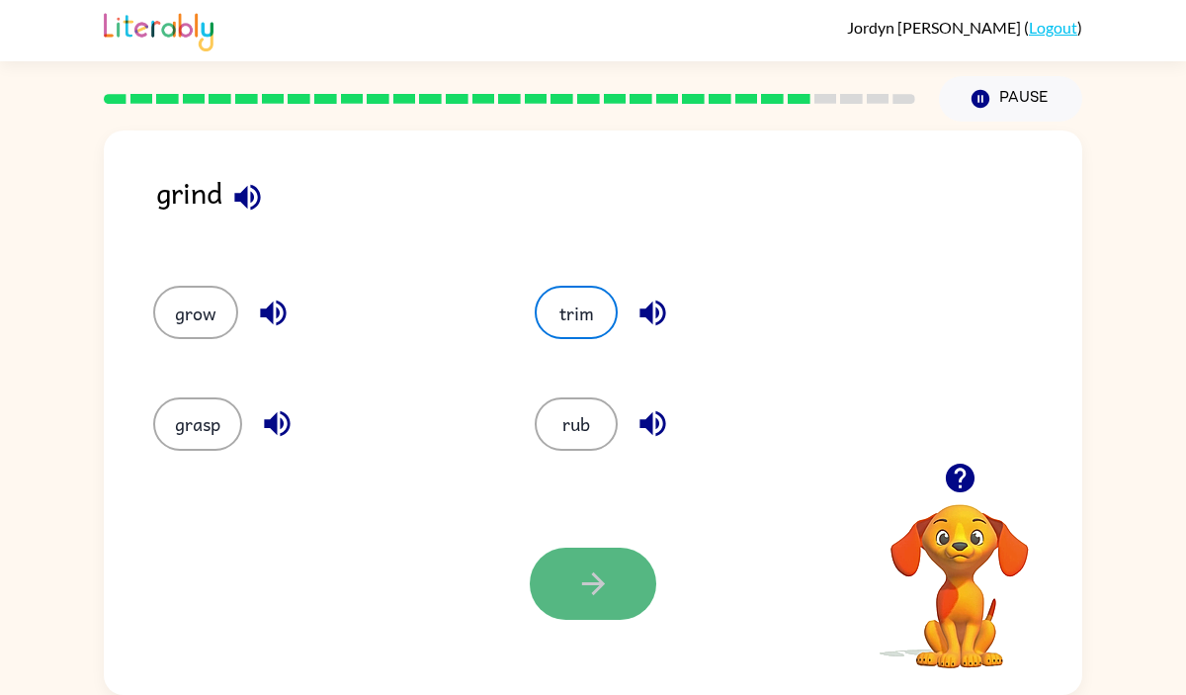
click at [591, 571] on icon "button" at bounding box center [593, 583] width 35 height 35
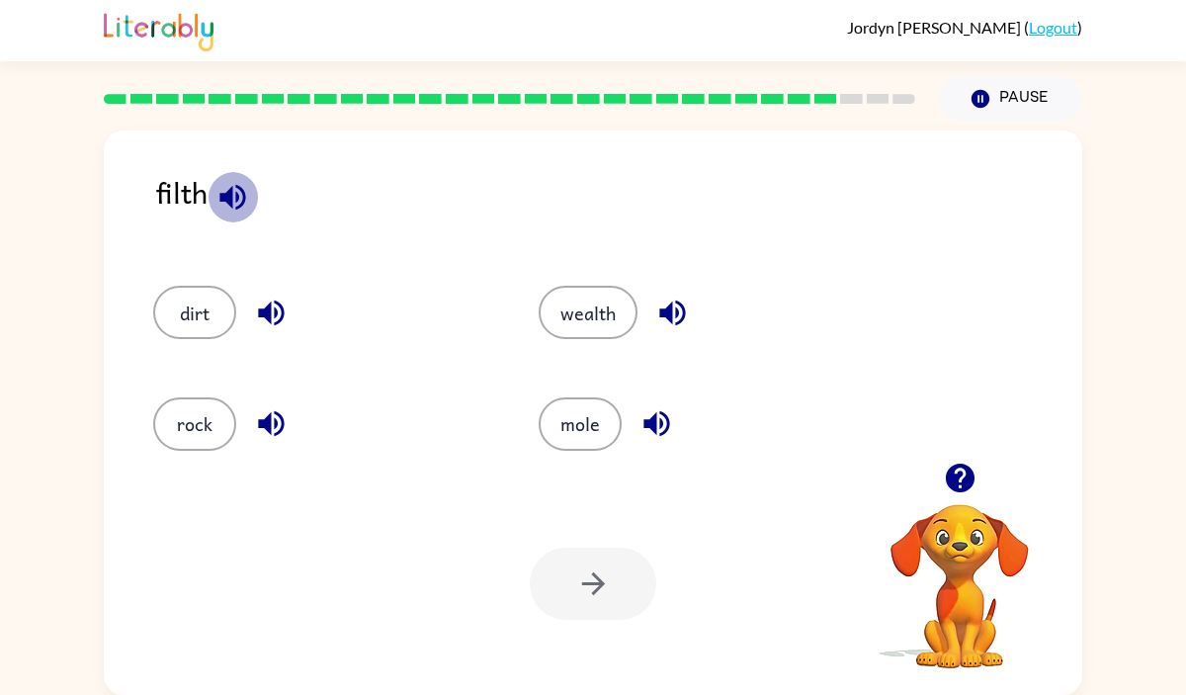
click at [241, 192] on icon "button" at bounding box center [232, 197] width 26 height 26
click at [178, 290] on button "dirt" at bounding box center [194, 312] width 83 height 53
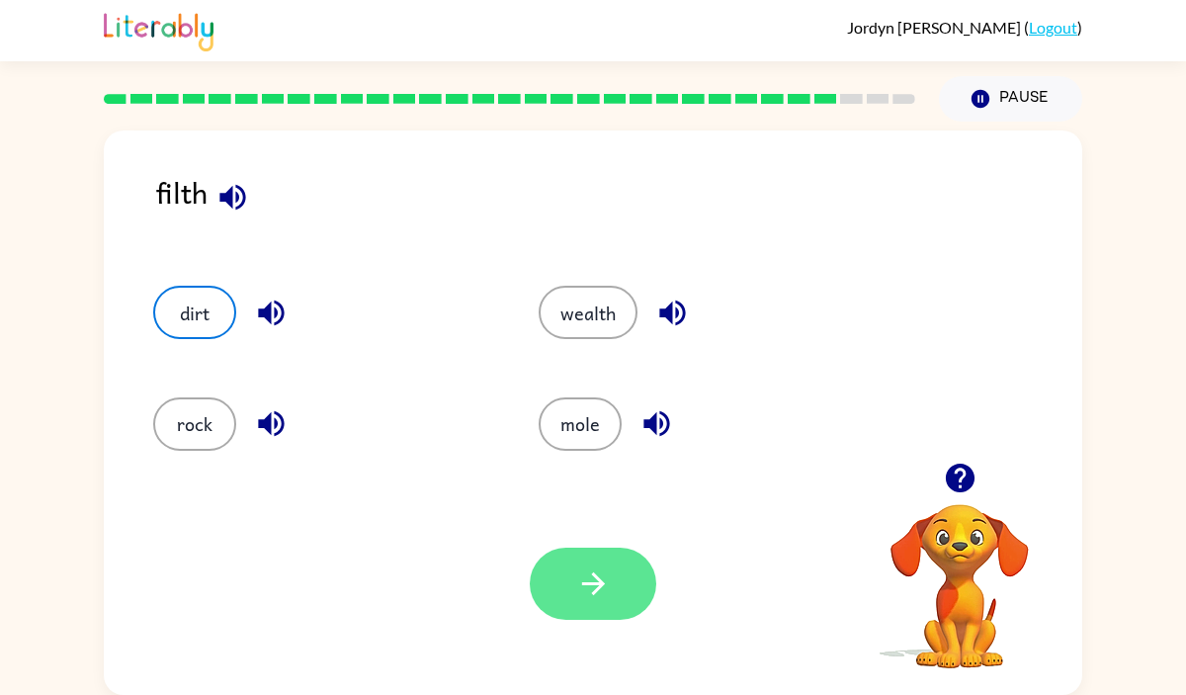
click at [573, 599] on button "button" at bounding box center [593, 584] width 127 height 72
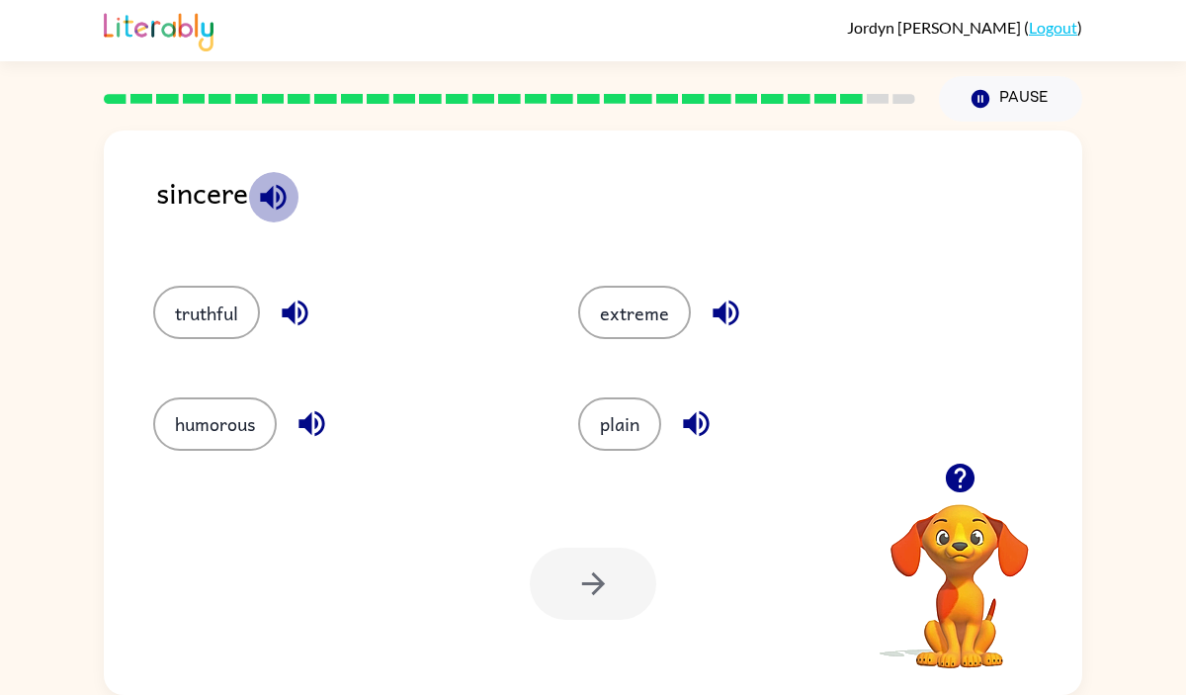
click at [280, 194] on icon "button" at bounding box center [273, 197] width 35 height 35
click at [231, 323] on button "truthful" at bounding box center [206, 312] width 107 height 53
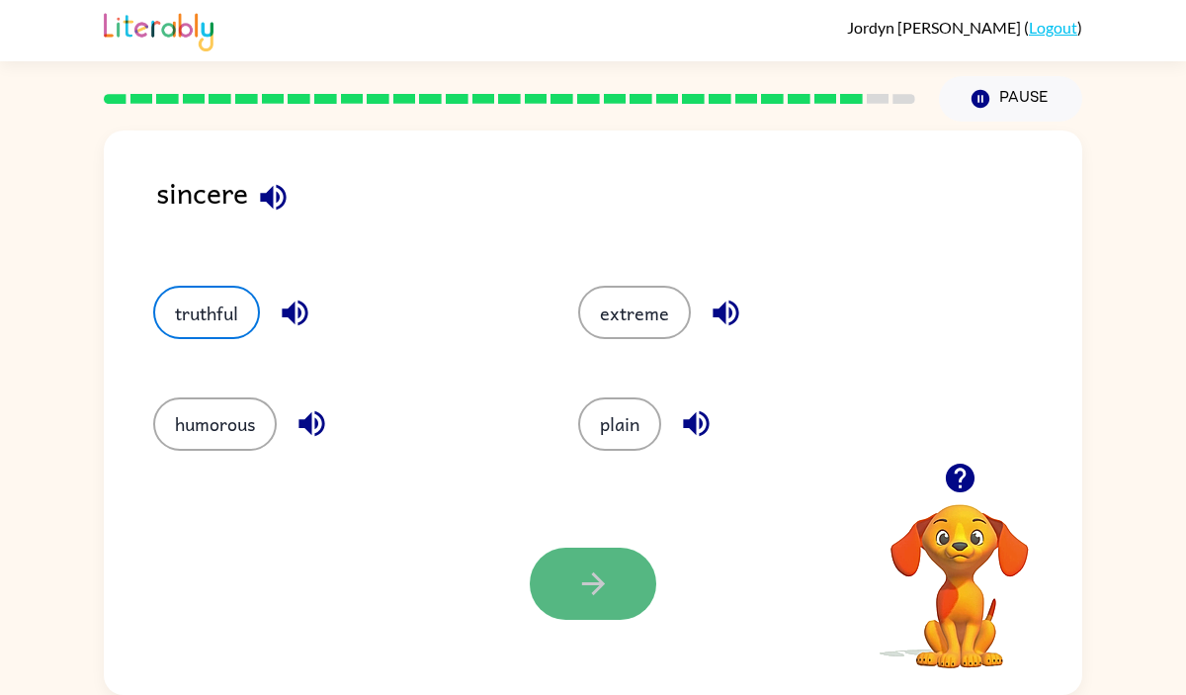
click at [560, 583] on button "button" at bounding box center [593, 584] width 127 height 72
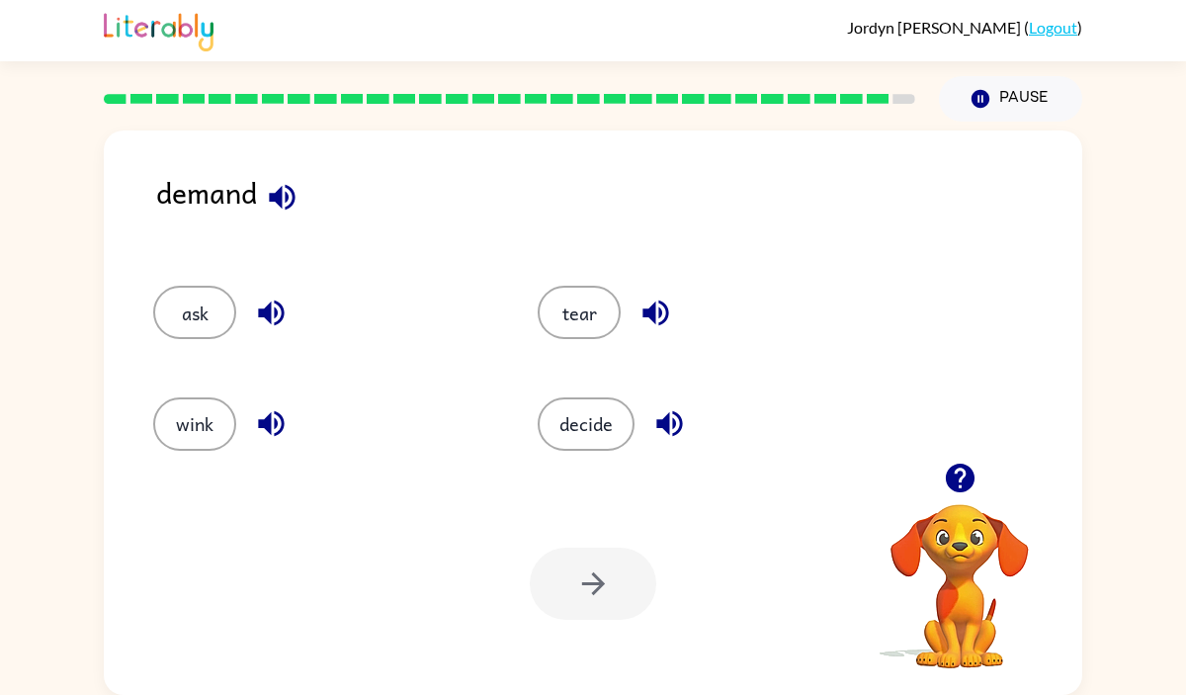
click at [290, 203] on icon "button" at bounding box center [282, 197] width 35 height 35
click at [674, 415] on icon "button" at bounding box center [669, 423] width 35 height 35
click at [620, 418] on button "decide" at bounding box center [586, 423] width 97 height 53
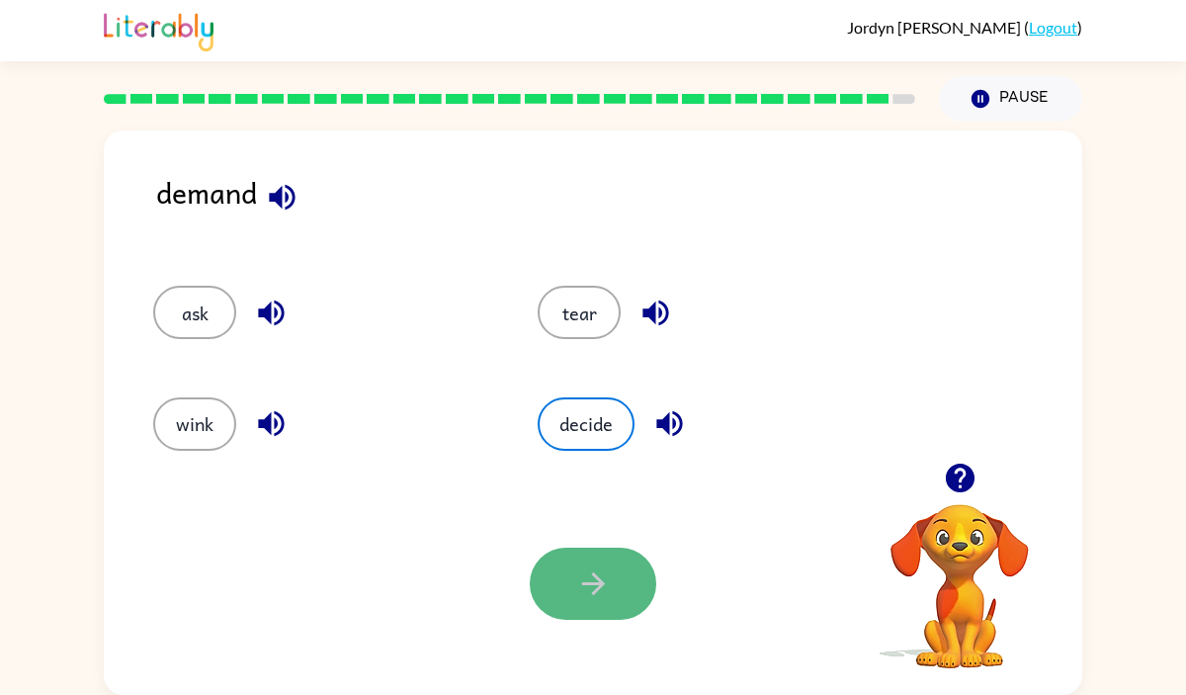
click at [610, 599] on button "button" at bounding box center [593, 584] width 127 height 72
